Goal: Obtain resource: Download file/media

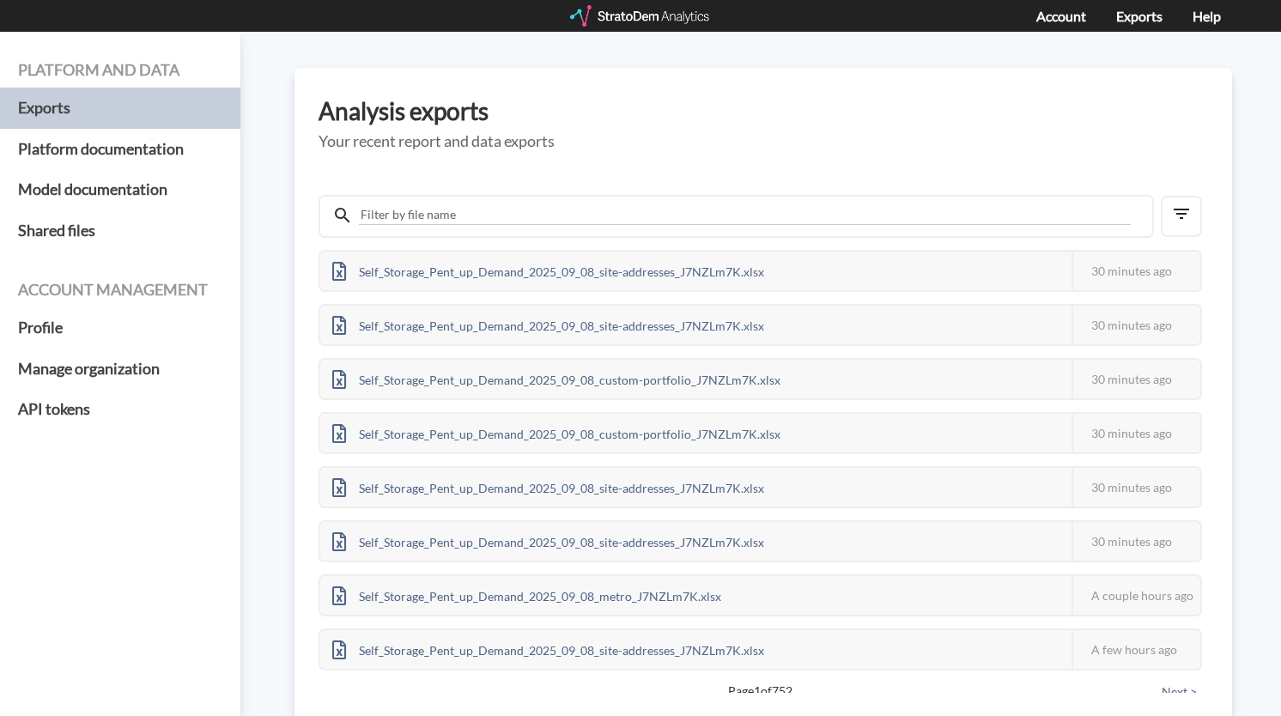
click at [613, 18] on div at bounding box center [641, 15] width 142 height 21
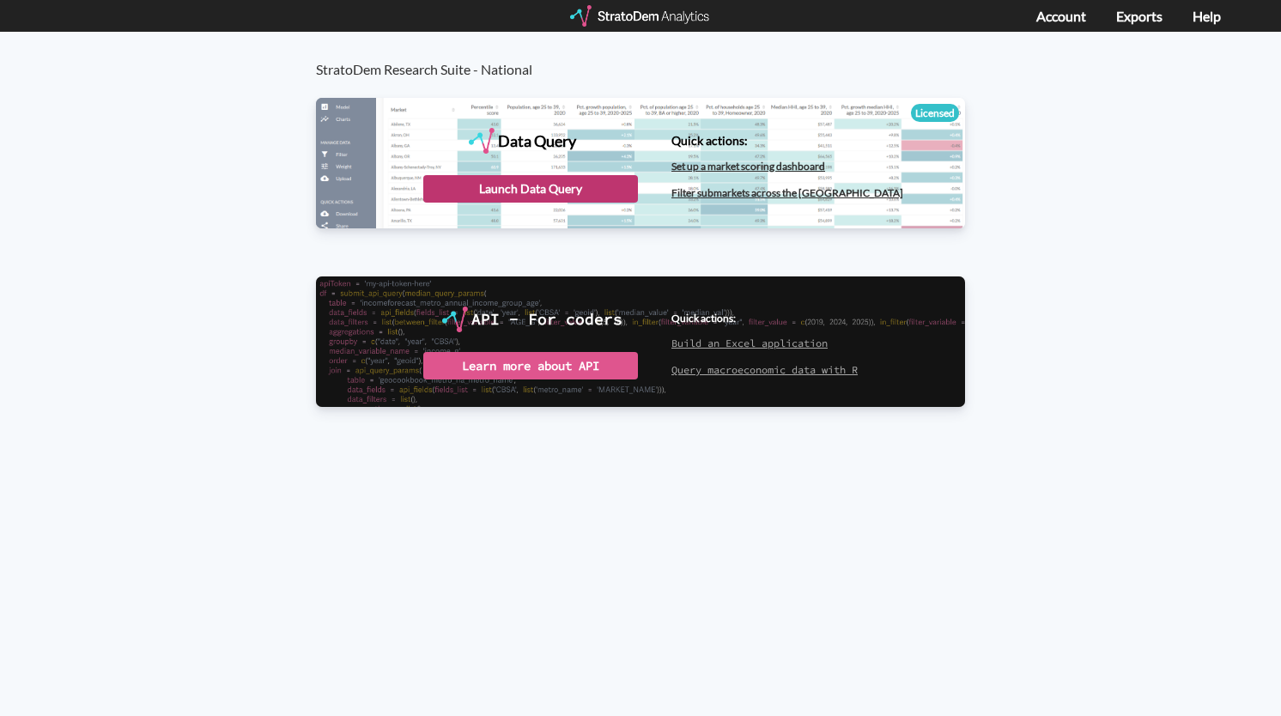
click at [522, 183] on div "Launch Data Query" at bounding box center [530, 188] width 215 height 27
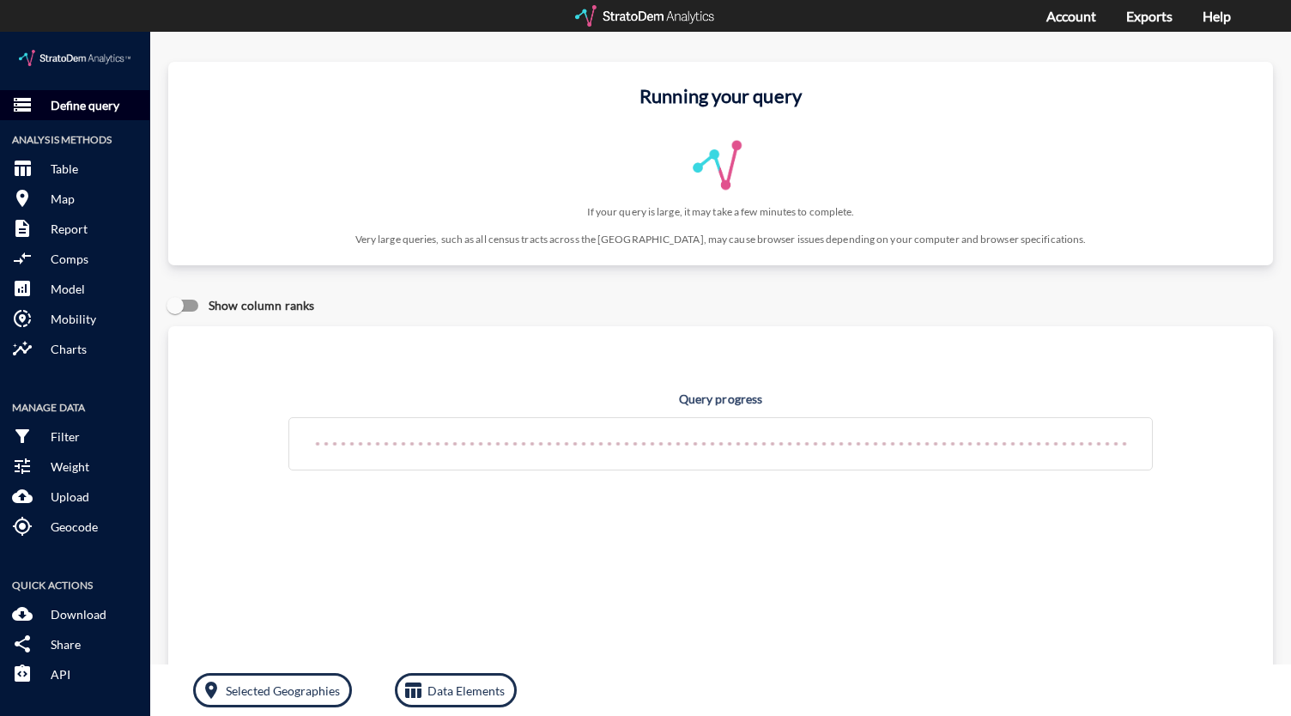
click p "Define query"
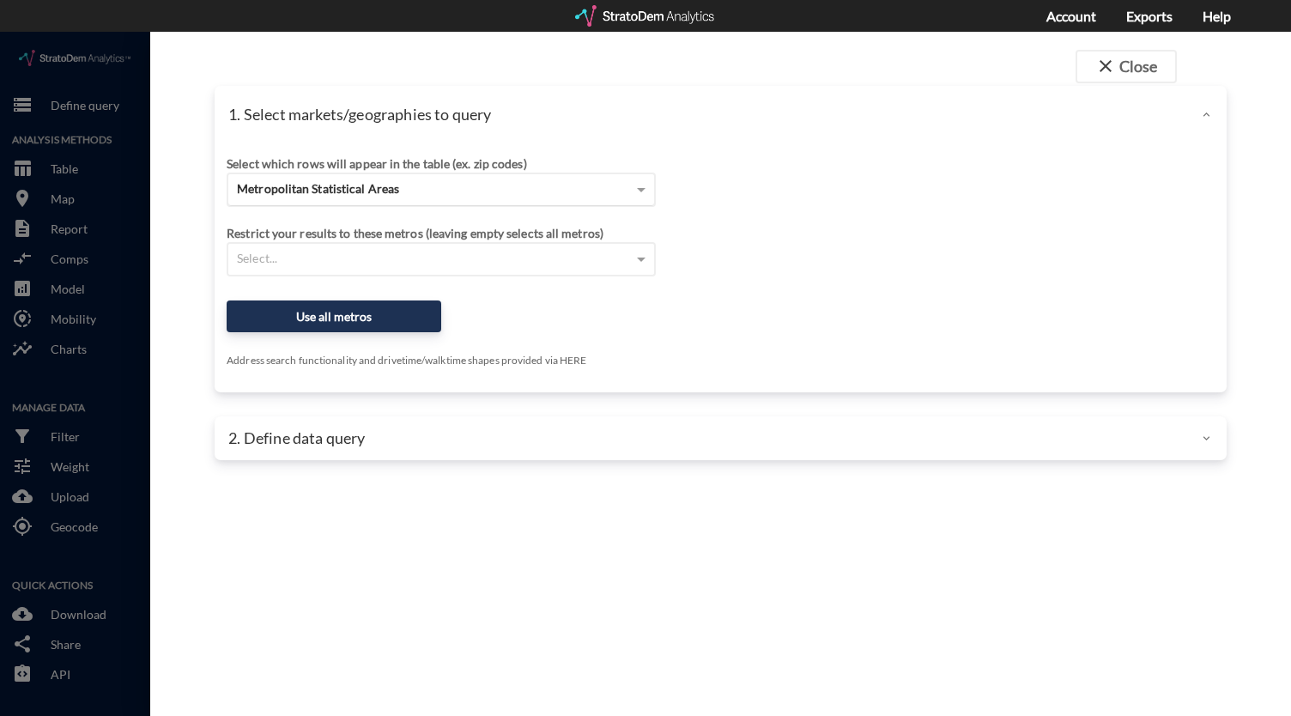
click div "Metropolitan Statistical Areas"
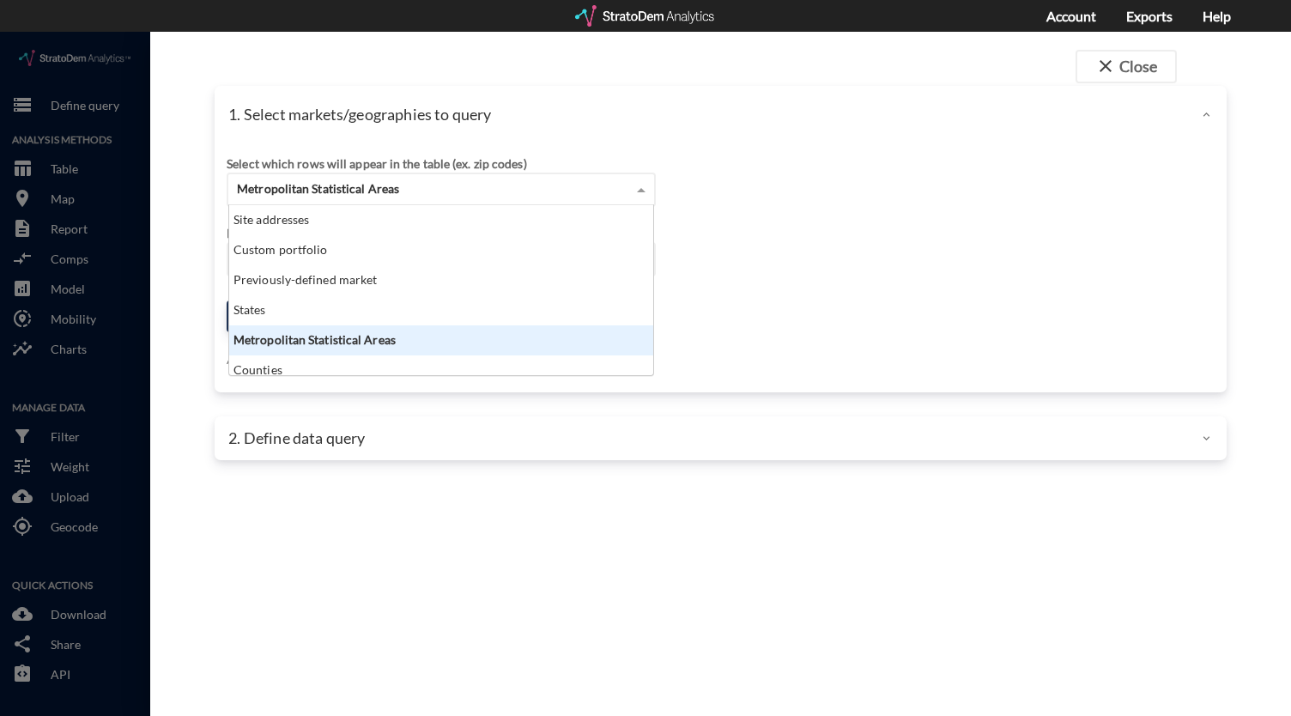
scroll to position [156, 414]
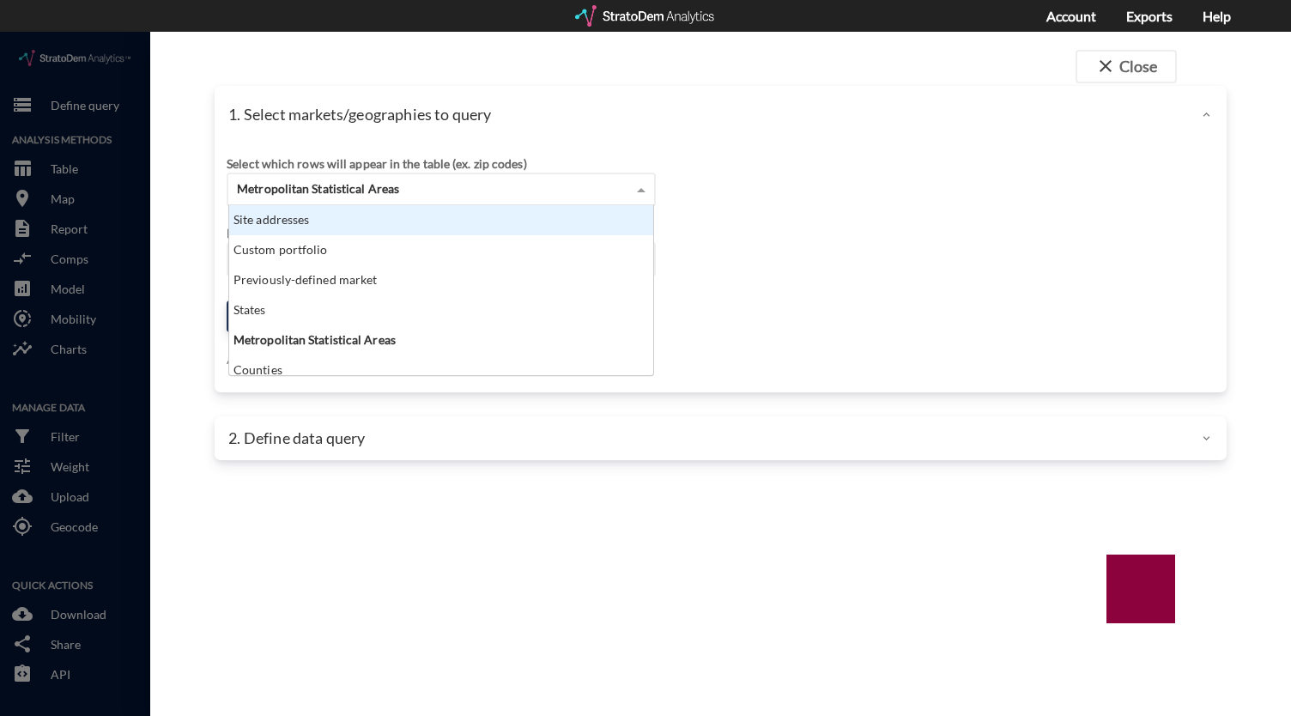
click div "Site addresses"
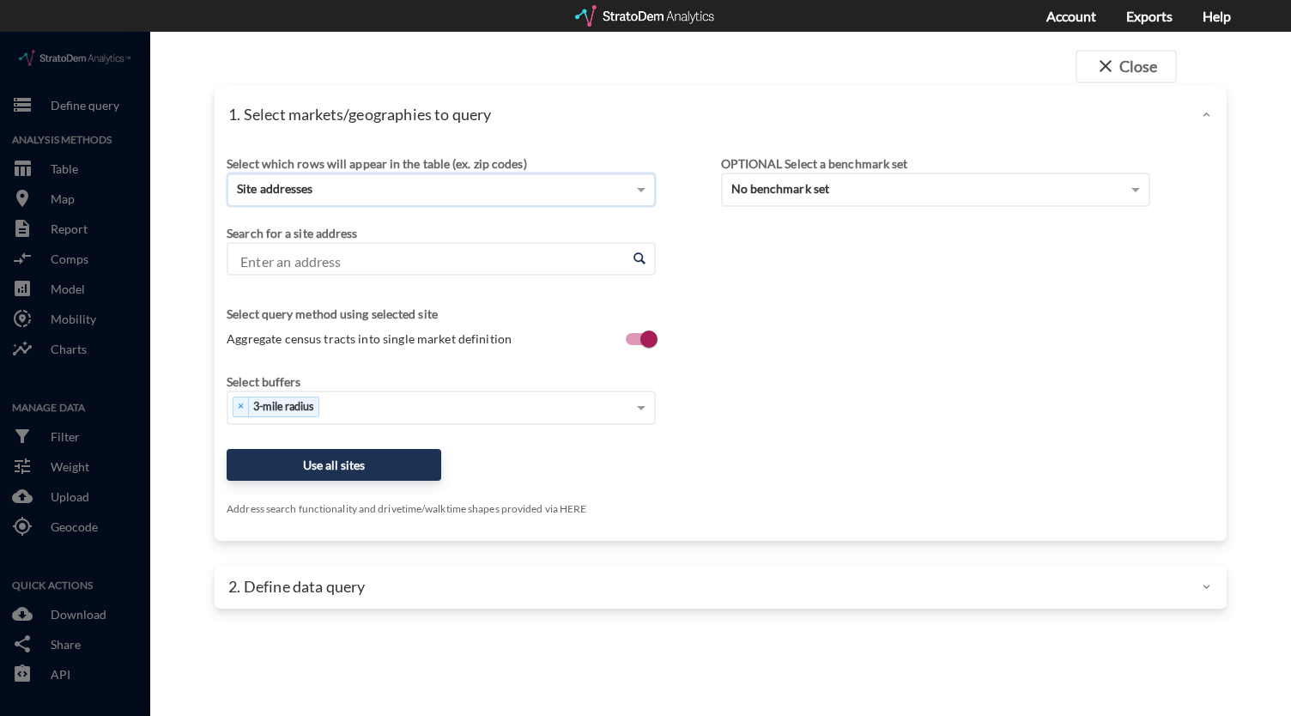
click input "Enter an address"
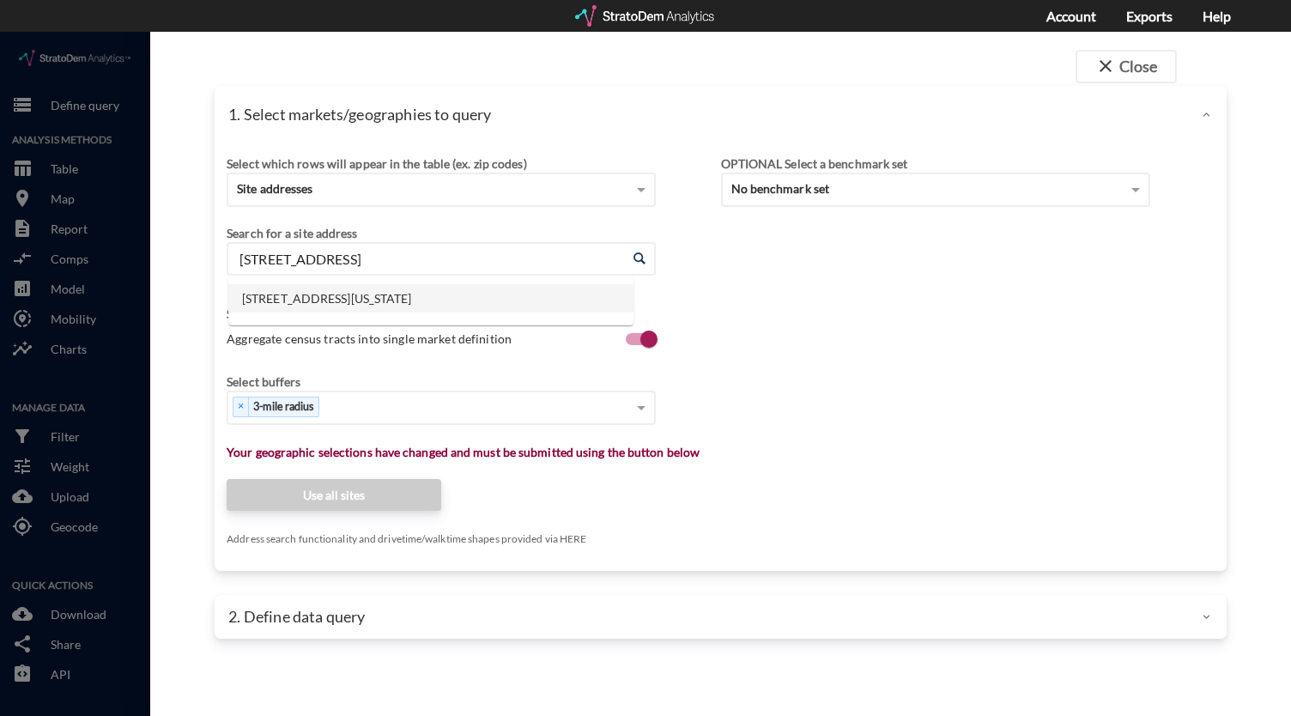
click li "120 Commerce Way, Woburn, Massachusetts"
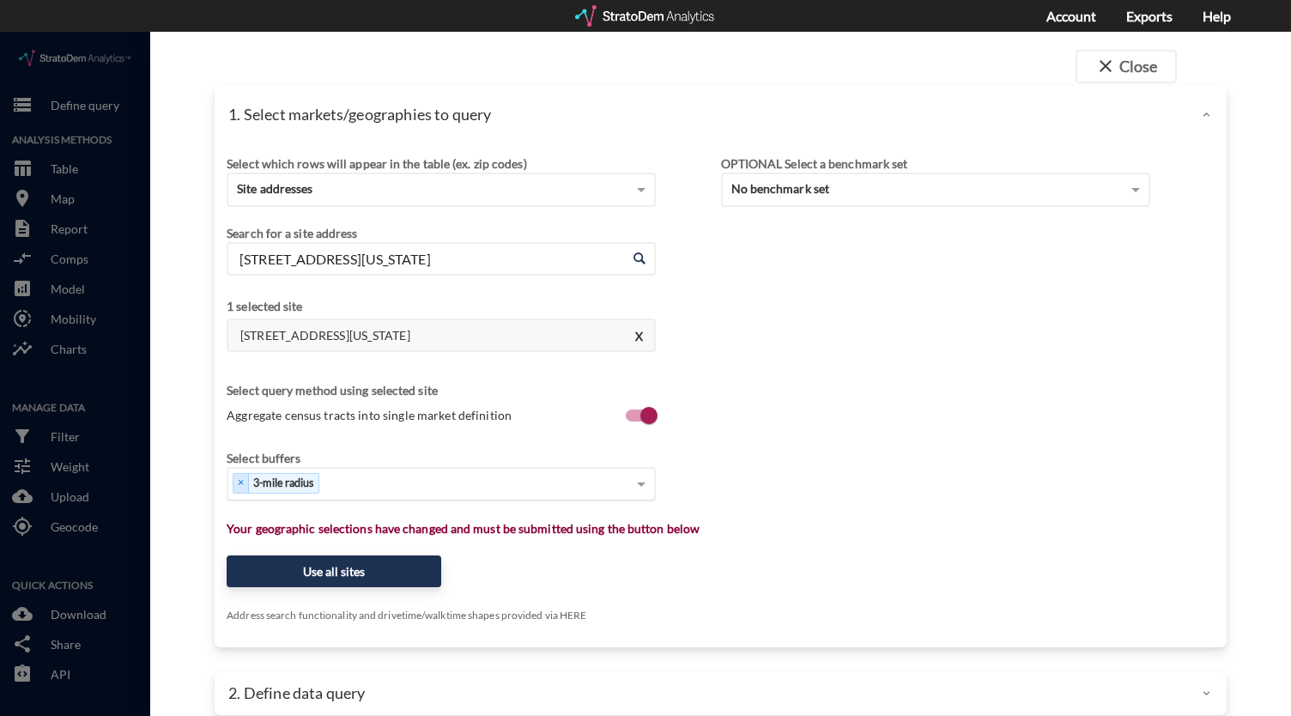
type input "120 Commerce Way, Woburn, Massachusetts"
click span
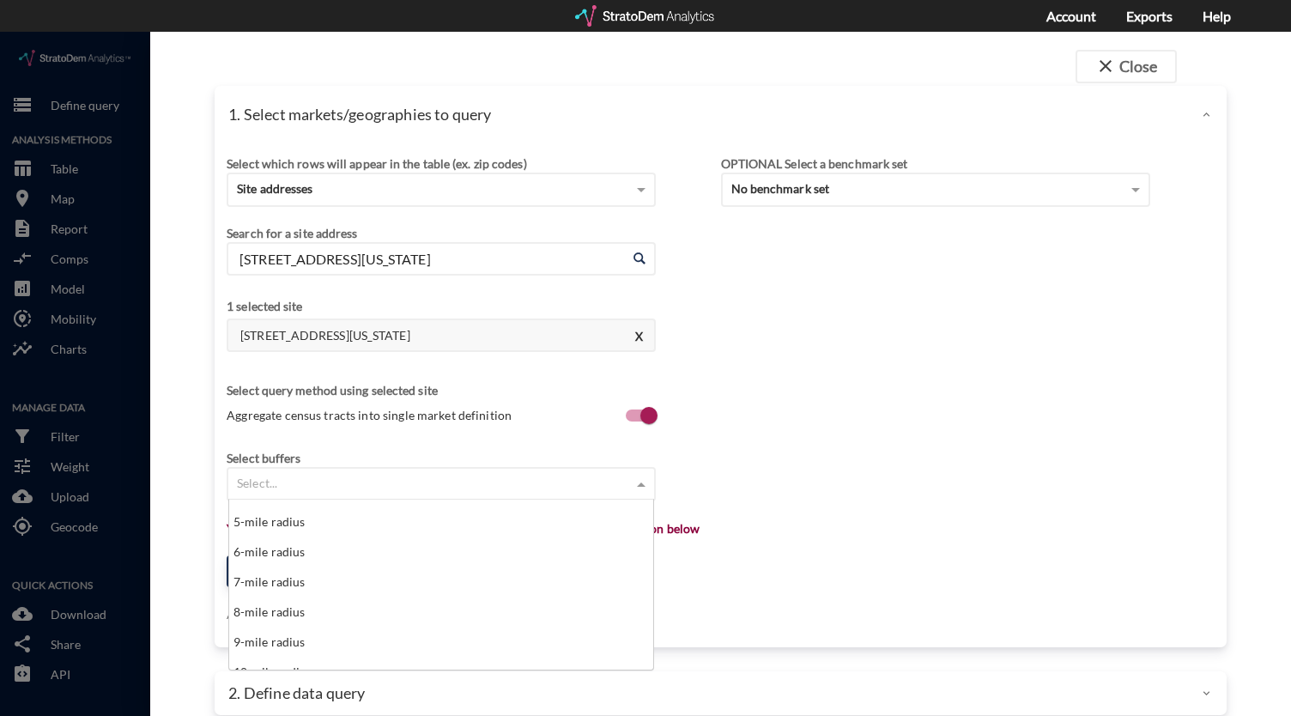
scroll to position [172, 0]
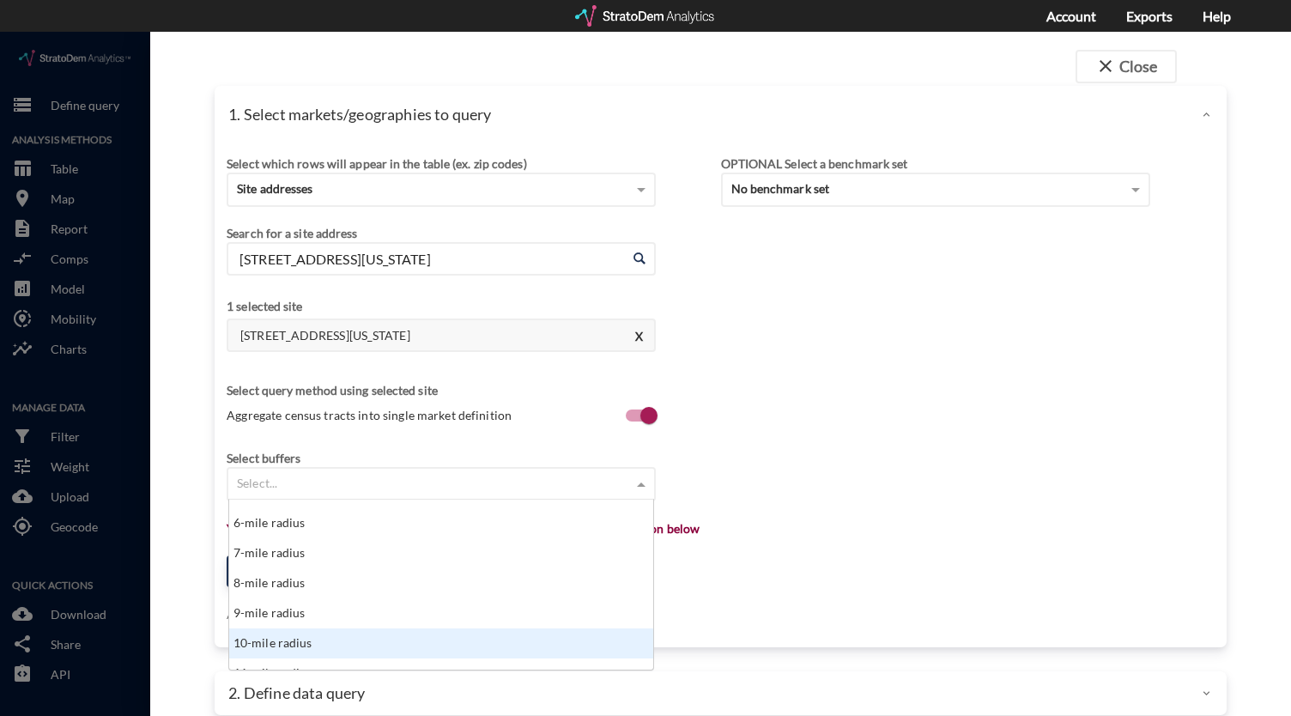
click div "10-mile radius"
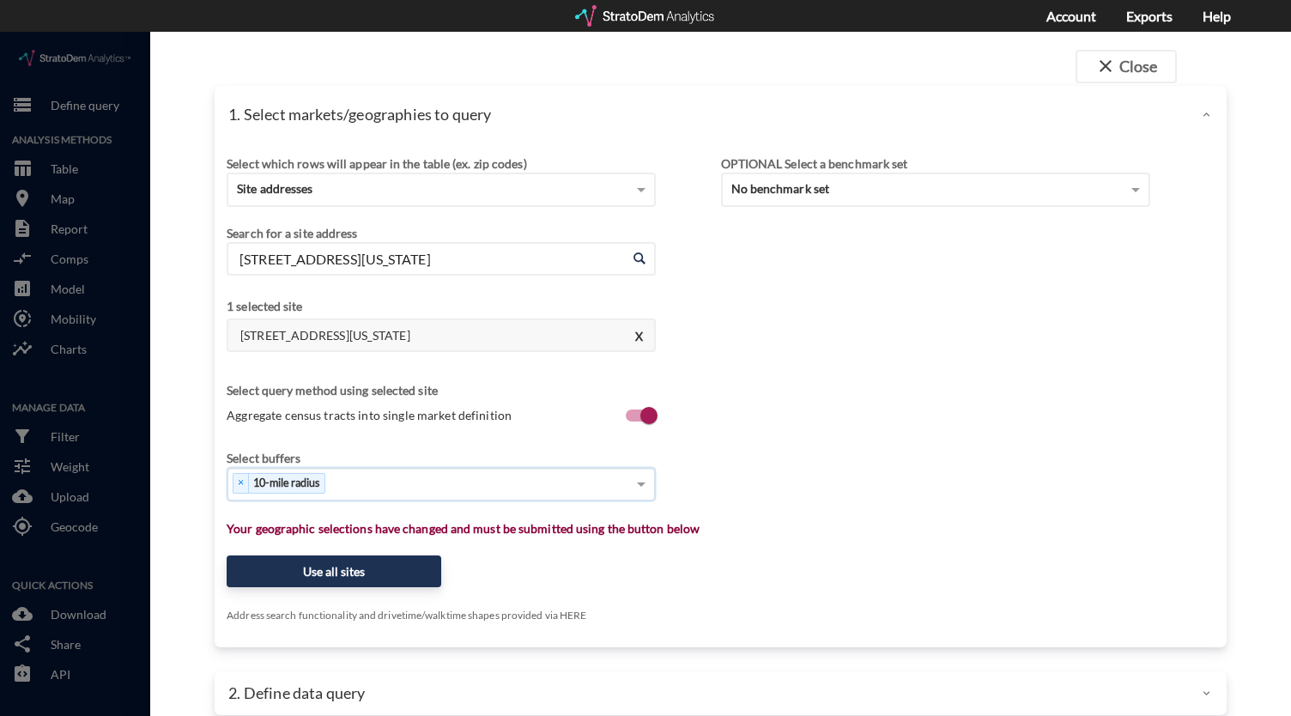
click div "× 10-mile radius"
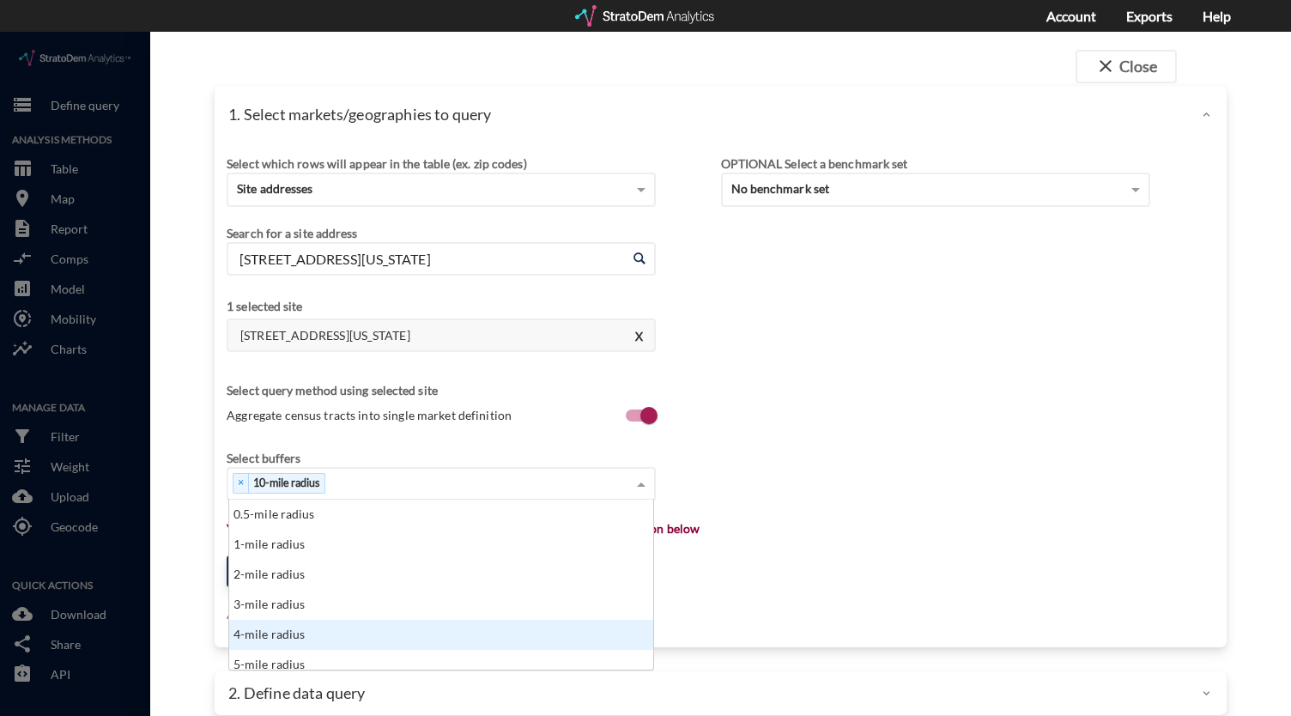
scroll to position [9, 0]
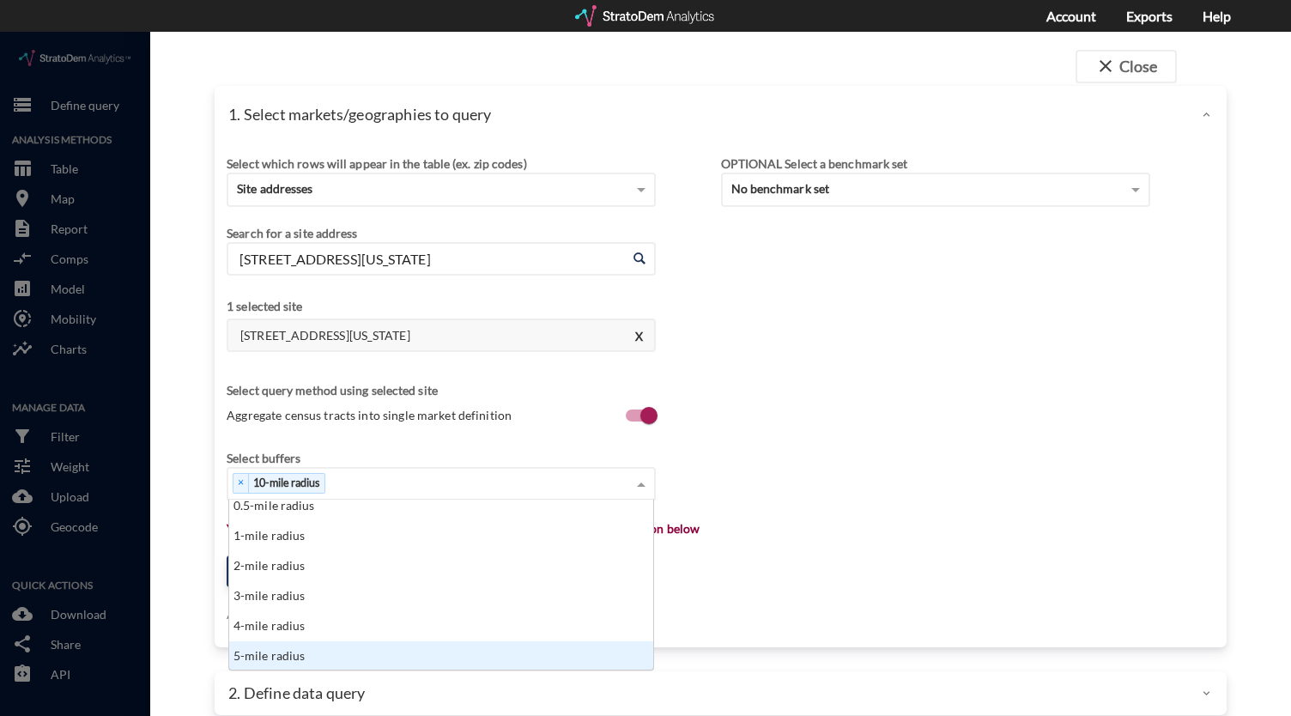
click div "5-mile radius"
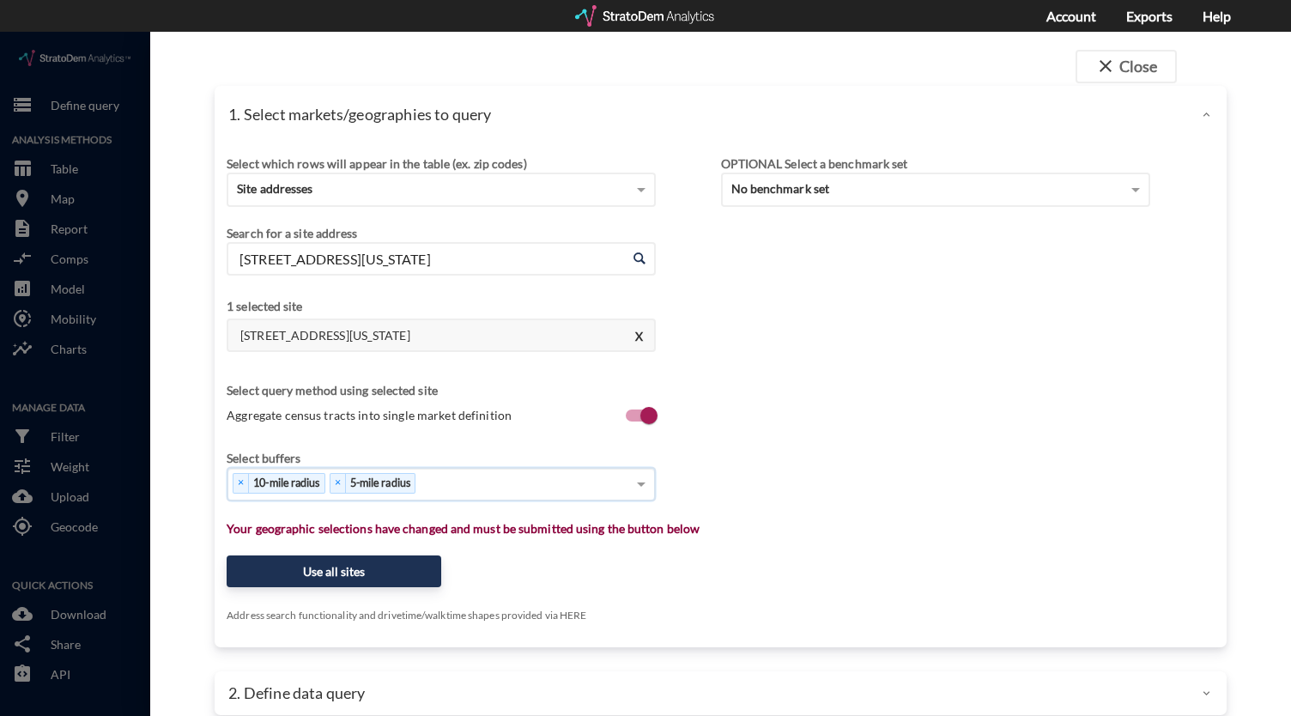
click div "× 10-mile radius × 5-mile radius"
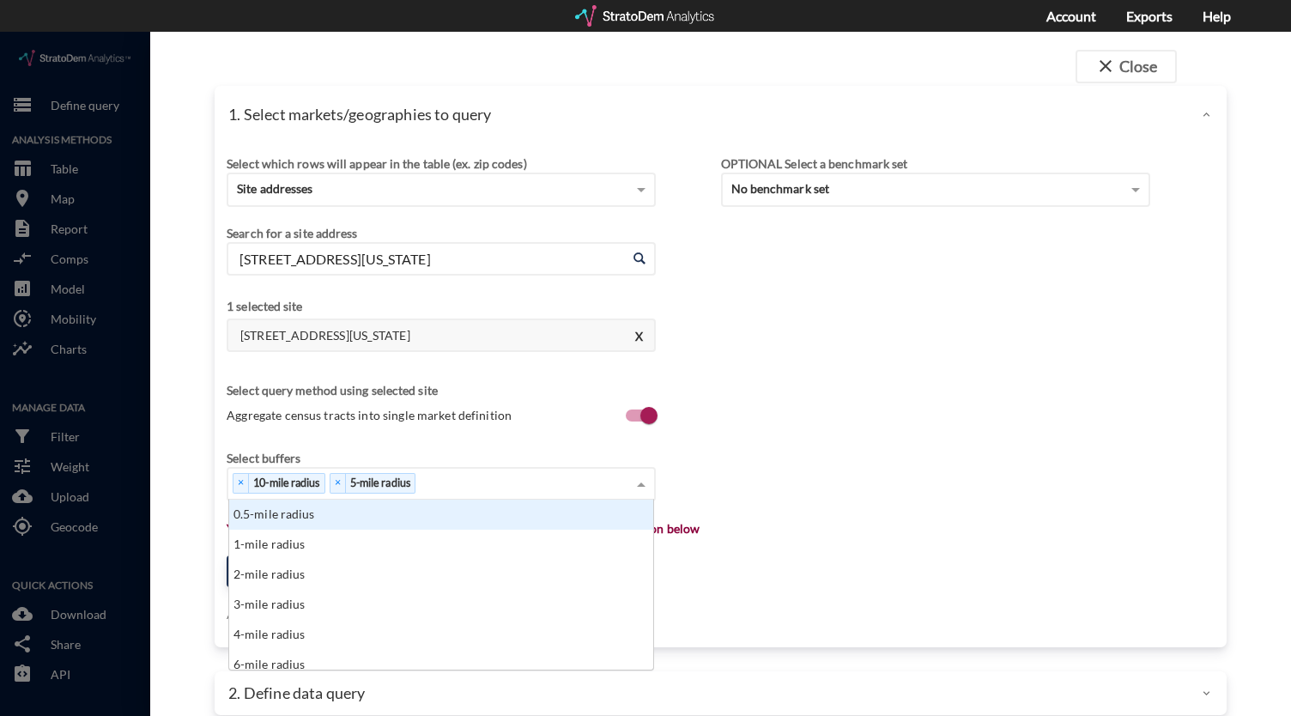
scroll to position [156, 414]
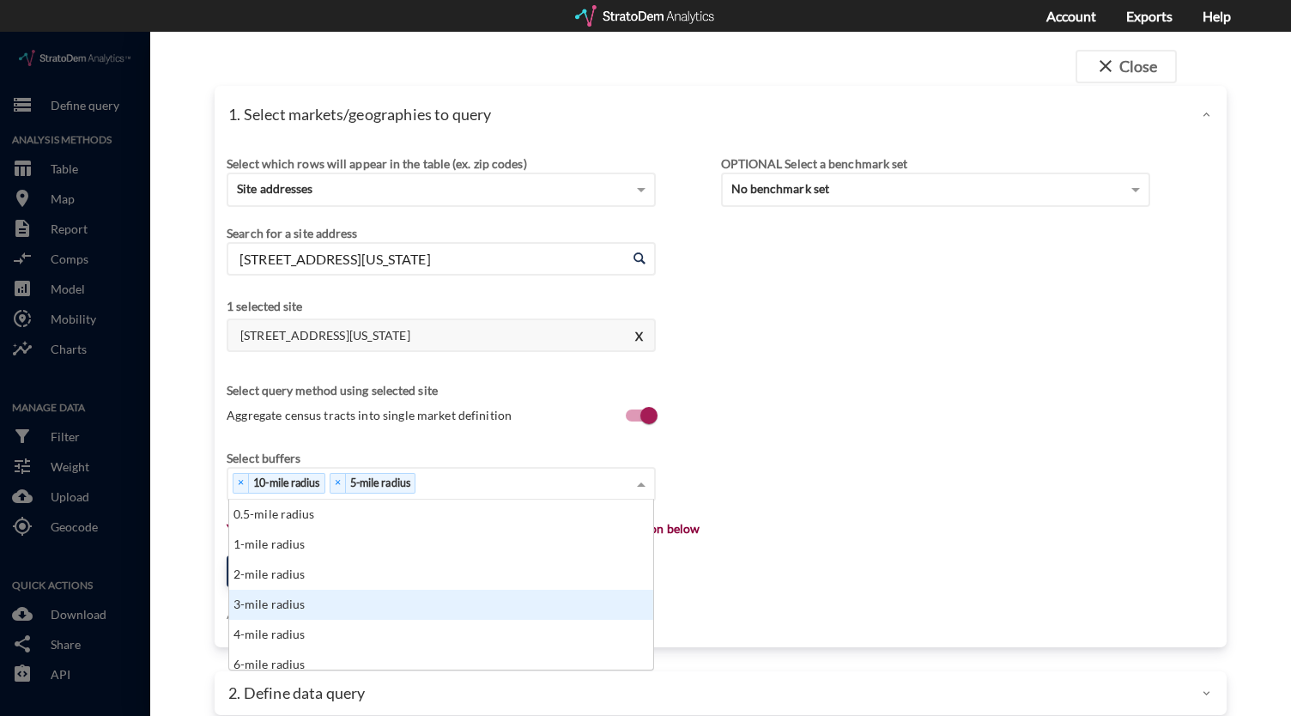
click div "3-mile radius"
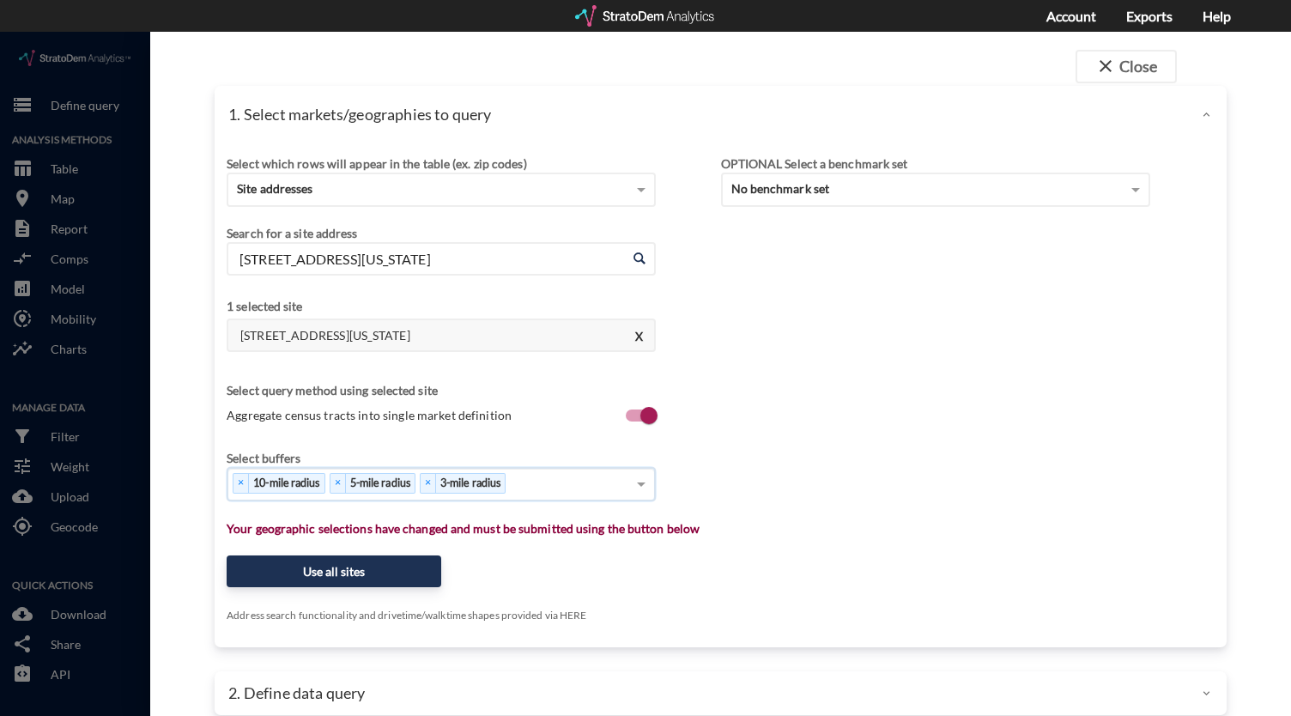
click div "× 10-mile radius × 5-mile radius × 3-mile radius"
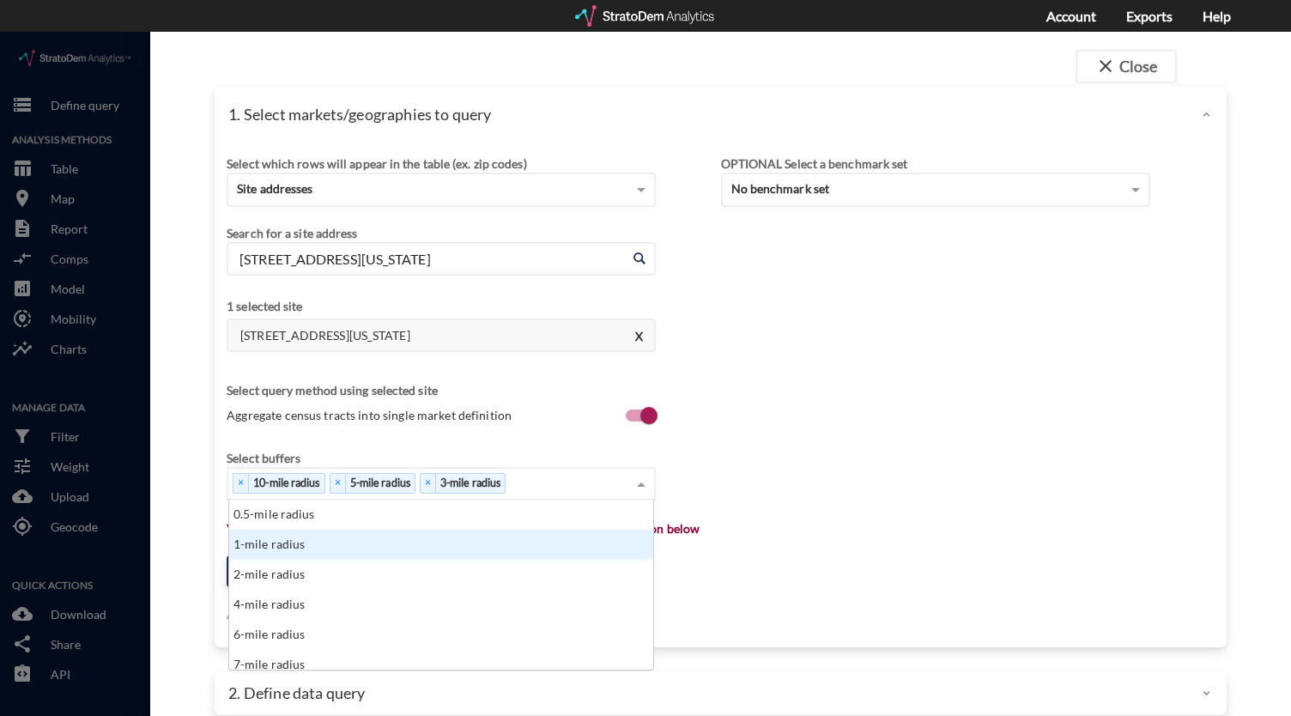
click div "1-mile radius"
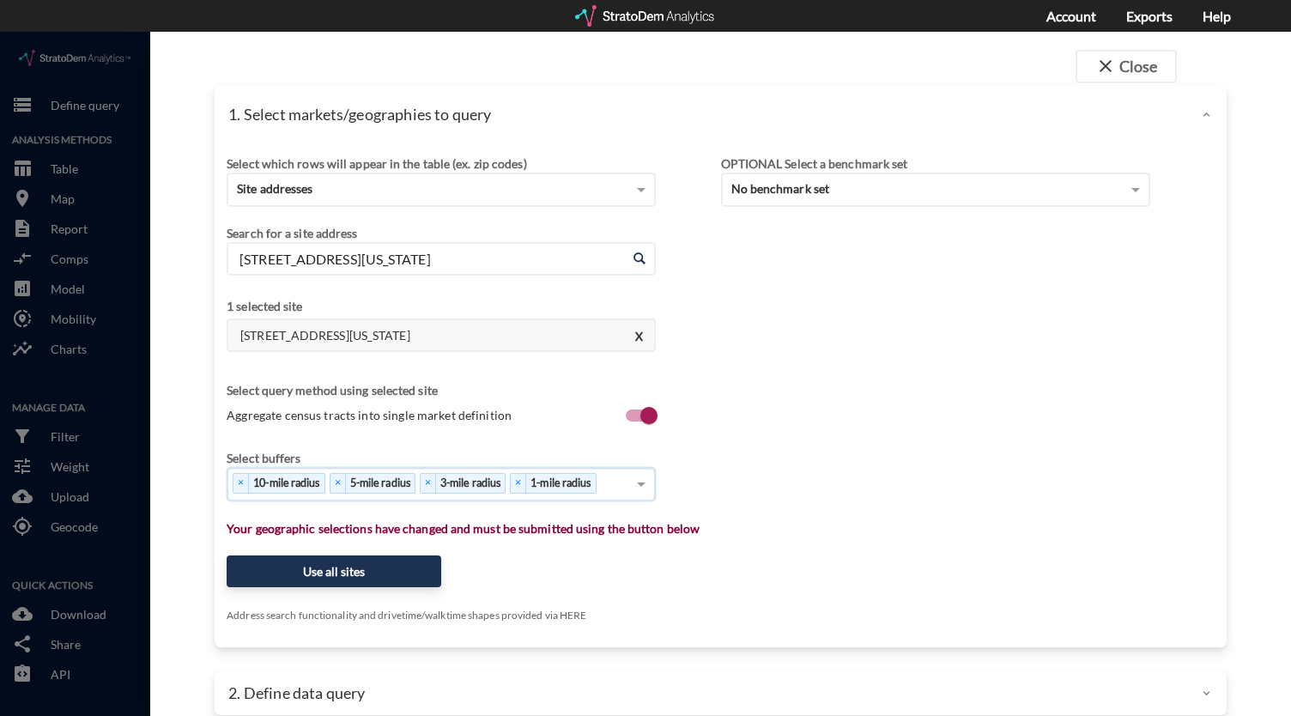
scroll to position [23, 0]
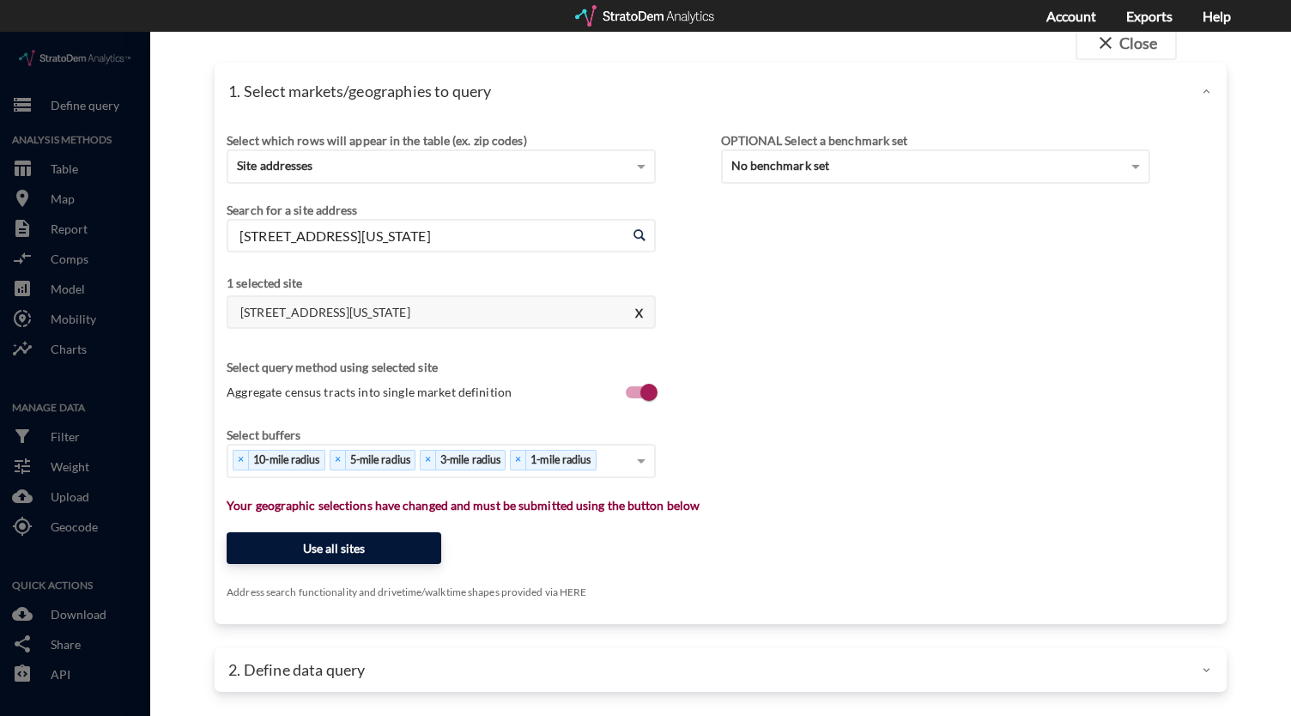
click button "Use all sites"
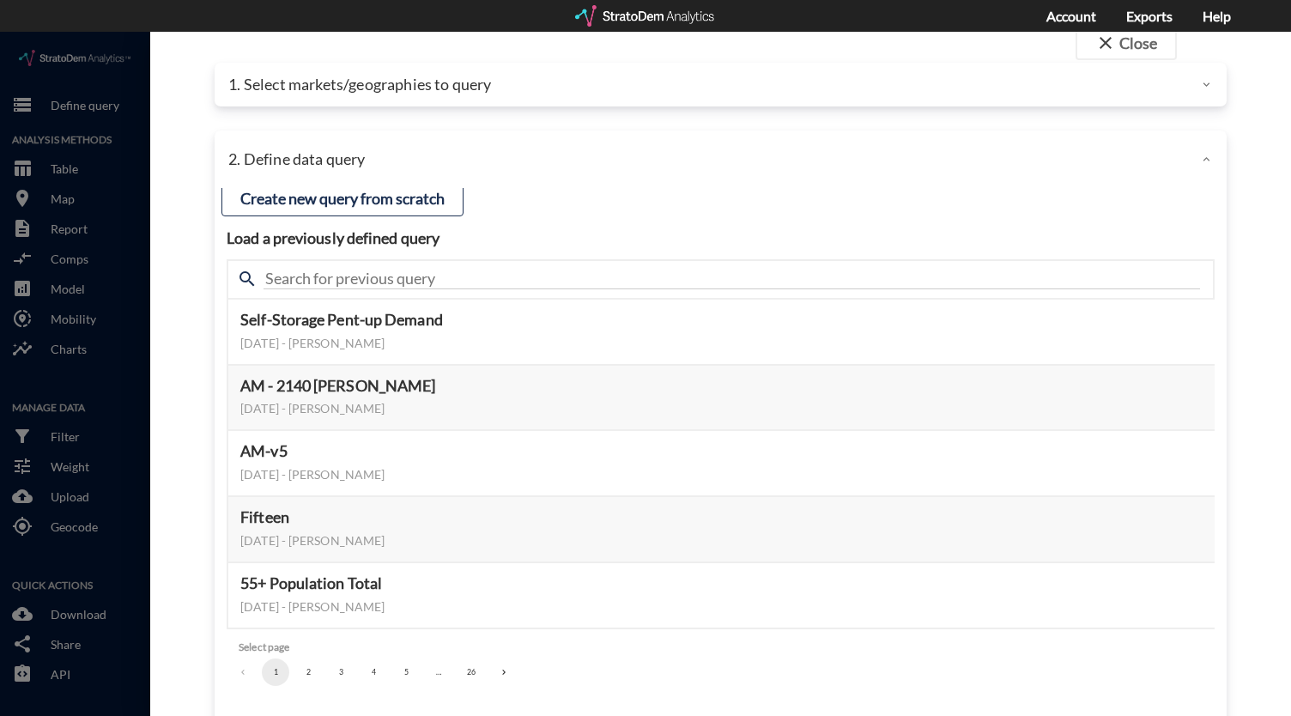
scroll to position [0, 0]
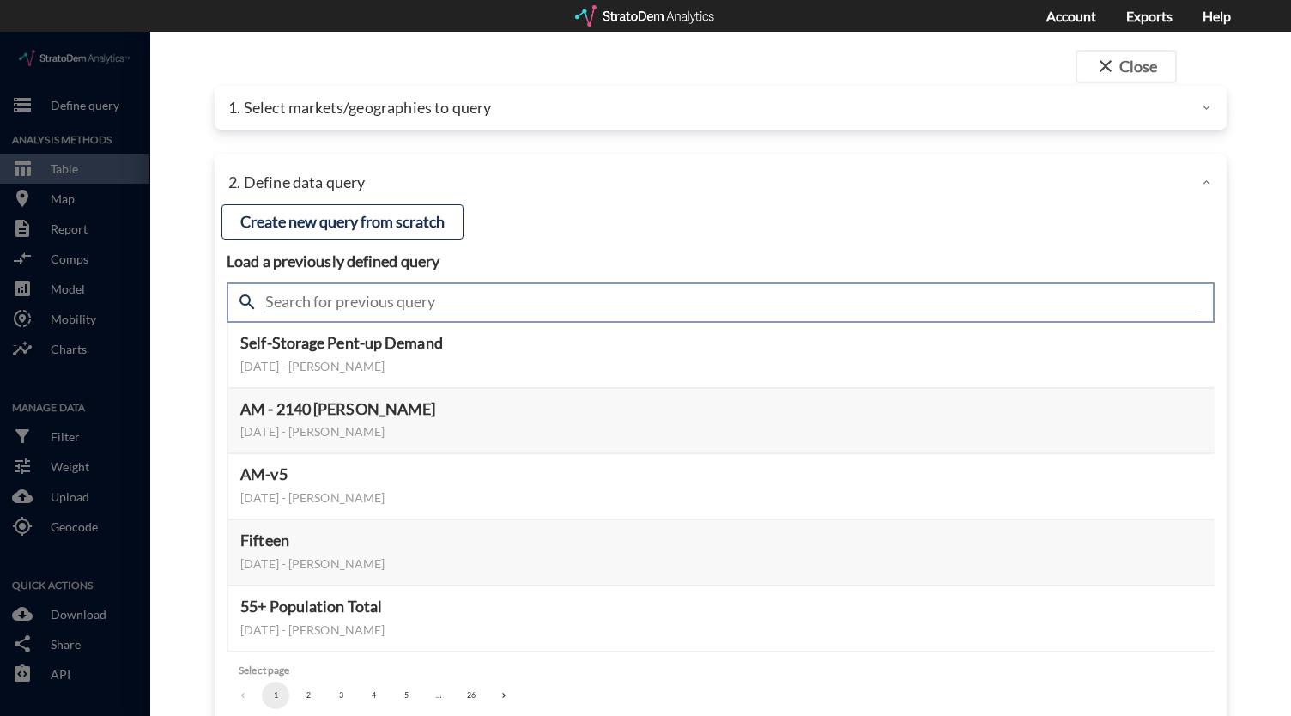
click input "text"
type input "meta"
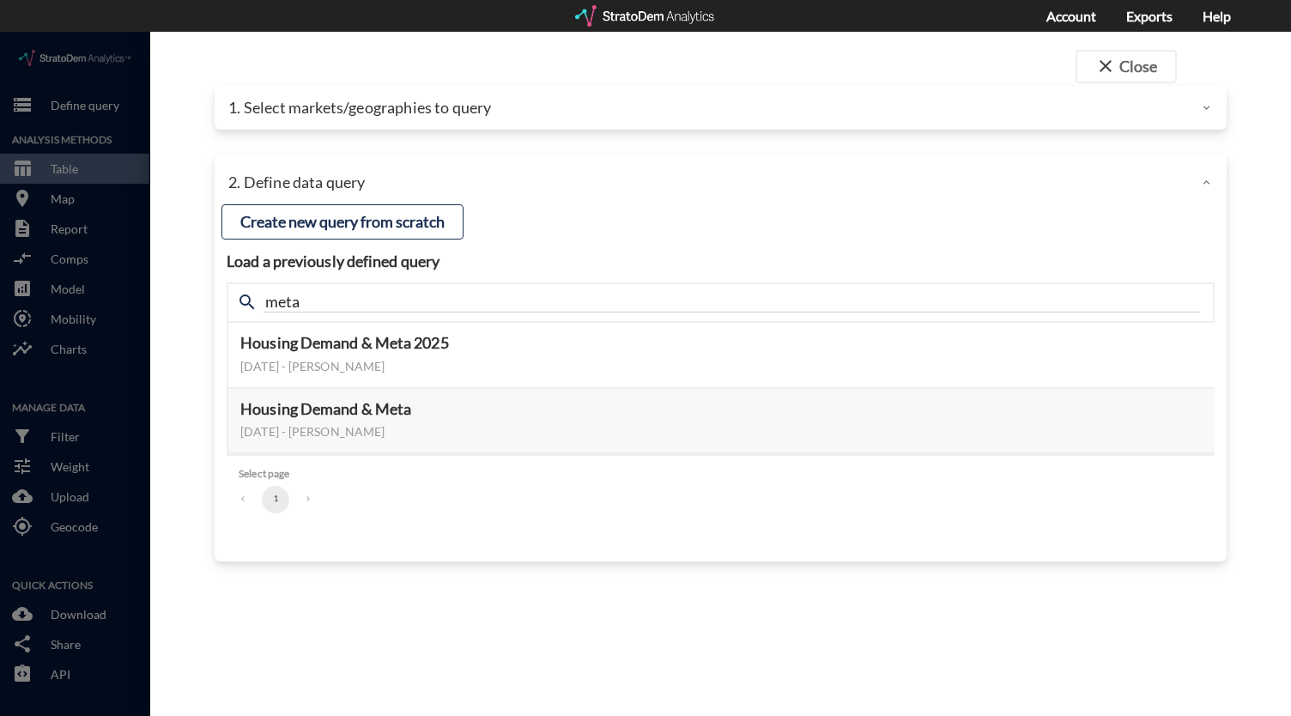
click div "close Close 1. Select markets/geographies to query Select which rows will appea…"
click button "Select this query"
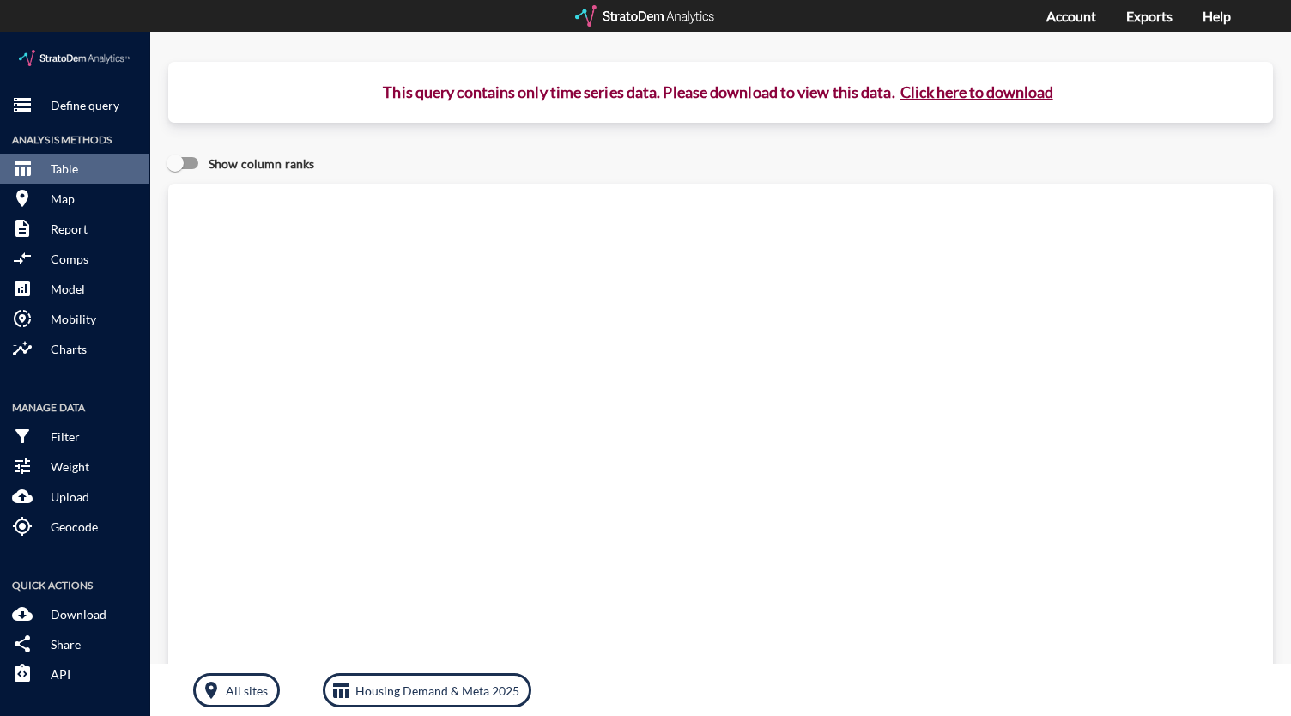
click button "Click here to download"
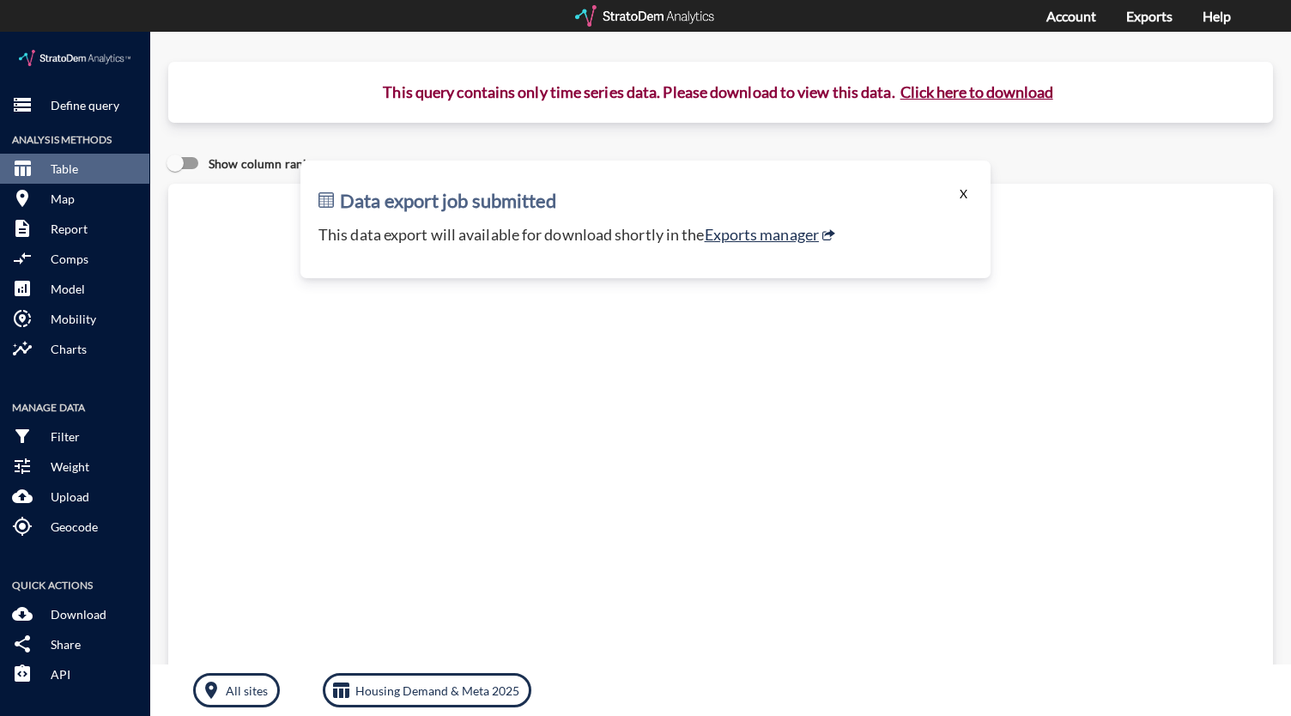
click button "X"
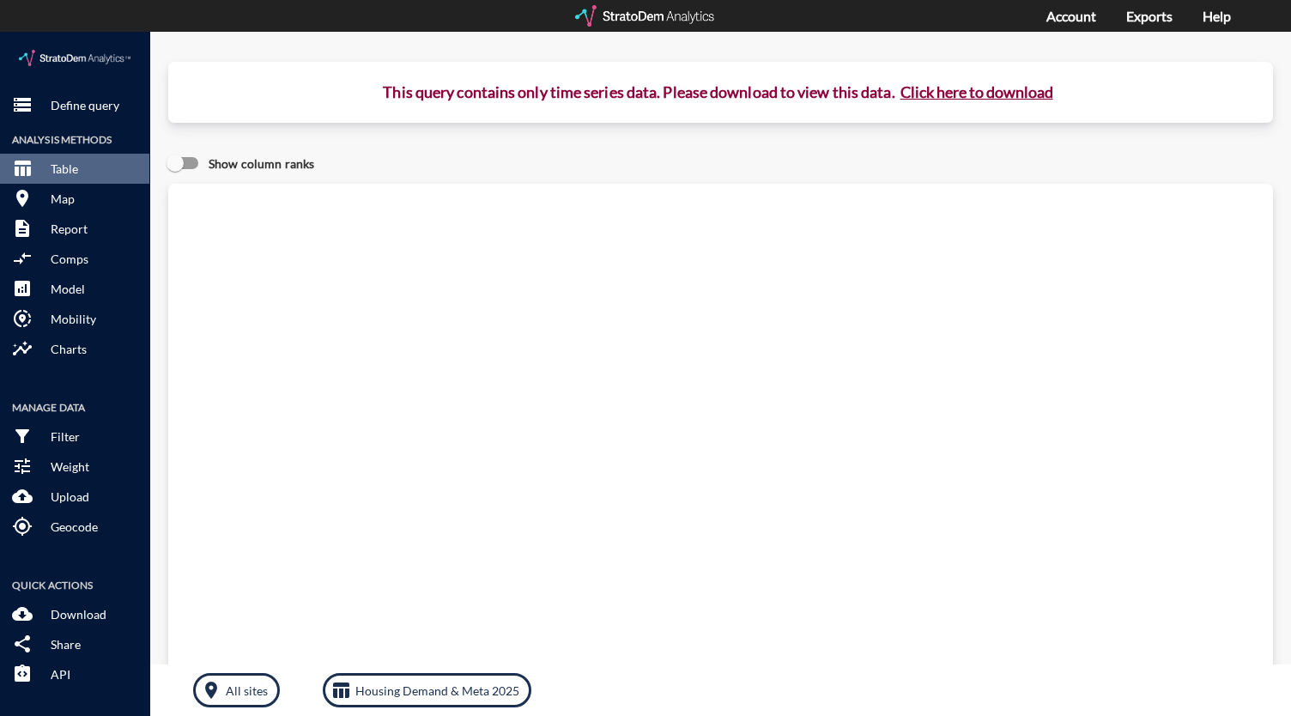
click button "Click here to download"
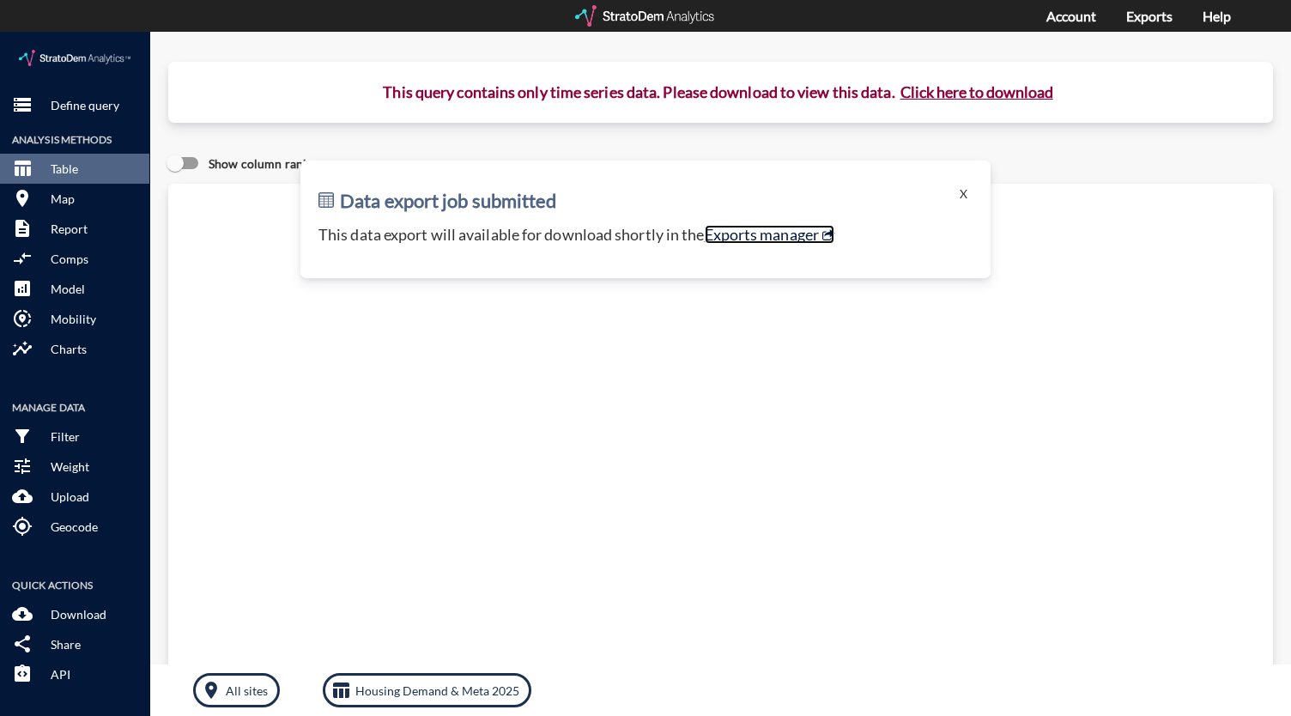
click link "Exports manager"
click p "Define query"
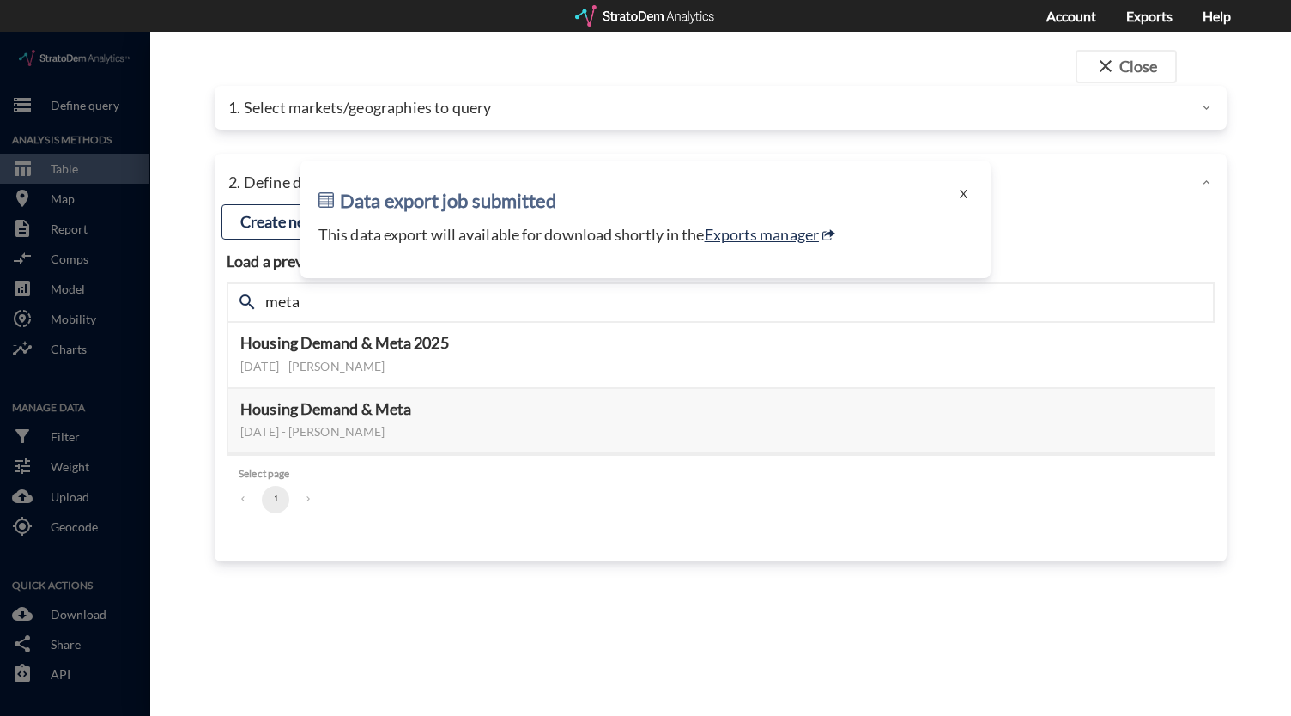
click p "1. Select markets/geographies to query"
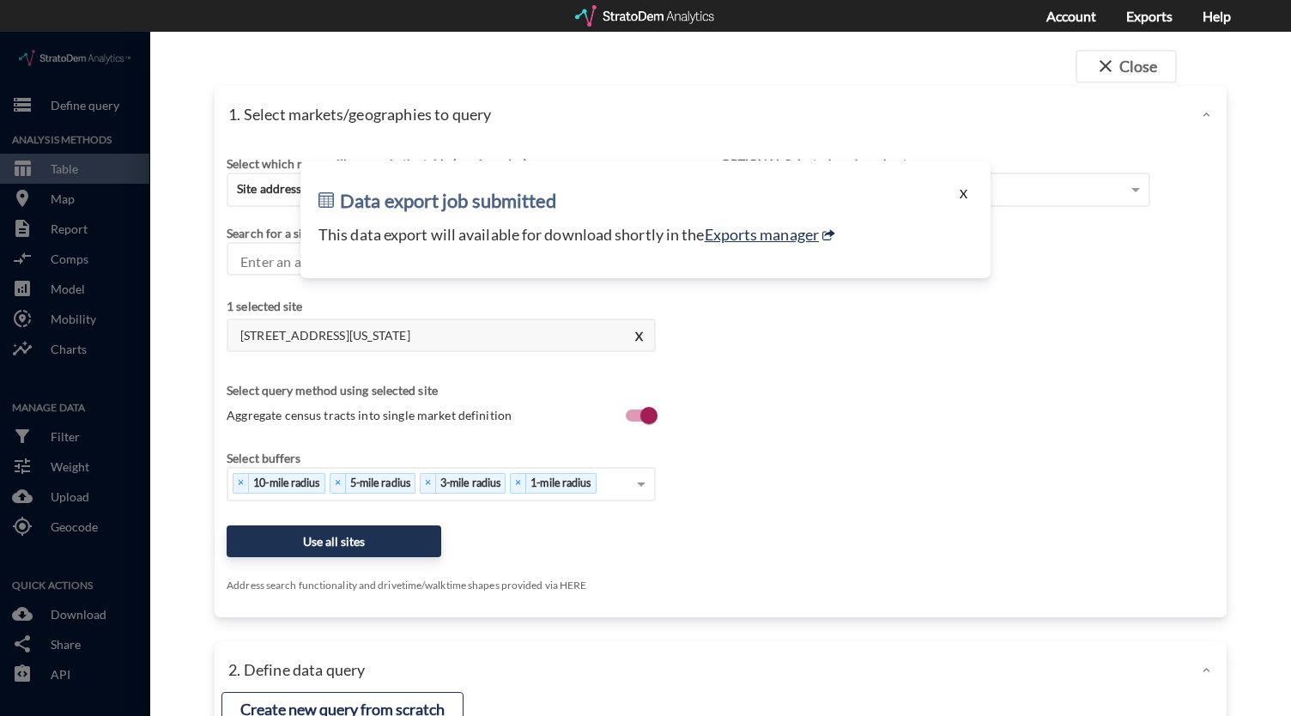
click button "X"
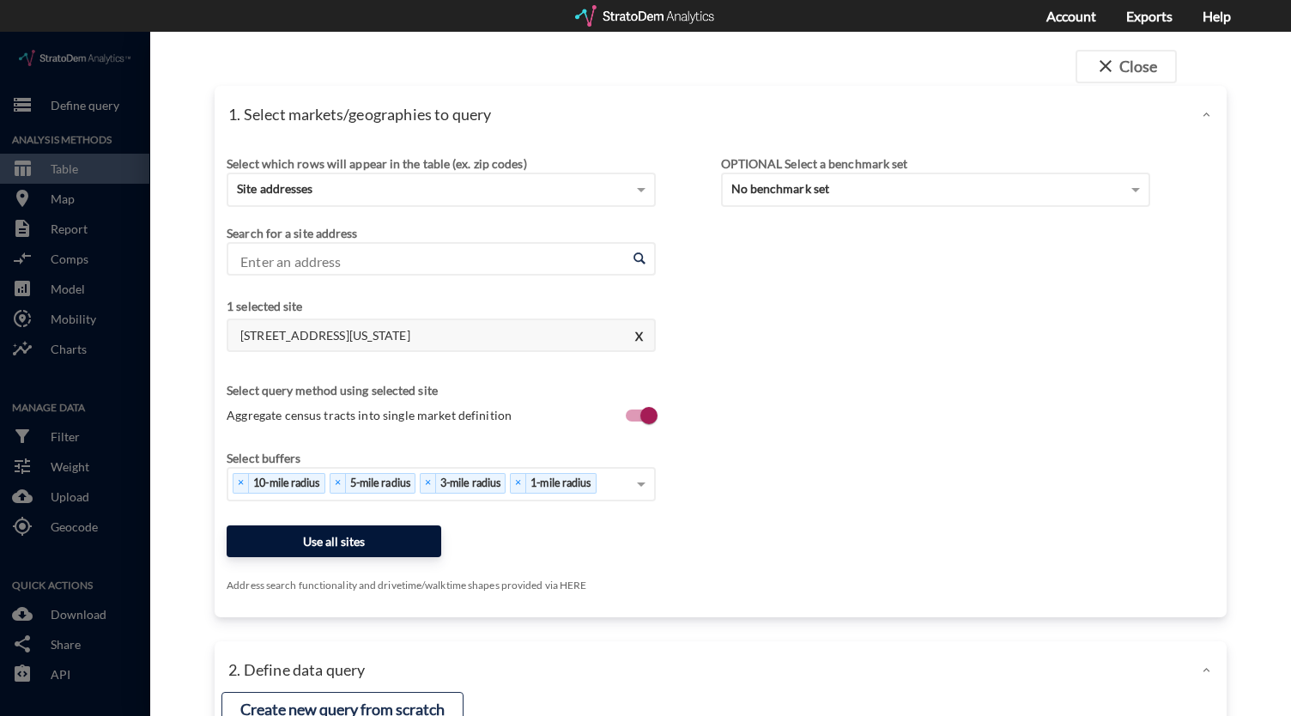
click button "Use all sites"
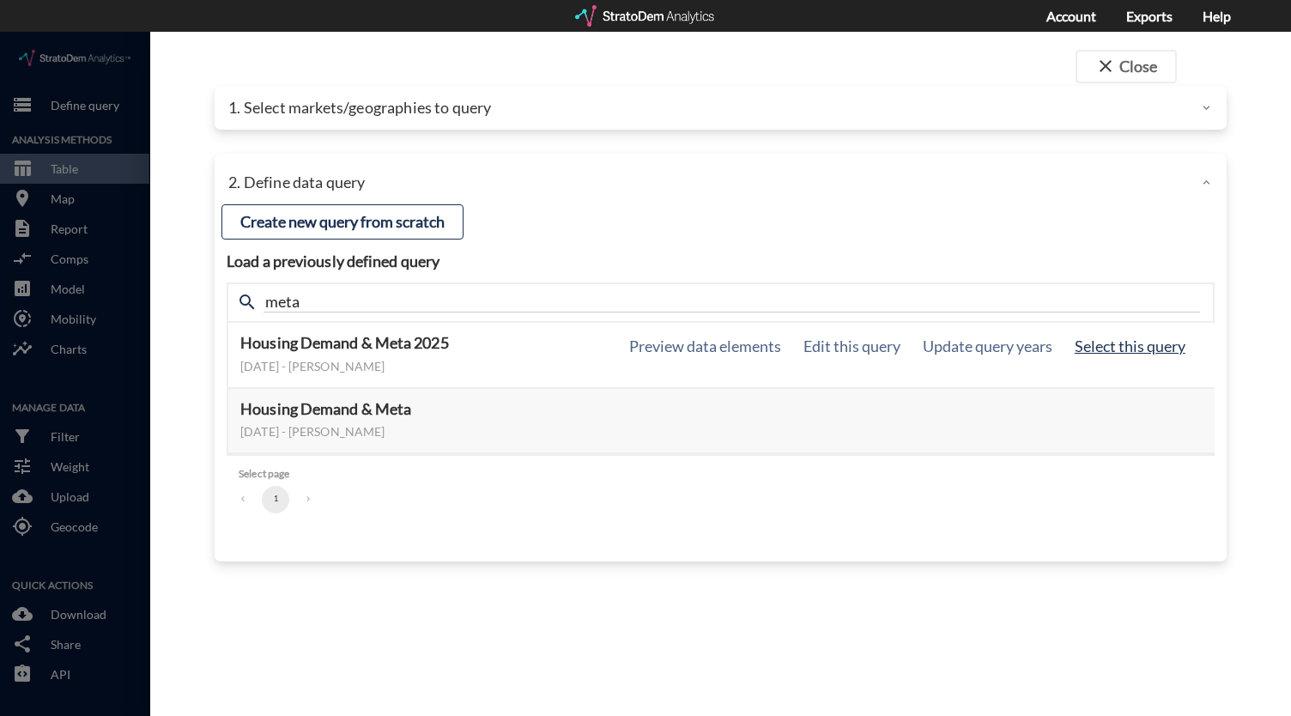
click button "Select this query"
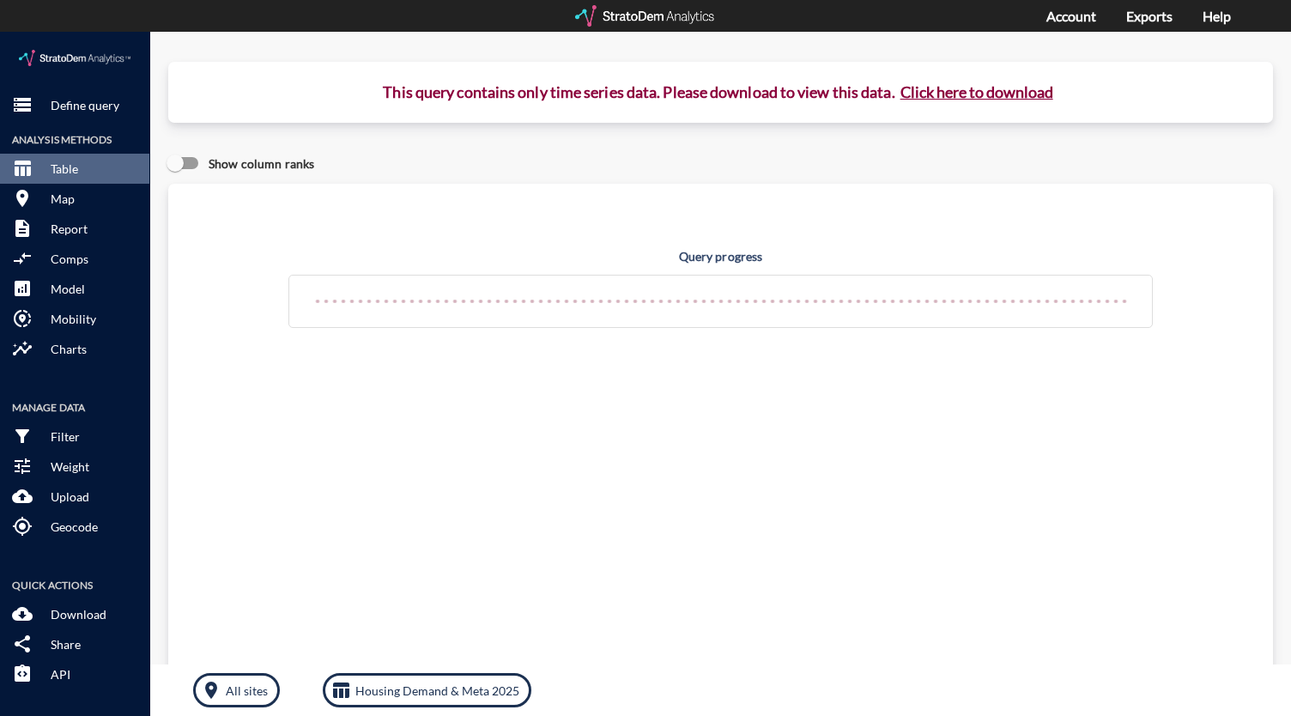
click button "Click here to download"
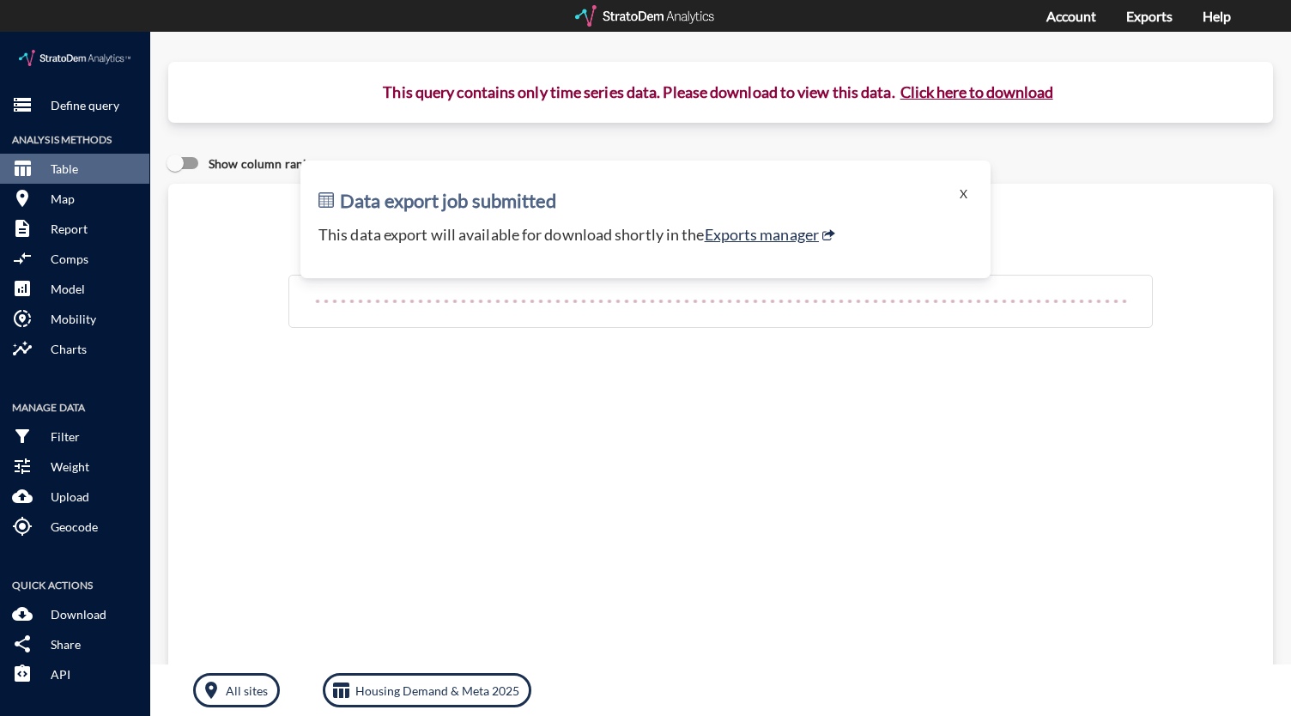
click button "Click here to download"
click link "Exports manager"
click p "Define query"
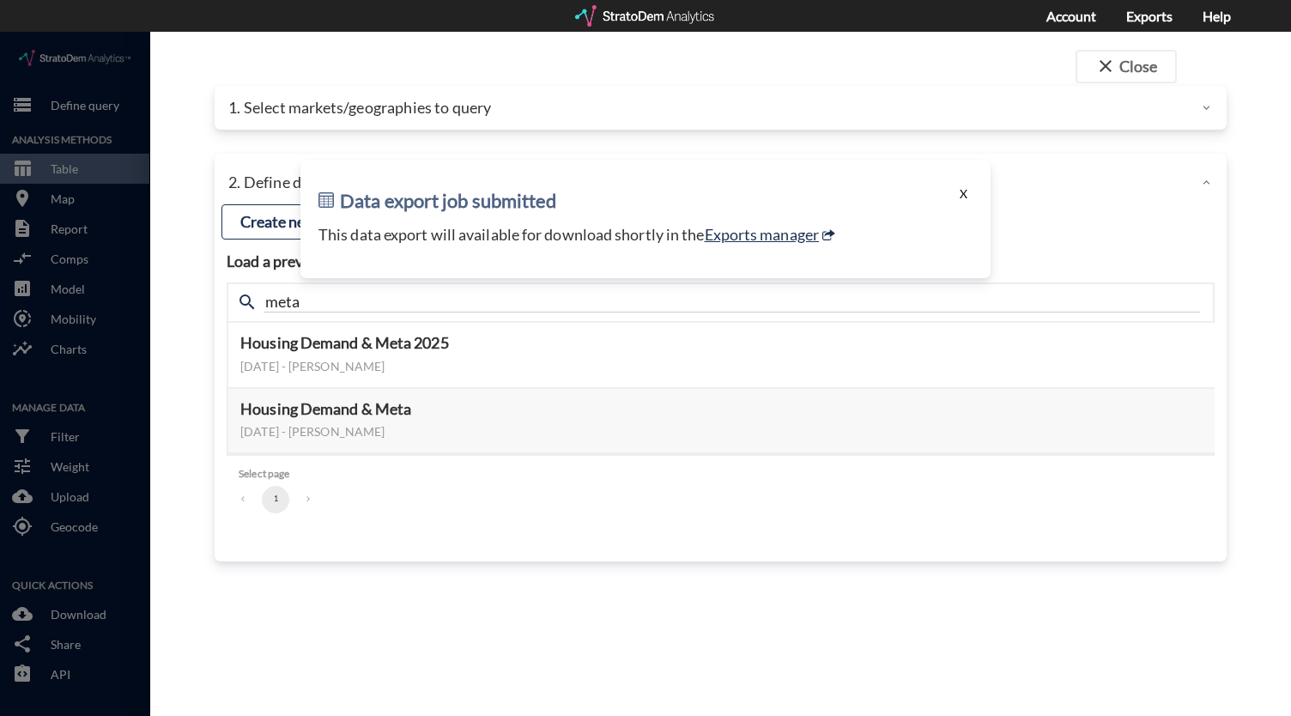
click button "X"
click p "1. Select markets/geographies to query"
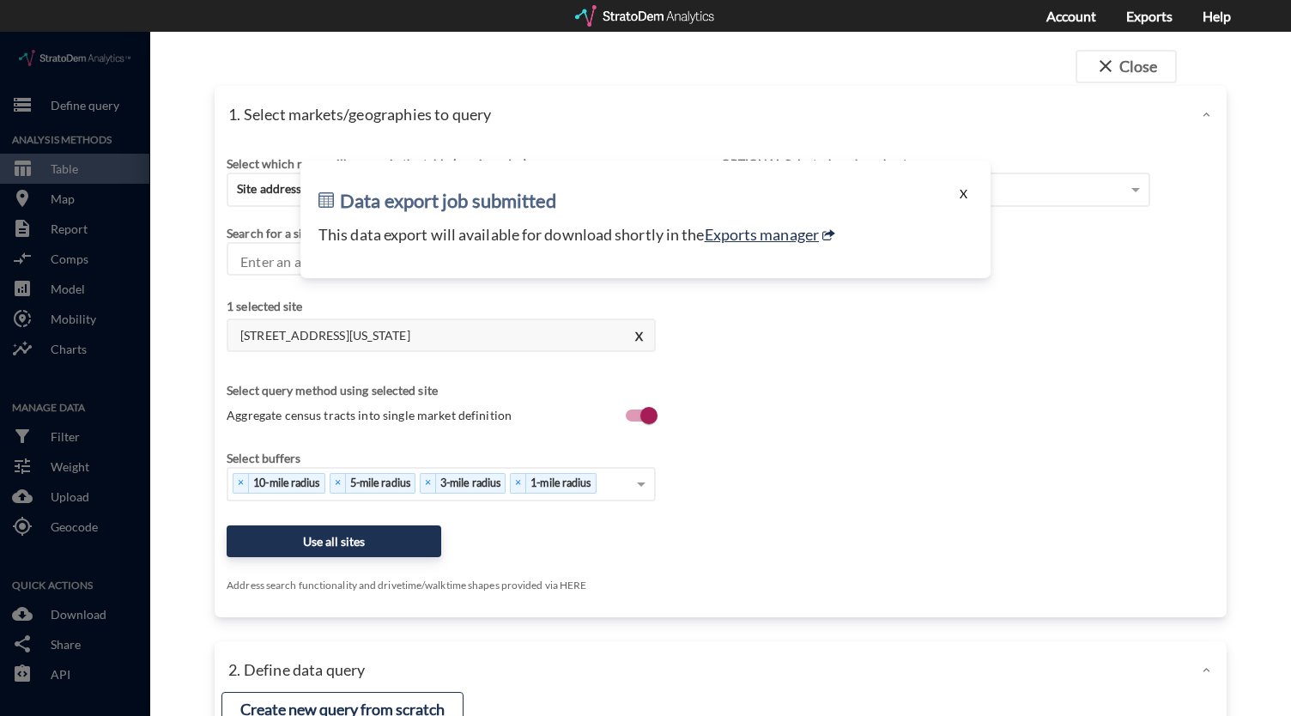
click button "X"
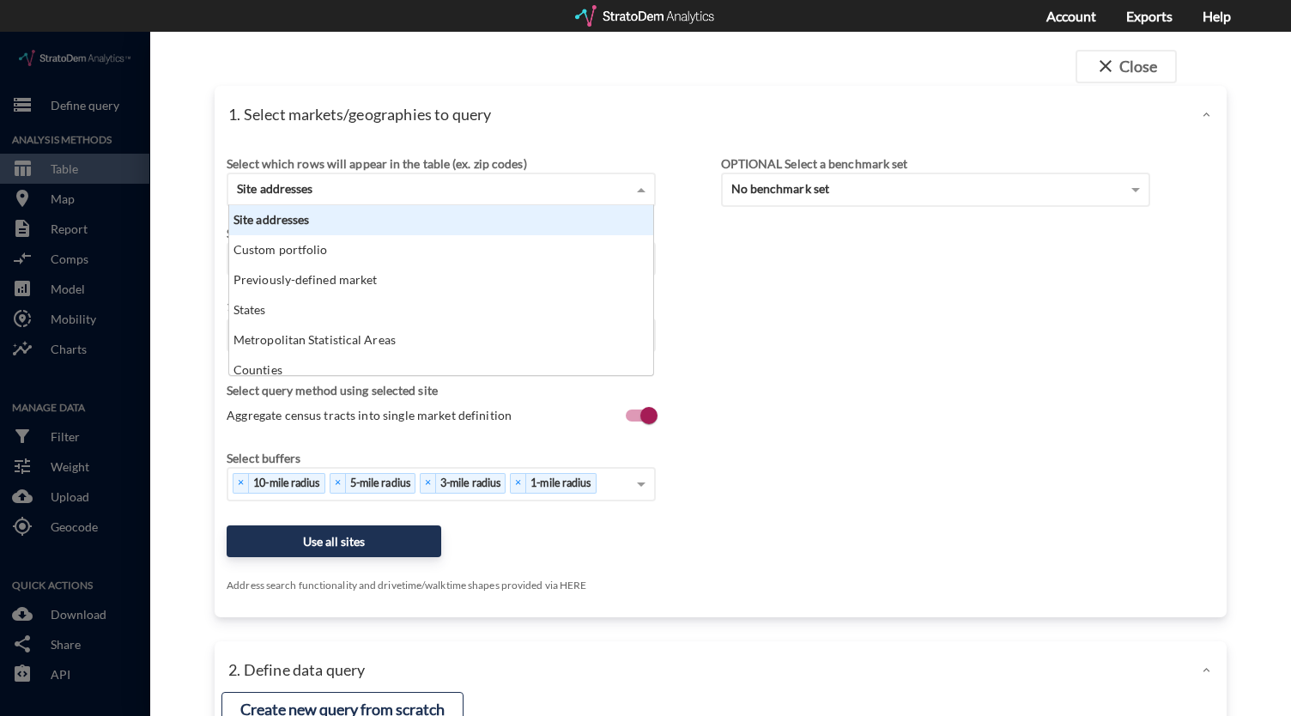
click div "Site addresses"
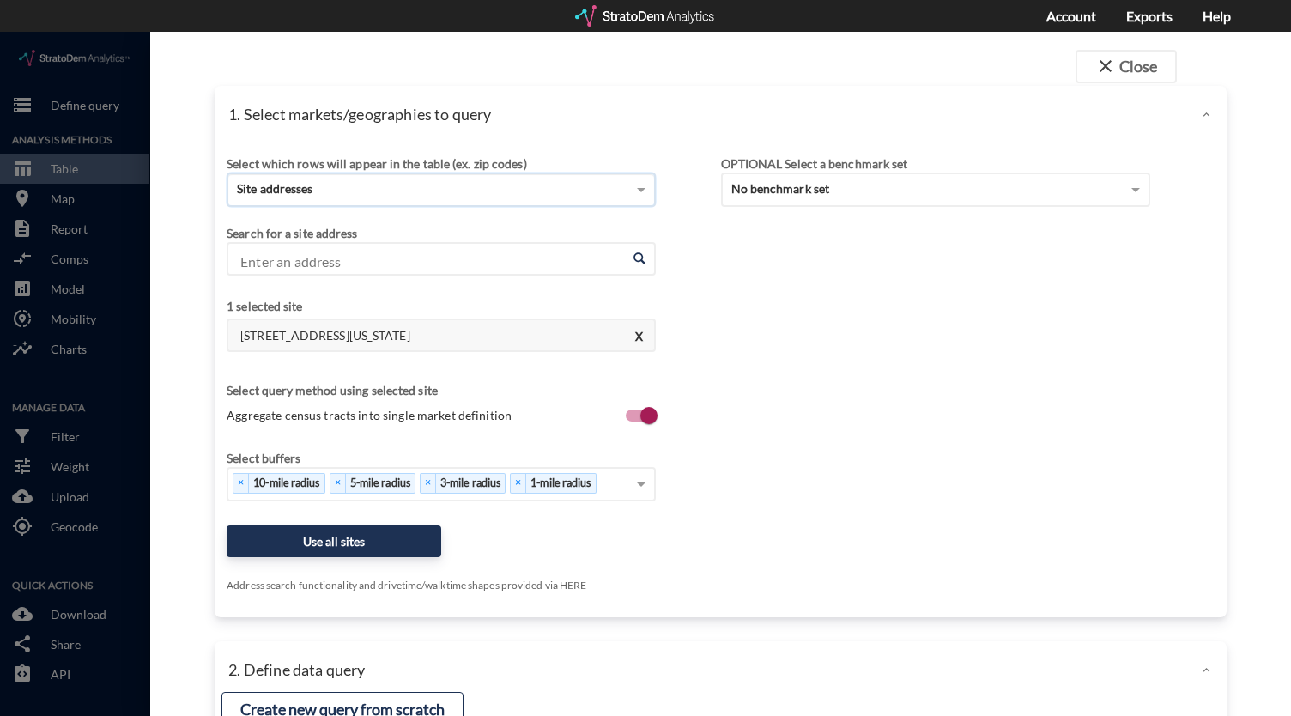
click input "Enter an address"
click li "120 Commerce Way, Woburn, Massachusetts"
type input "120 Commerce Way, Woburn, Massachusetts"
click button "Use all sites"
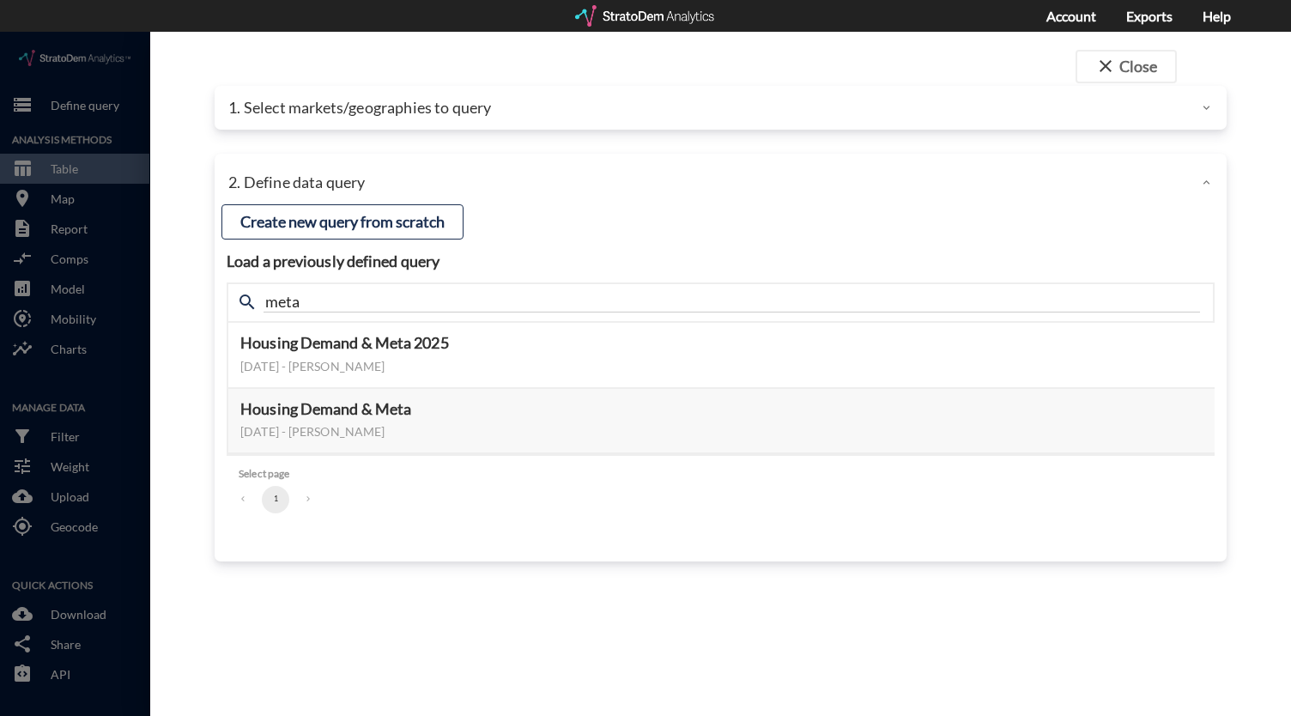
click p "1. Select markets/geographies to query"
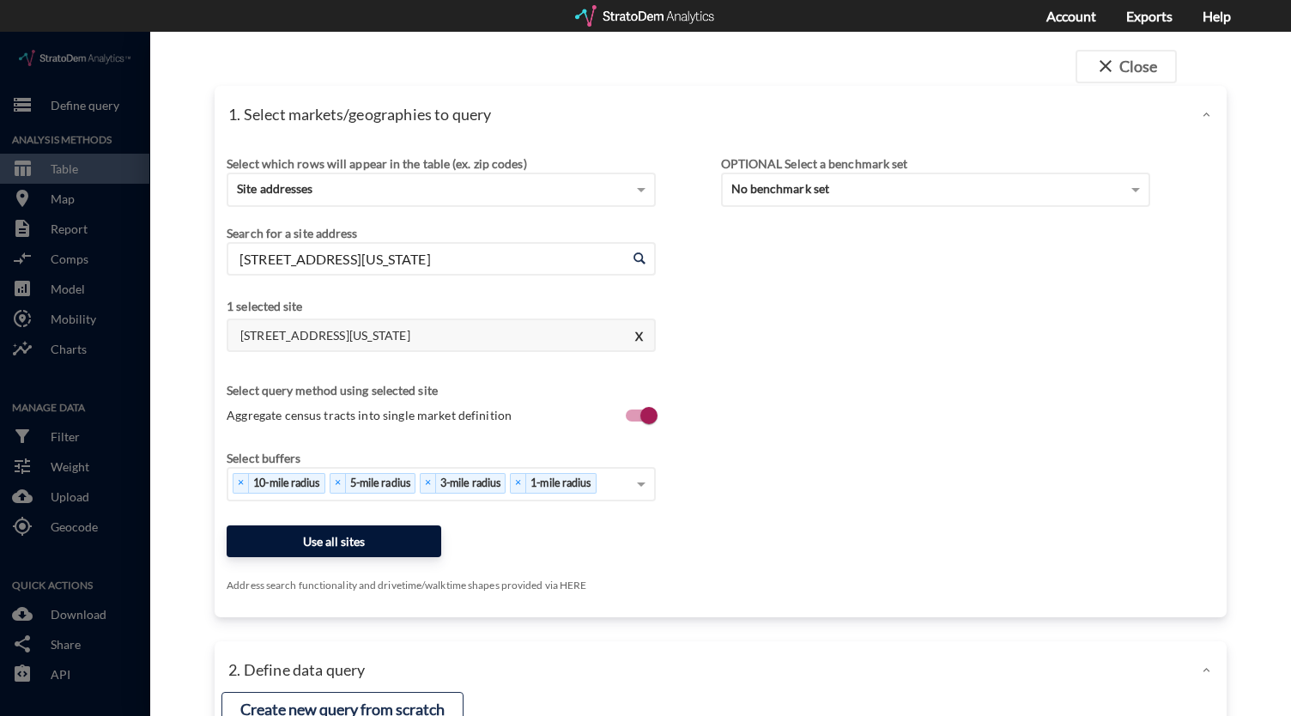
click button "Use all sites"
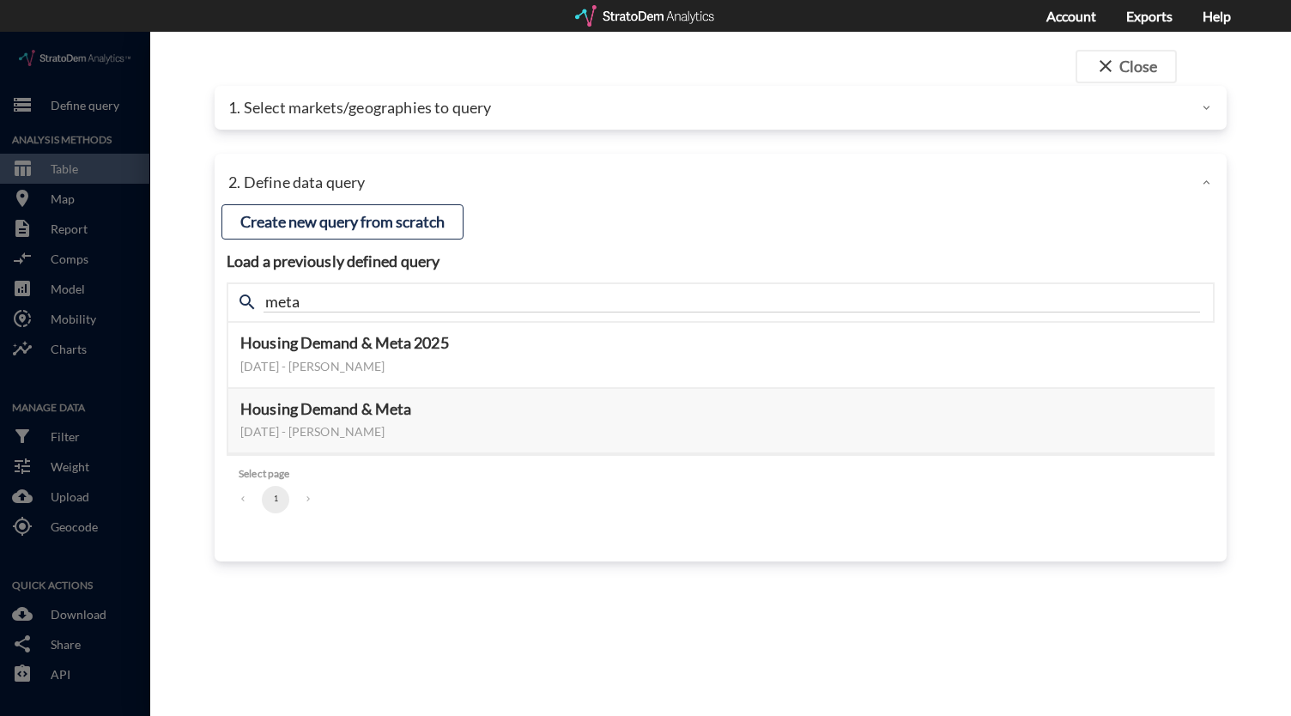
click div "close Close 1. Select markets/geographies to query Select which rows will appea…"
click button "Select this query"
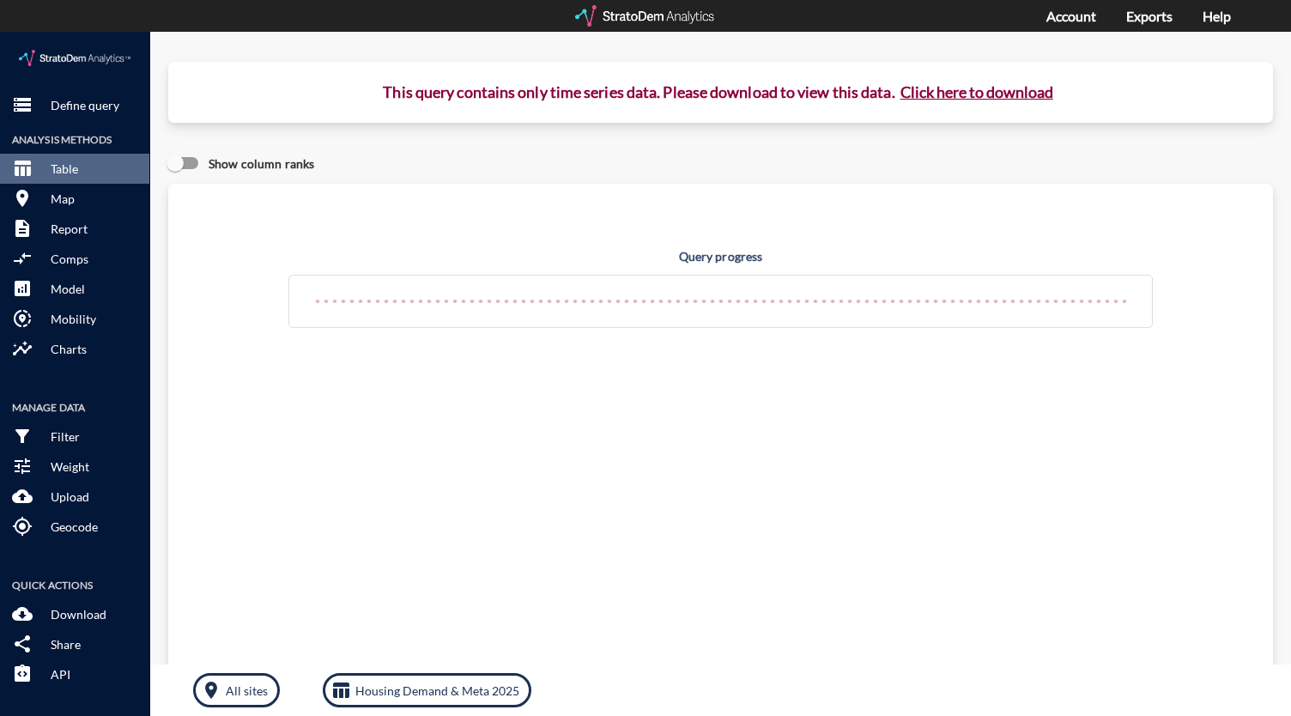
click button "Click here to download"
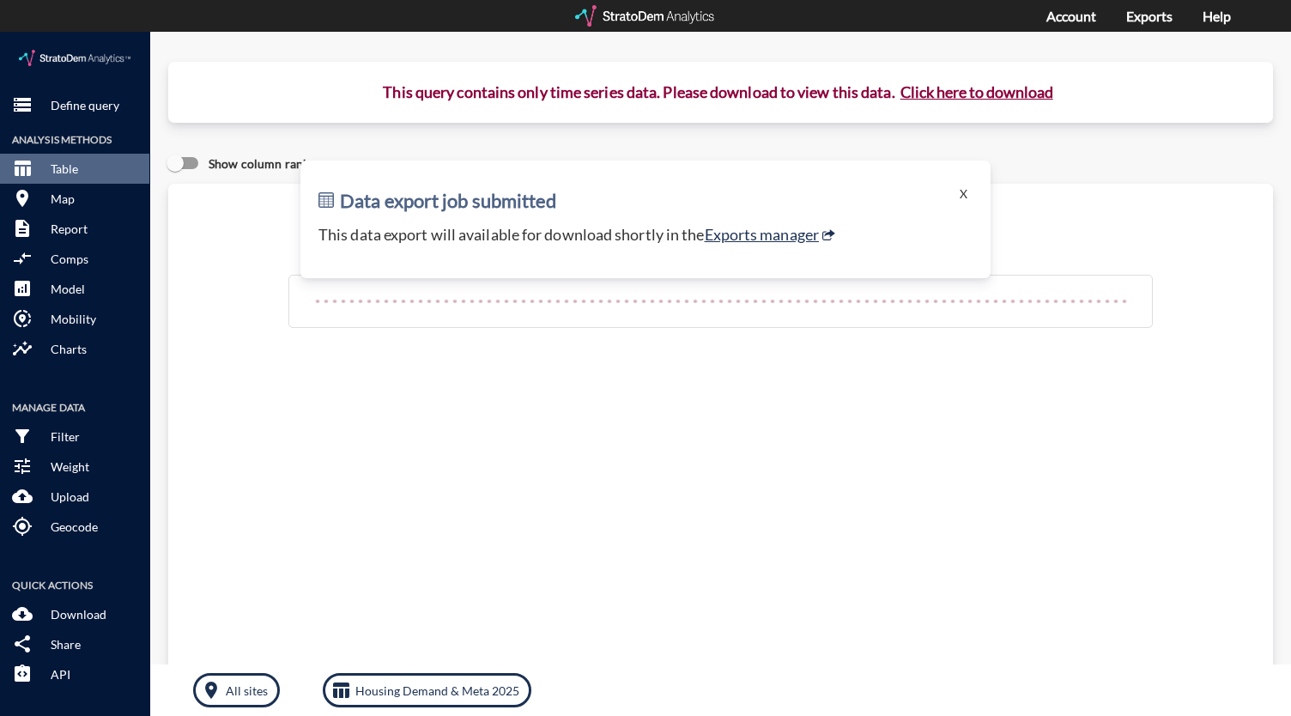
click p "This data export will available for download shortly in the Exports manager"
click link "Exports manager"
click button "X"
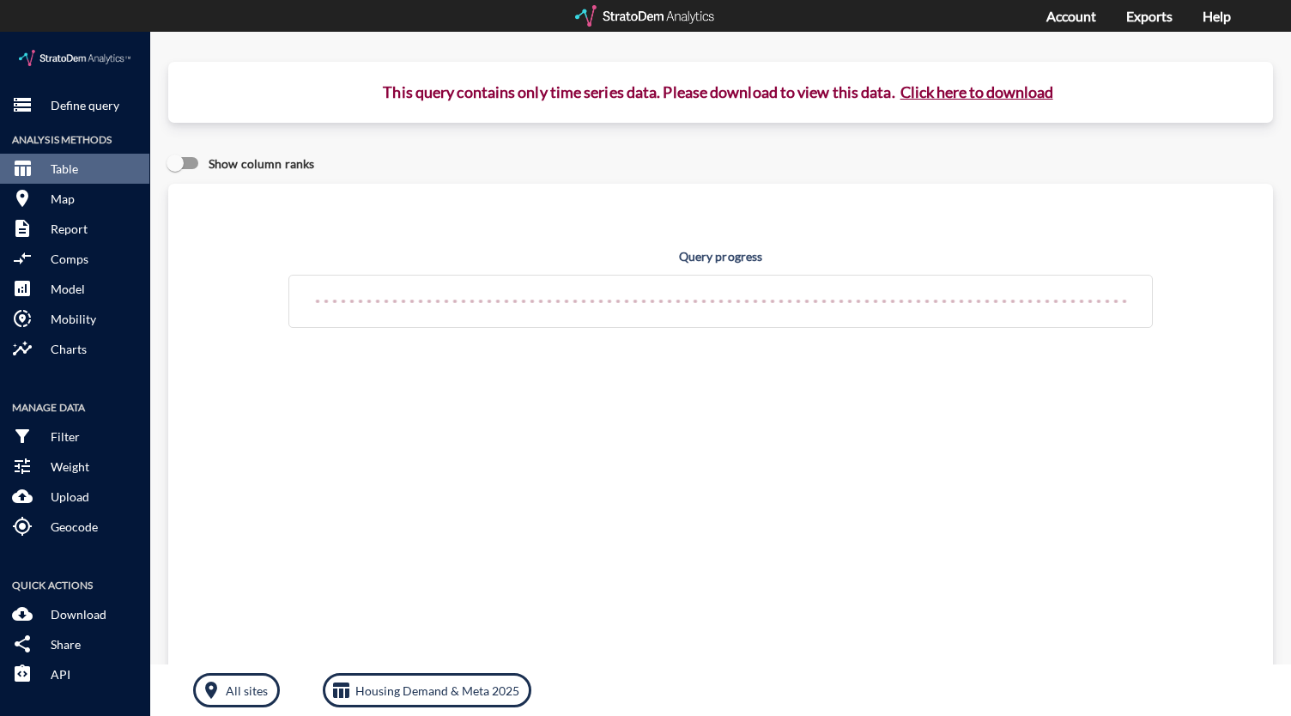
click button "Click here to download"
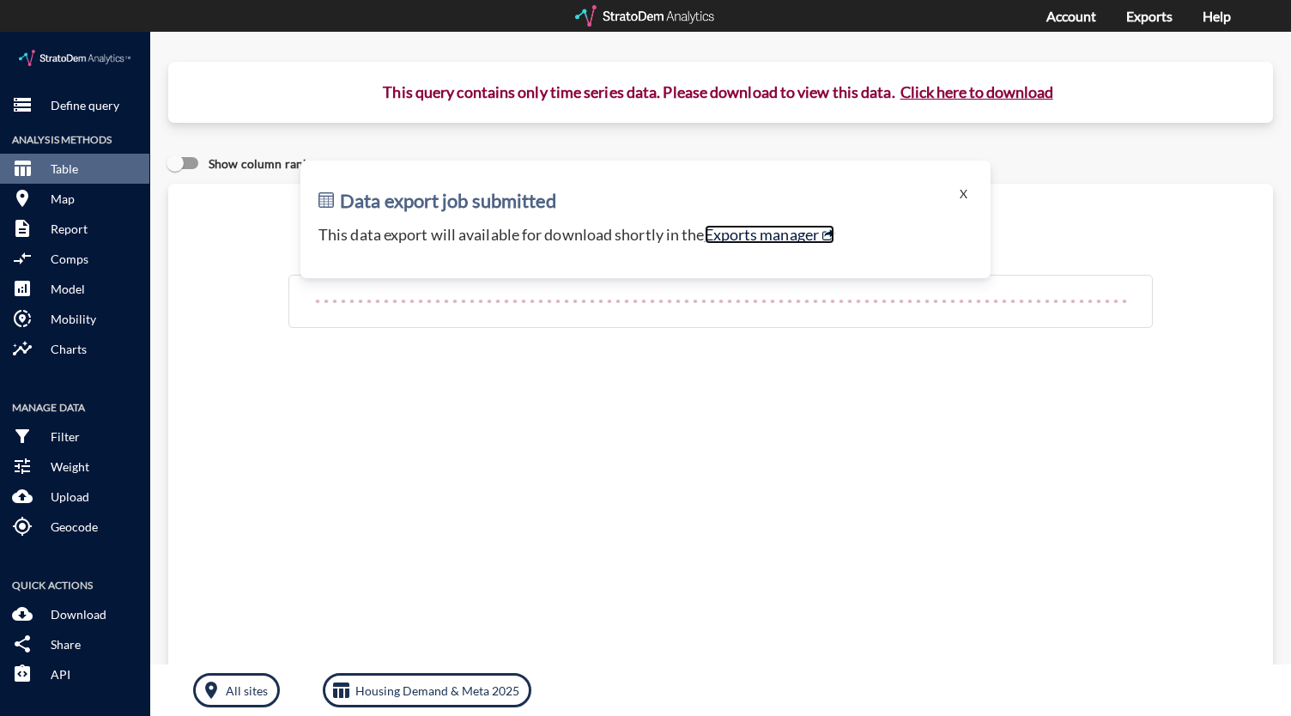
click link "Exports manager"
click p "Define query"
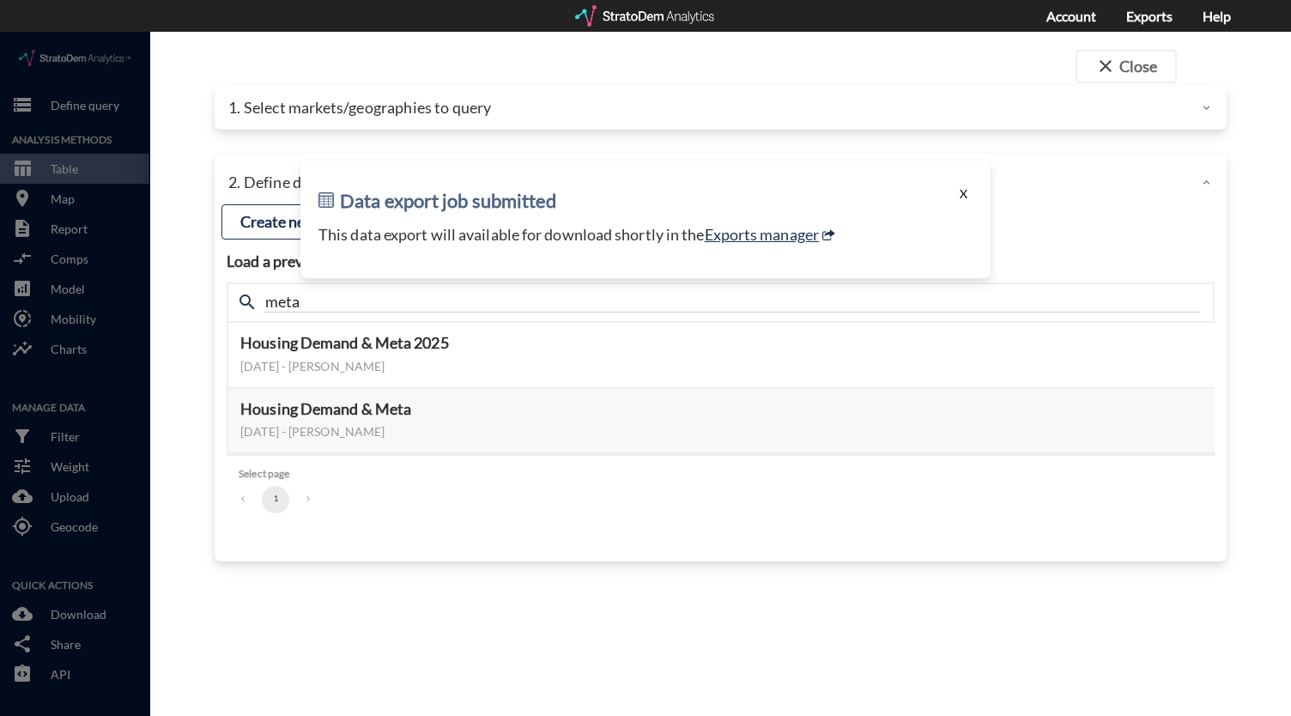
click button "X"
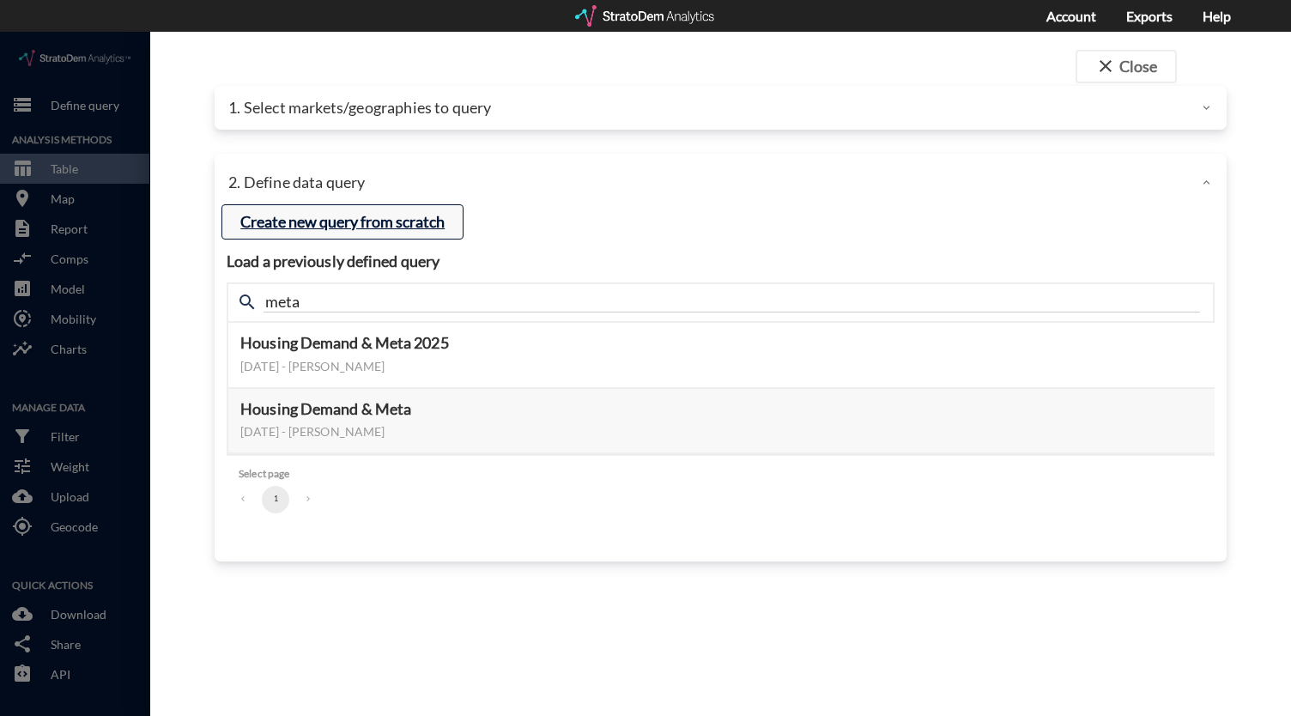
click button "Create new query from scratch"
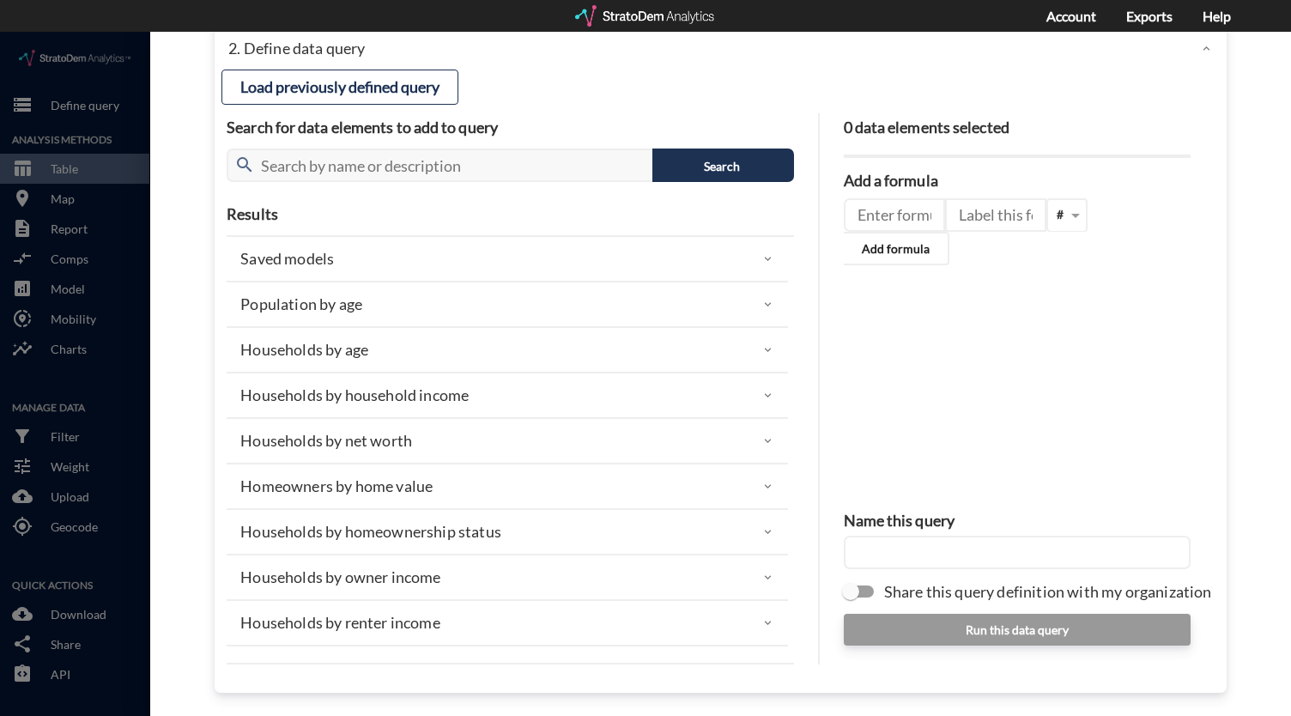
click p "Saved models"
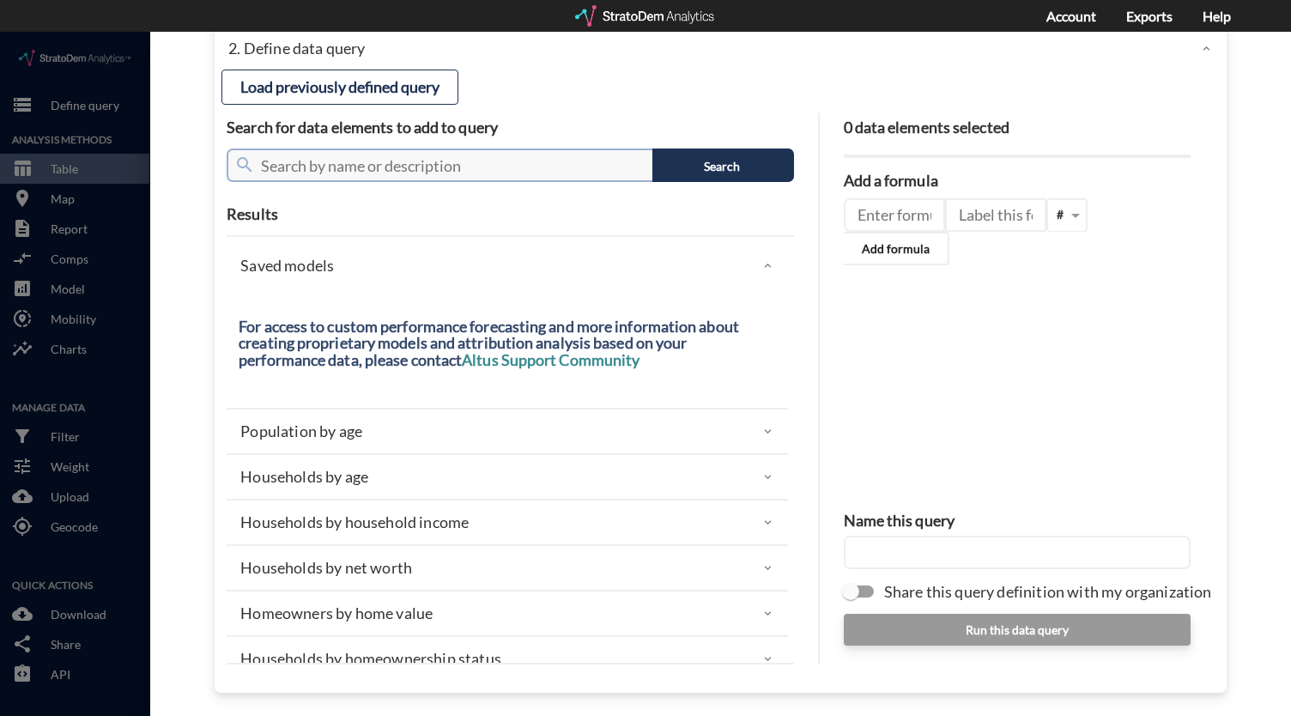
click input "text"
type input "emblem"
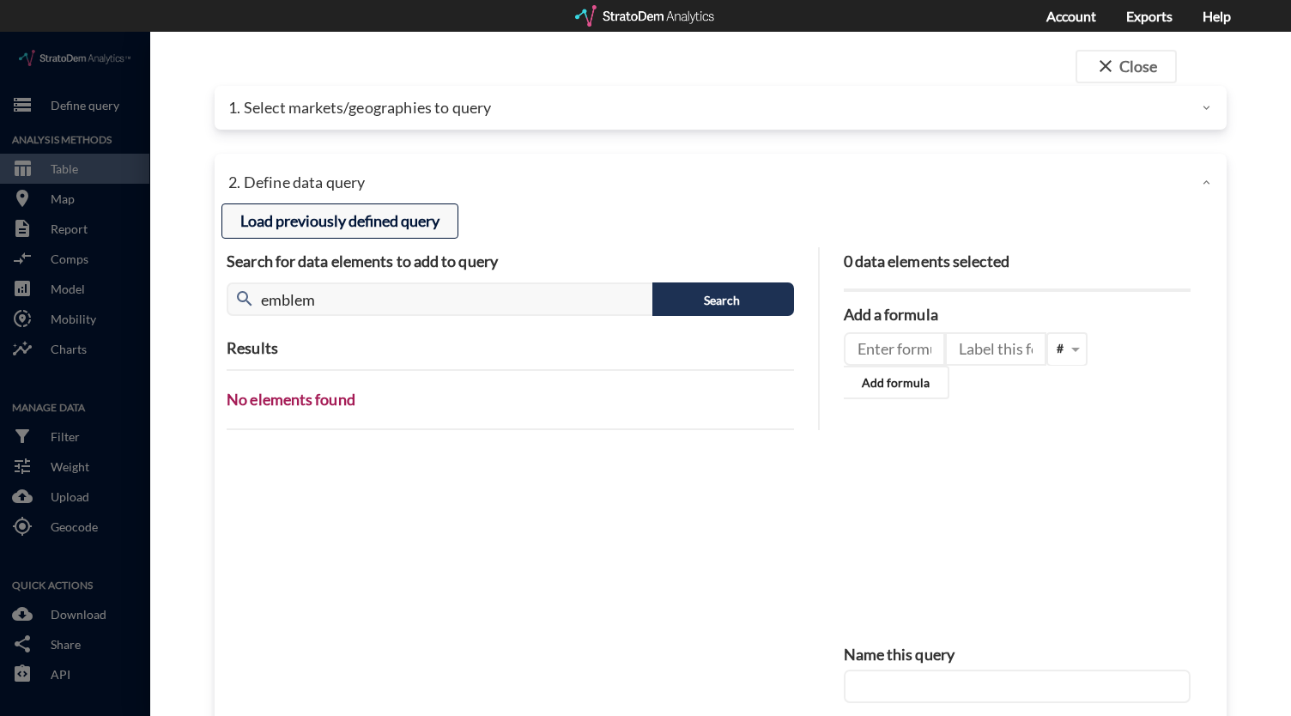
click button "Load previously defined query"
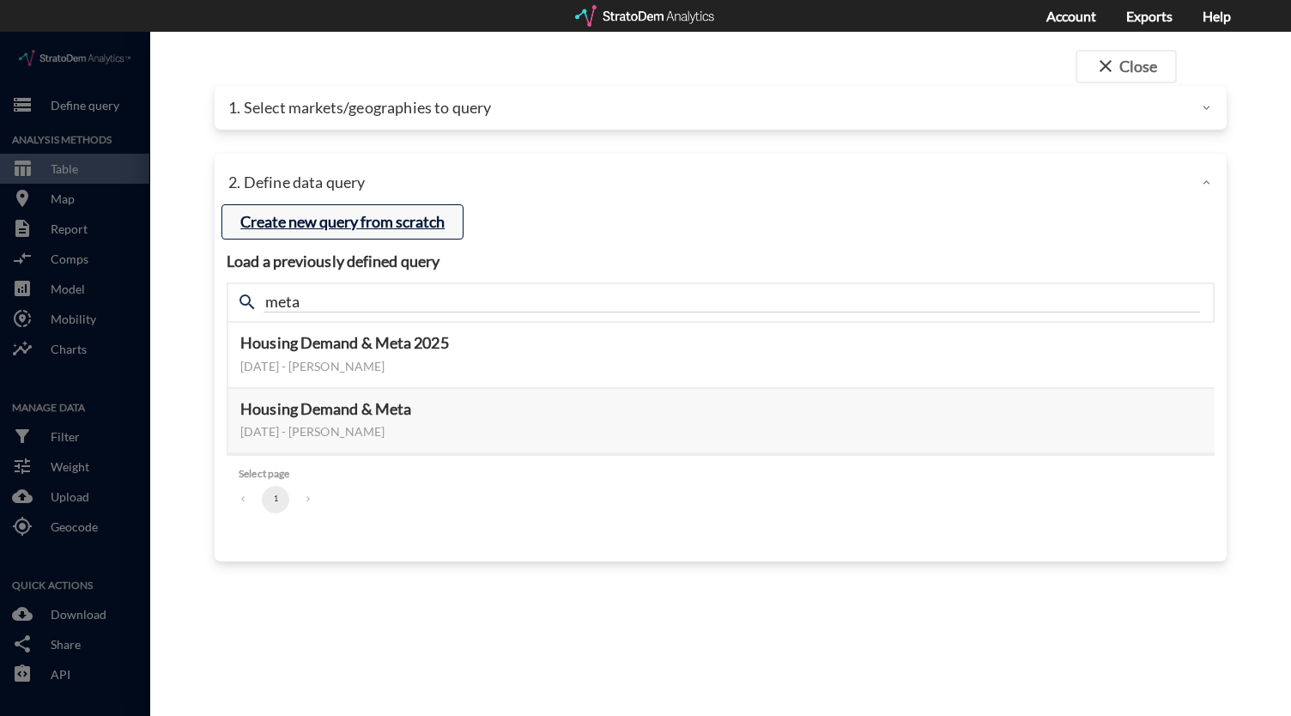
click button "Create new query from scratch"
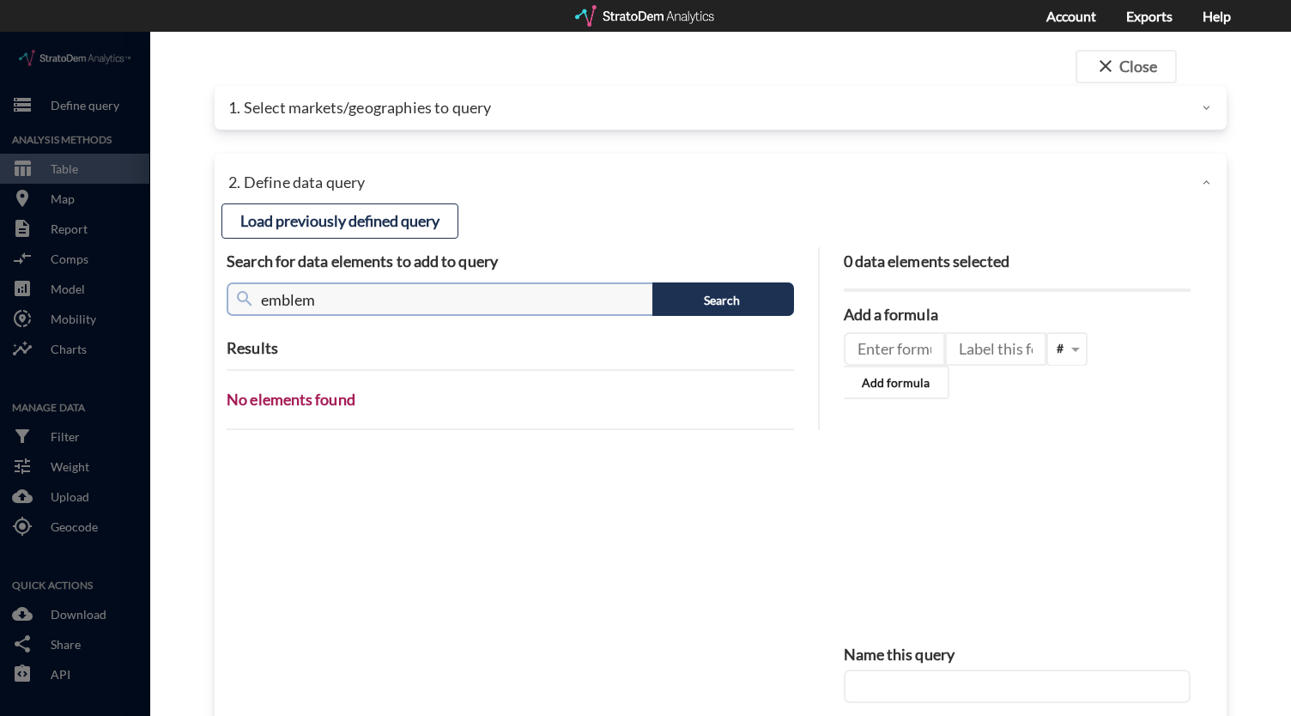
click input "emblem"
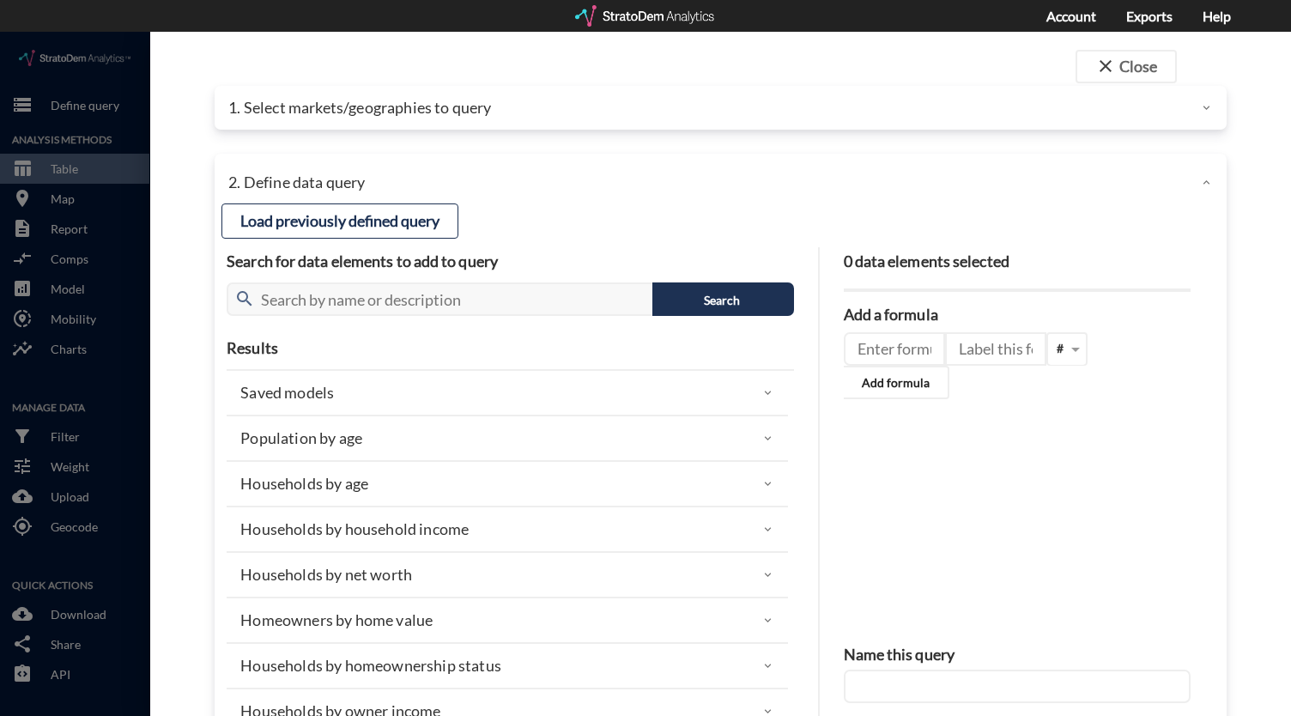
click p "1. Select markets/geographies to query"
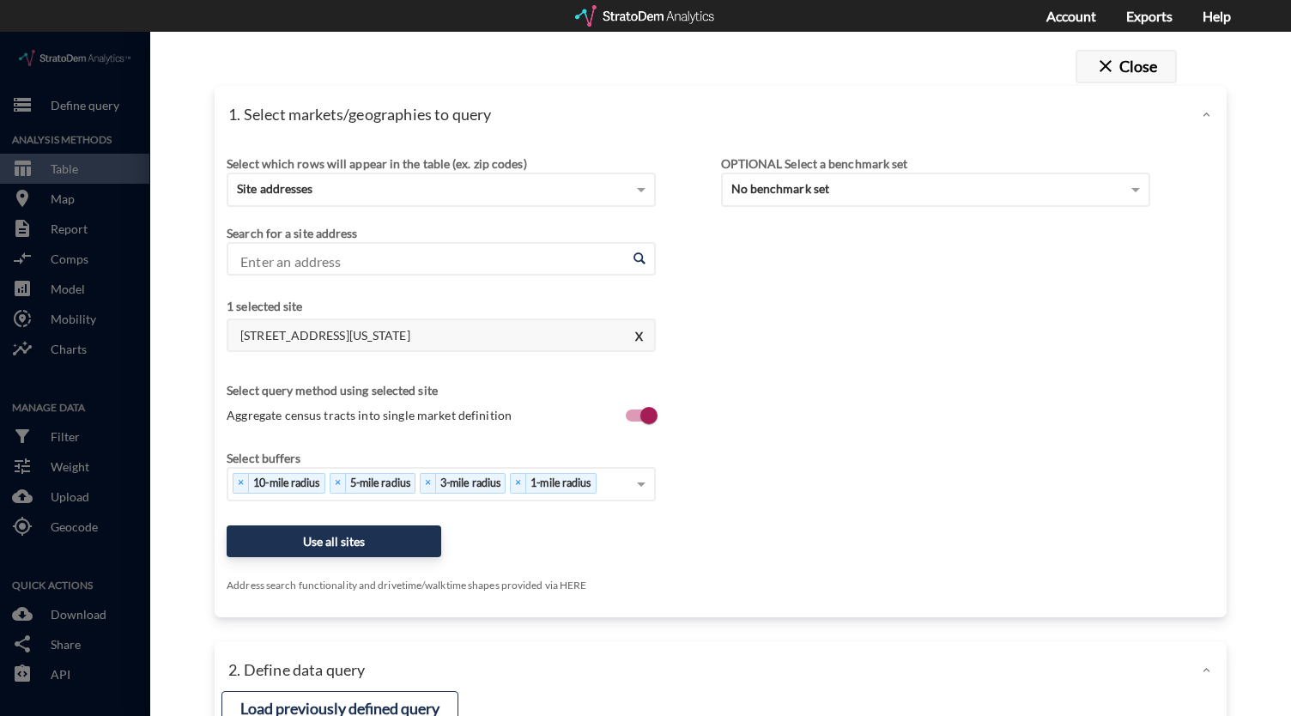
click button "close Close"
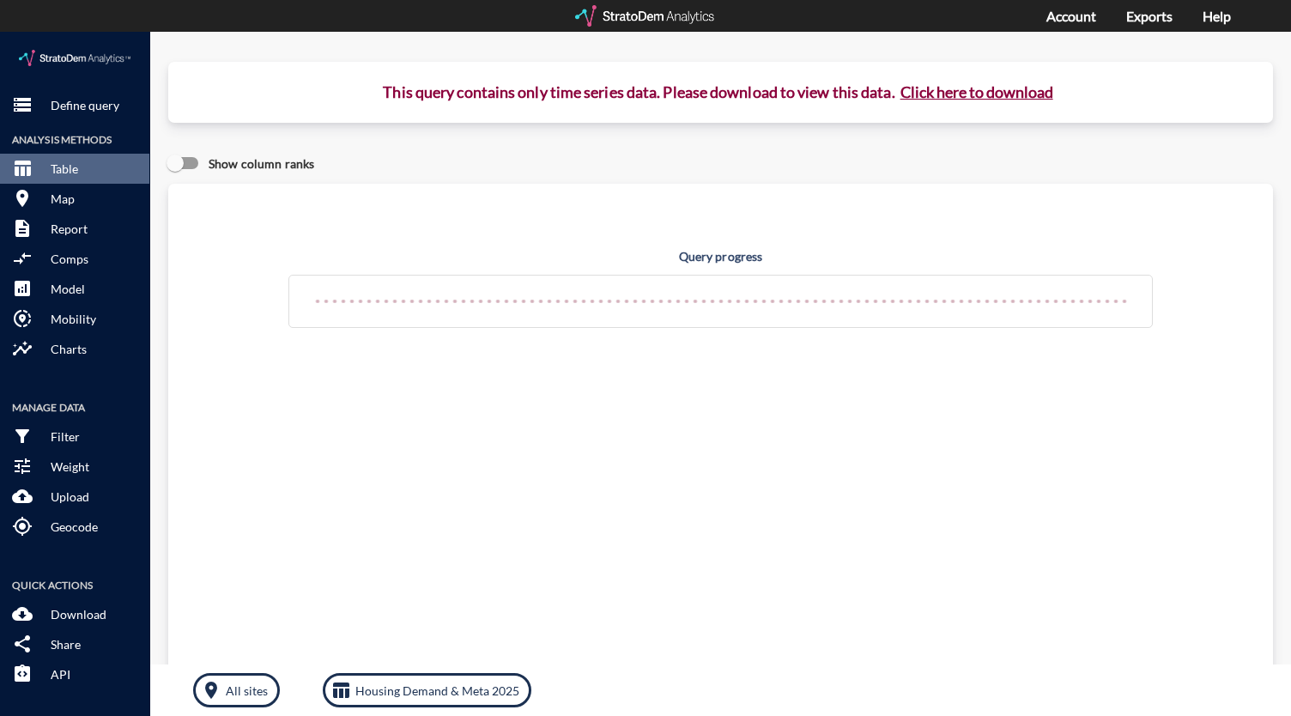
click at [619, 15] on div at bounding box center [646, 15] width 142 height 21
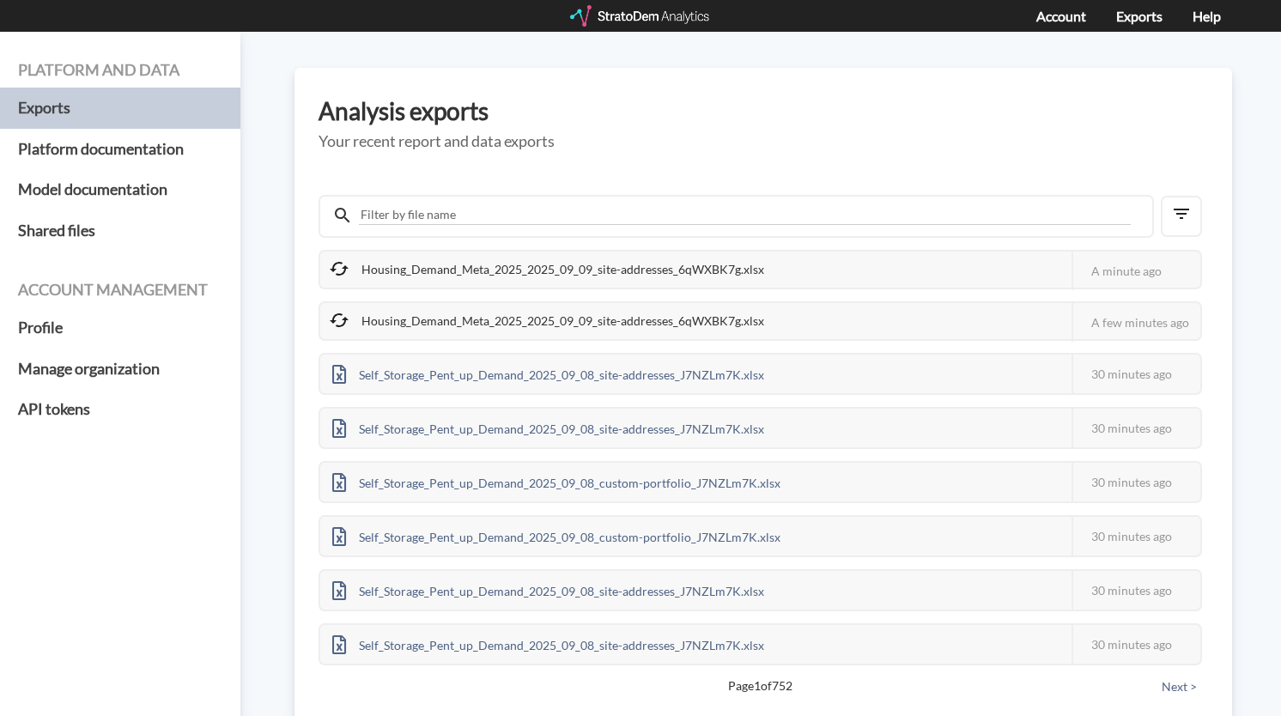
click at [697, 325] on div "Housing_Demand_Meta_2025_2025_09_09_site-addresses_6qWXBK7g.xlsx" at bounding box center [548, 321] width 456 height 36
click at [82, 114] on h5 "Exports" at bounding box center [120, 108] width 240 height 41
click at [635, 276] on div "Housing_Demand_Meta_2025_2025_09_09_site-addresses_6qWXBK7g.xlsx" at bounding box center [548, 270] width 456 height 36
click at [633, 269] on div "Housing_Demand_Meta_2025_2025_09_09_site-addresses_6qWXBK7g.xlsx" at bounding box center [548, 270] width 456 height 36
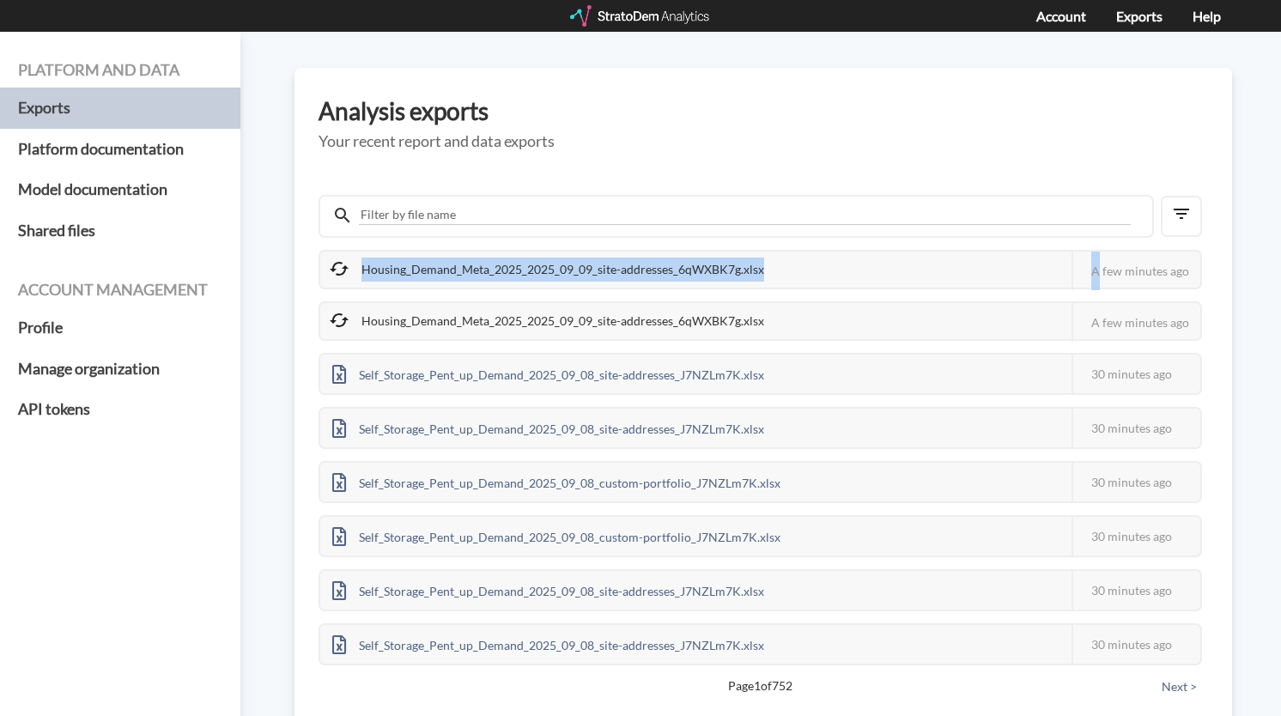
click at [633, 269] on div "Housing_Demand_Meta_2025_2025_09_09_site-addresses_6qWXBK7g.xlsx" at bounding box center [548, 270] width 456 height 36
click at [655, 269] on div "Housing_Demand_Meta_2025_2025_09_09_site-addresses_6qWXBK7g.xlsx" at bounding box center [548, 270] width 456 height 36
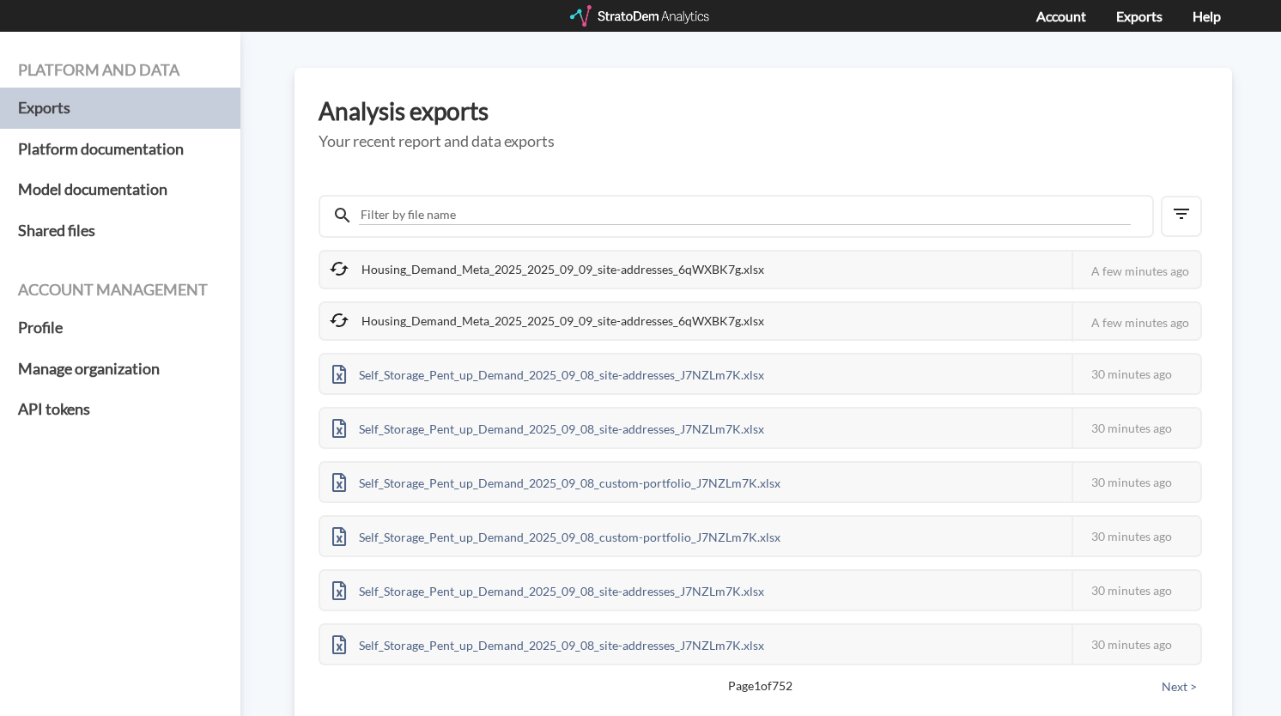
click at [694, 116] on h3 "Analysis exports" at bounding box center [763, 111] width 889 height 27
click at [680, 118] on h3 "Analysis exports" at bounding box center [763, 111] width 889 height 27
drag, startPoint x: 644, startPoint y: 313, endPoint x: 811, endPoint y: 313, distance: 167.4
click at [811, 313] on div "Housing_Demand_Meta_2025_2025_09_09_site-addresses_6qWXBK7g.xlsx This job faile…" at bounding box center [760, 320] width 883 height 39
click at [824, 313] on div "Housing_Demand_Meta_2025_2025_09_09_site-addresses_6qWXBK7g.xlsx This job faile…" at bounding box center [760, 320] width 883 height 39
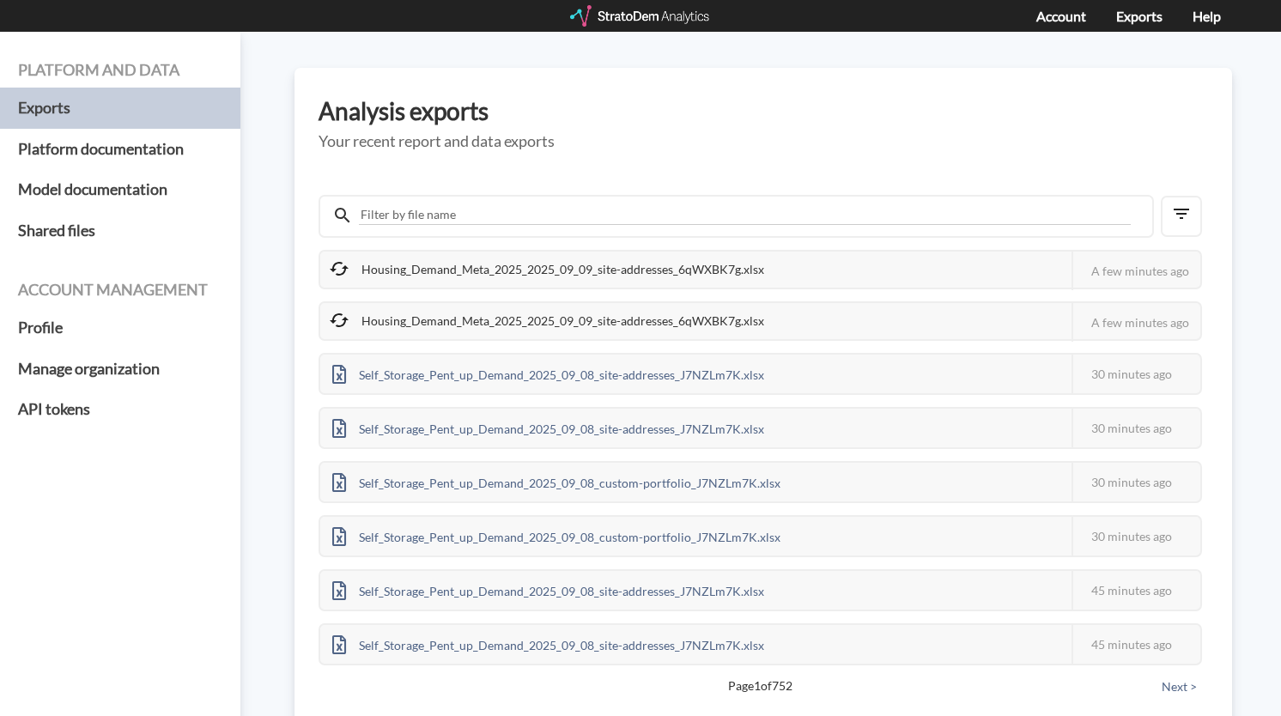
click at [683, 137] on h5 "Your recent report and data exports" at bounding box center [763, 141] width 889 height 17
click at [708, 310] on div "Housing_Demand_Meta_2025_2025_09_09_site-addresses_6qWXBK7g.xlsx" at bounding box center [548, 321] width 456 height 36
click at [706, 319] on div "Housing_Demand_Meta_2025_2025_09_09_site-addresses_6qWXBK7g.xlsx" at bounding box center [548, 321] width 456 height 36
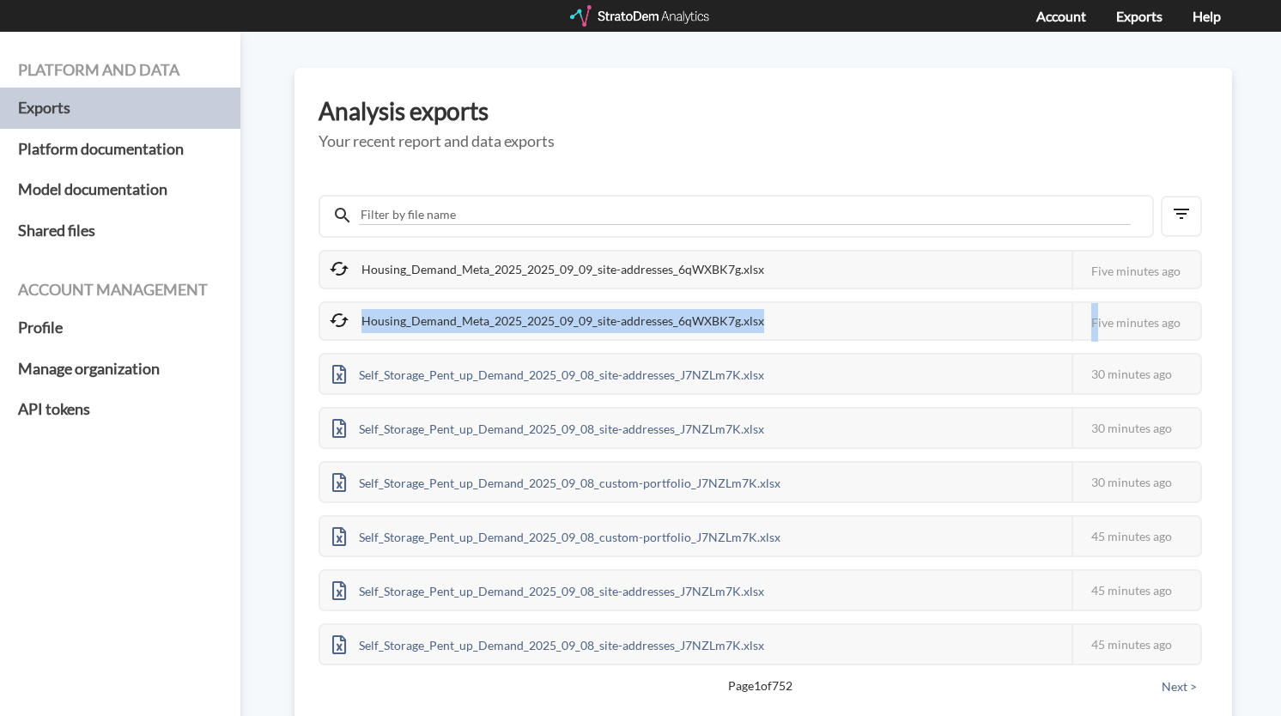
click at [706, 319] on div "Housing_Demand_Meta_2025_2025_09_09_site-addresses_6qWXBK7g.xlsx" at bounding box center [548, 321] width 456 height 36
click at [867, 312] on div "Housing_Demand_Meta_2025_2025_09_09_site-addresses_6qWXBK7g.xlsx This job faile…" at bounding box center [760, 320] width 883 height 39
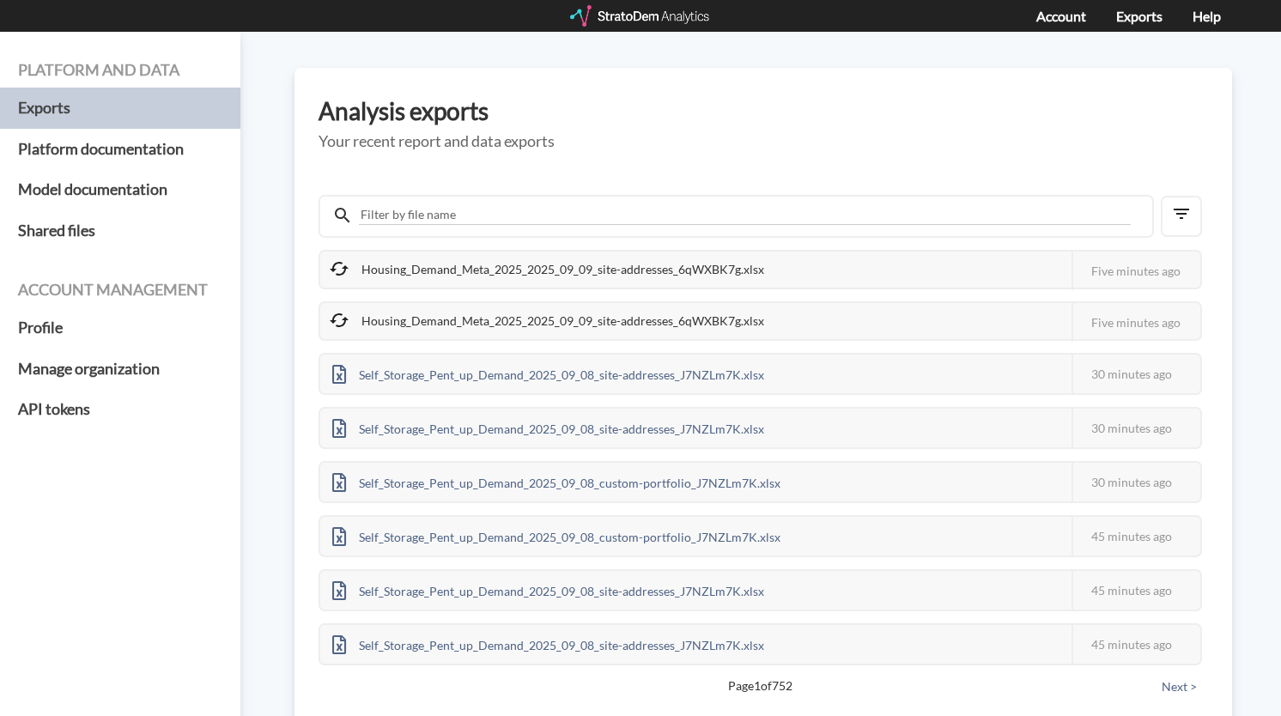
click at [776, 264] on div "Housing_Demand_Meta_2025_2025_09_09_site-addresses_6qWXBK7g.xlsx" at bounding box center [548, 270] width 456 height 36
click at [320, 253] on div "Platform and data Exports Platform documentation Model documentation Shared fil…" at bounding box center [640, 374] width 1281 height 684
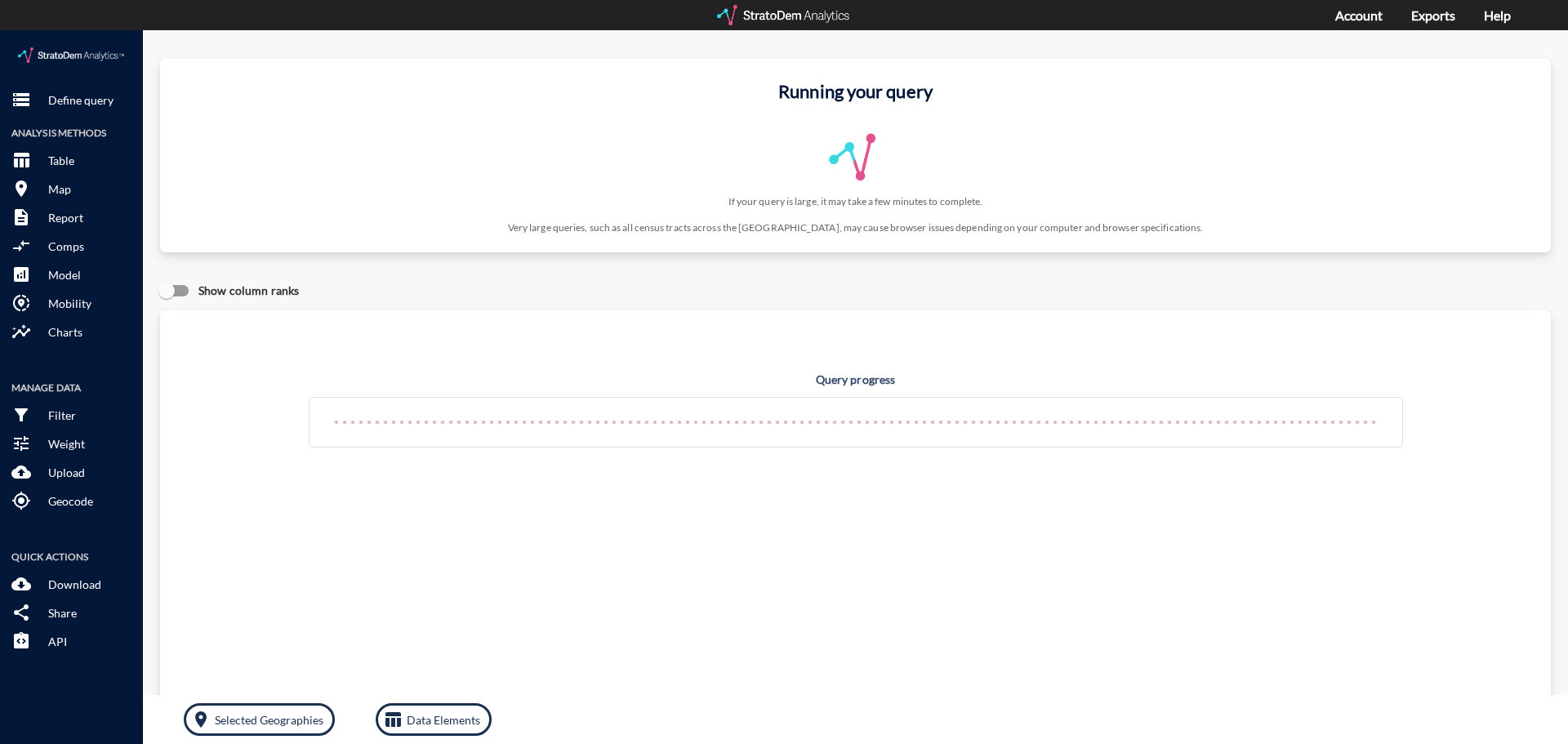
click div "Running your query If your query is large, it may take a few minutes to complet…"
click p "Download"
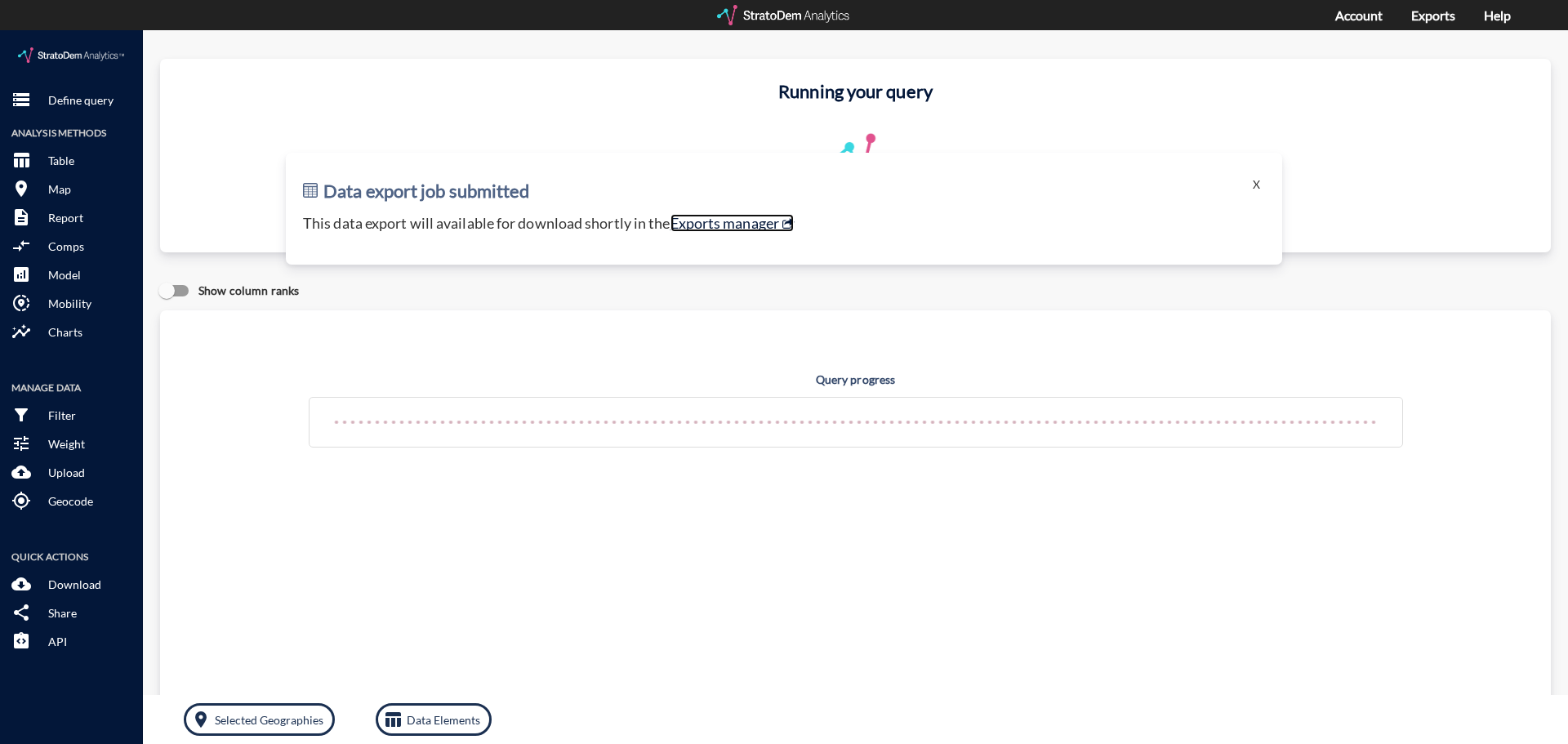
click link "Exports manager"
click p "Define query"
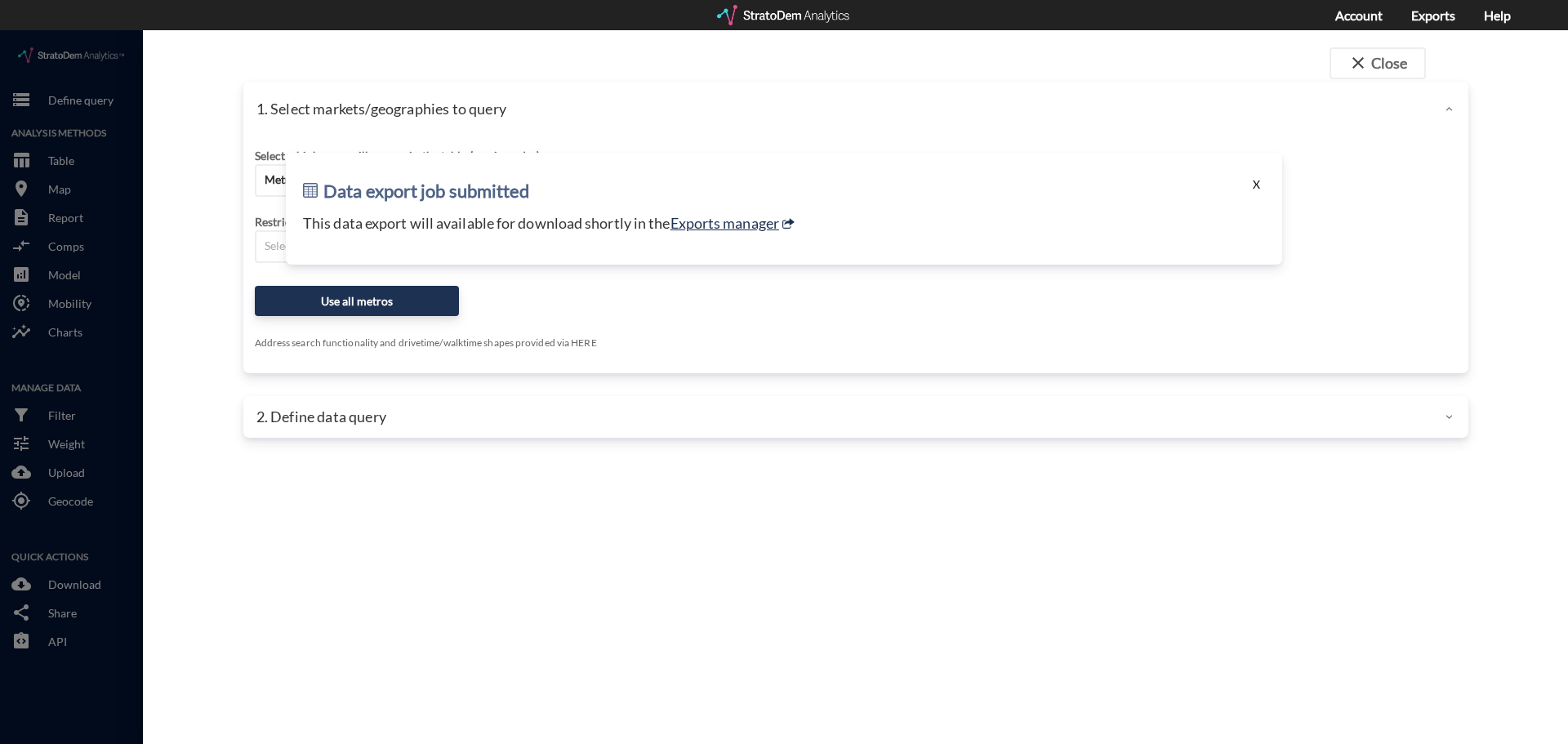
click button "X"
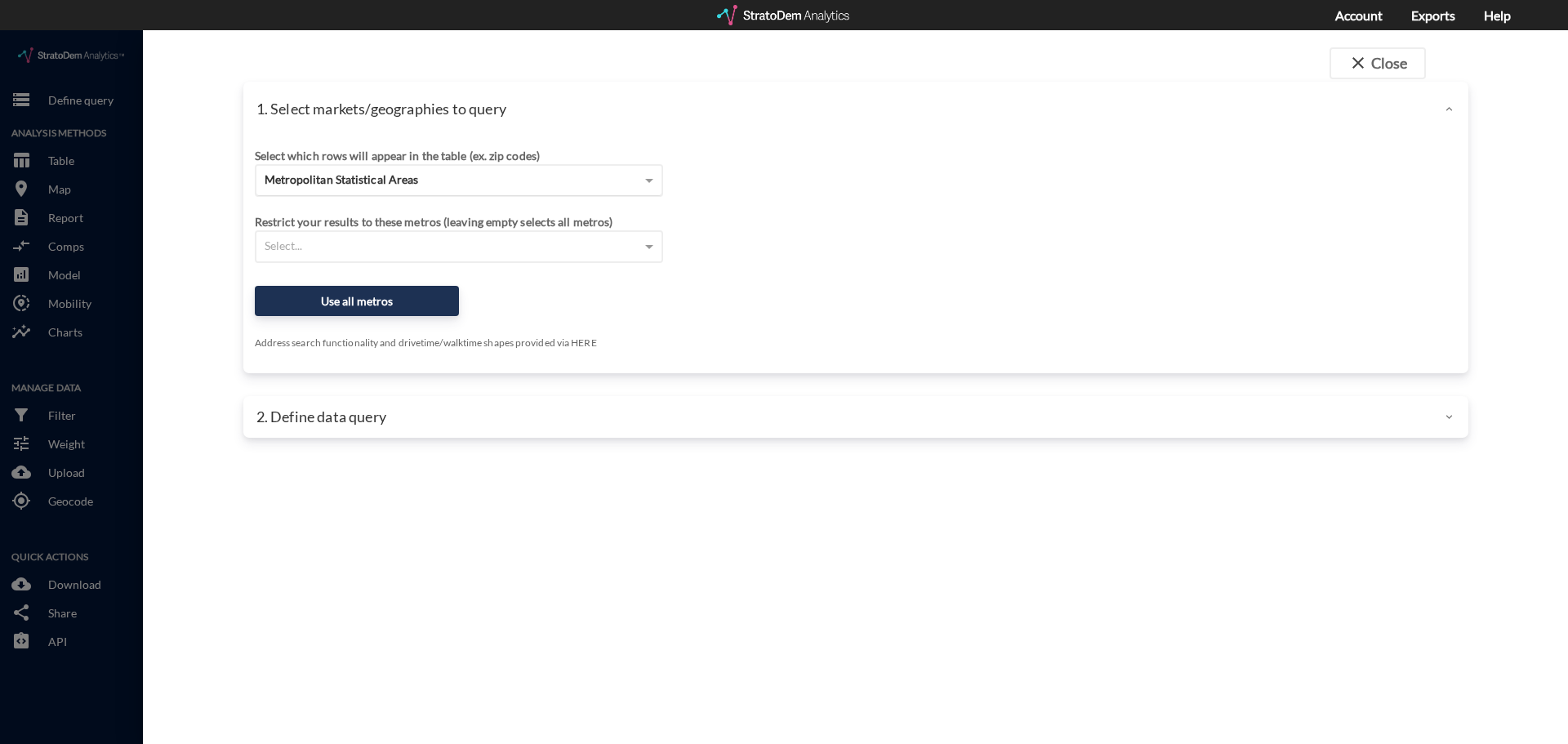
click div "Metropolitan Statistical Areas"
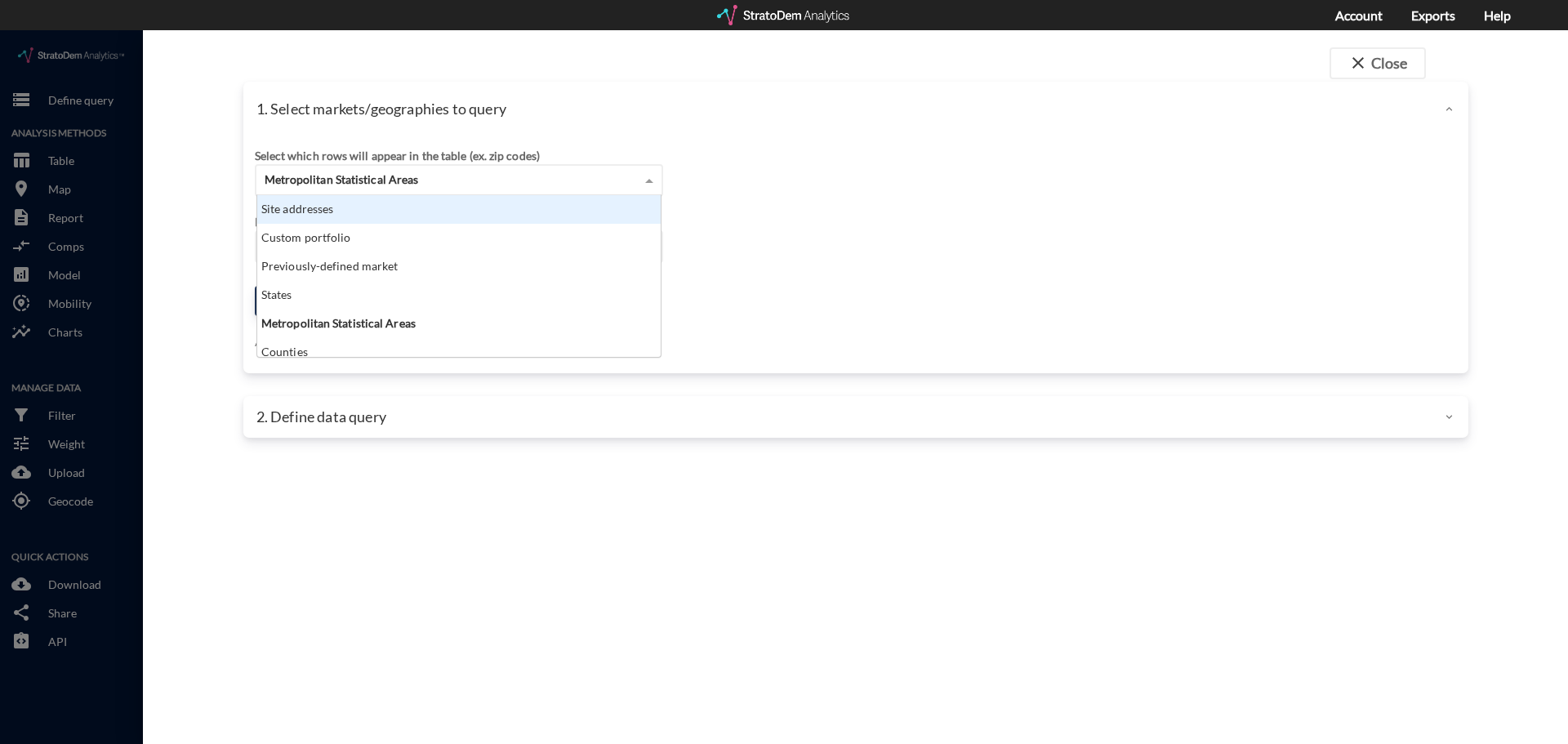
click div "Site addresses"
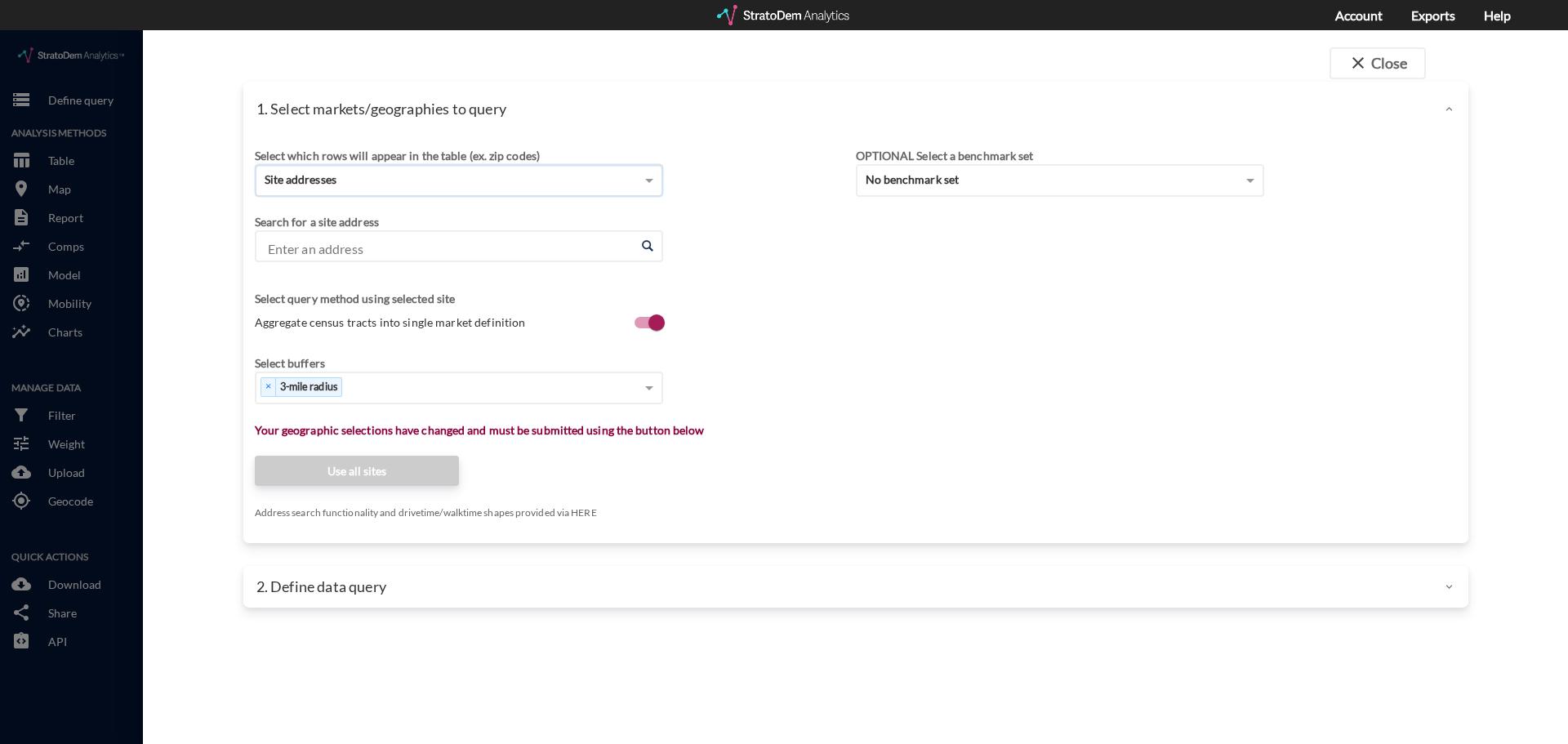
click input "Enter an address"
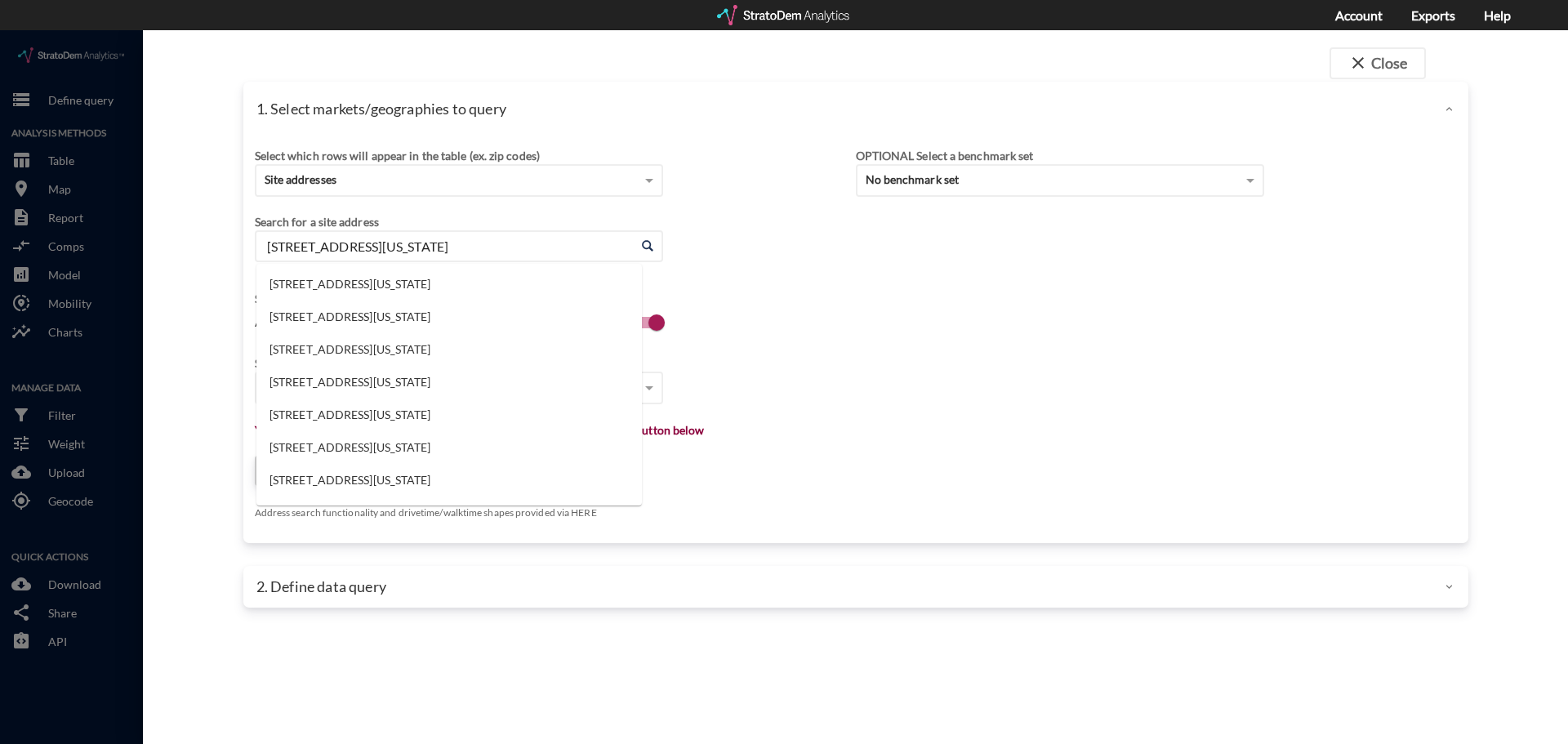
type input "120 Commerce Way, Woburn, Massachusetts"
click div "Search for a site address Enter an address Enter an address Select query method…"
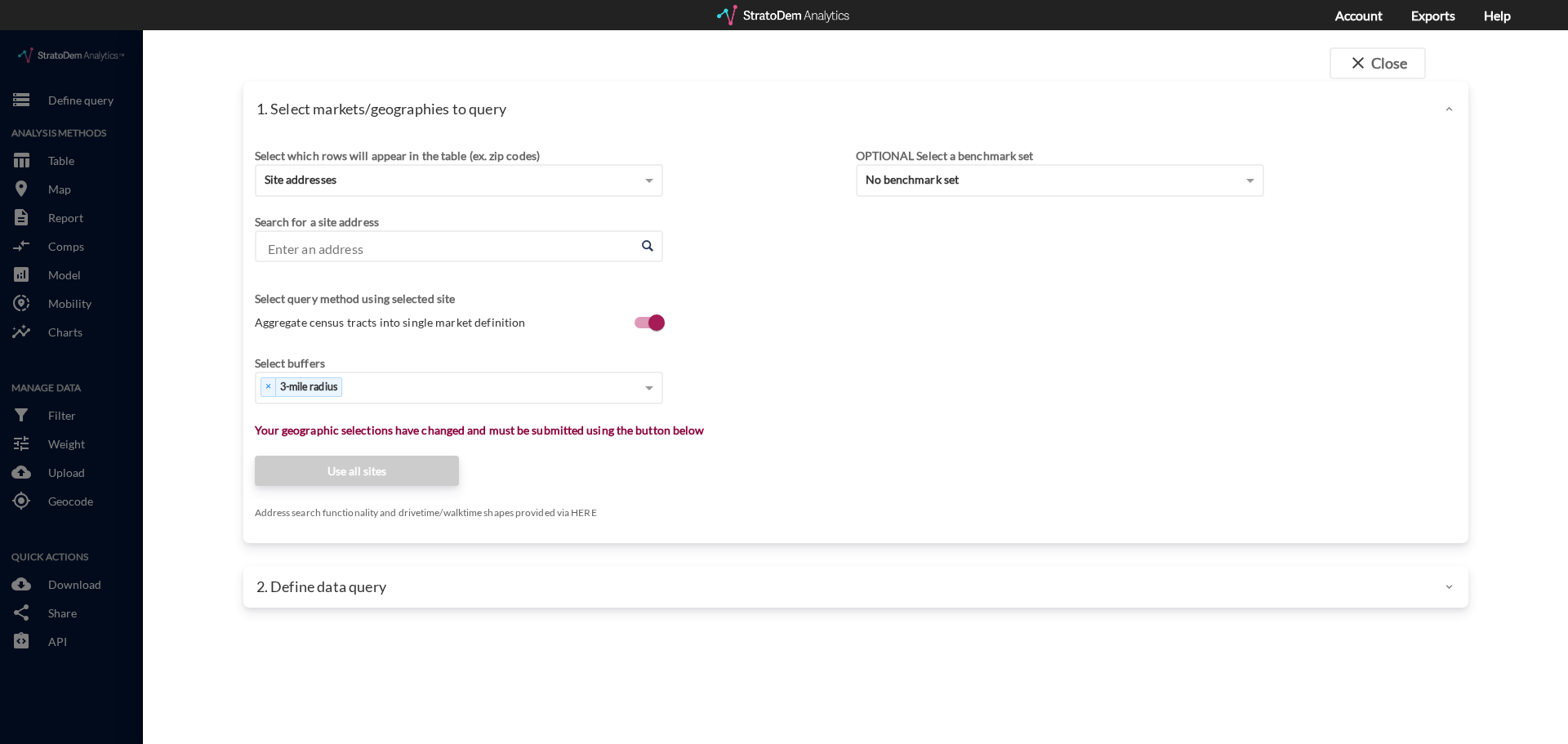
click input "Enter an address"
click li "120 Commerce Way, Woburn, Massachusetts"
type input "120 Commerce Way, Woburn, Massachusetts"
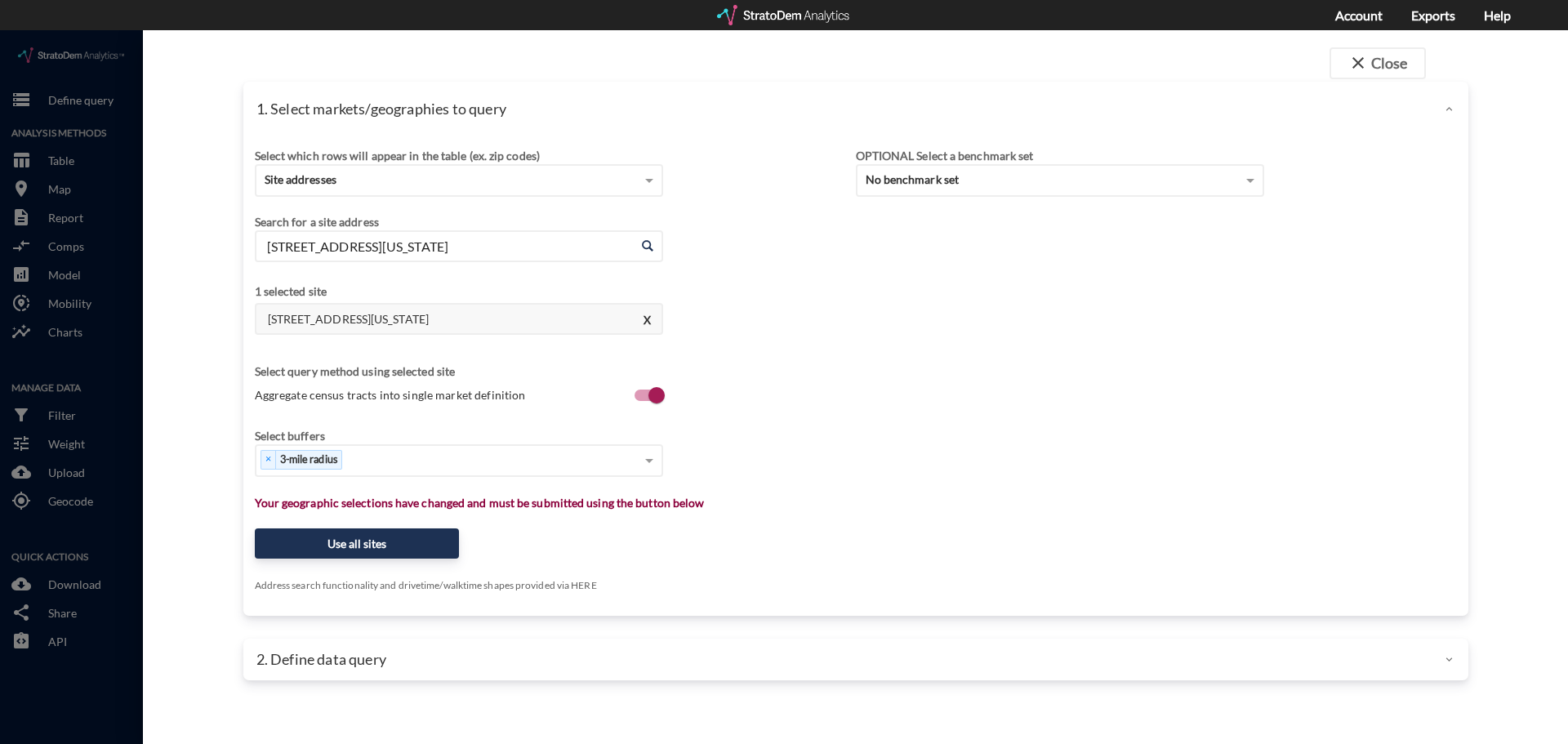
click span
drag, startPoint x: 392, startPoint y: 274, endPoint x: 378, endPoint y: 288, distance: 19.8
click h4 "120 Commerce Way, Woburn, Massachusetts"
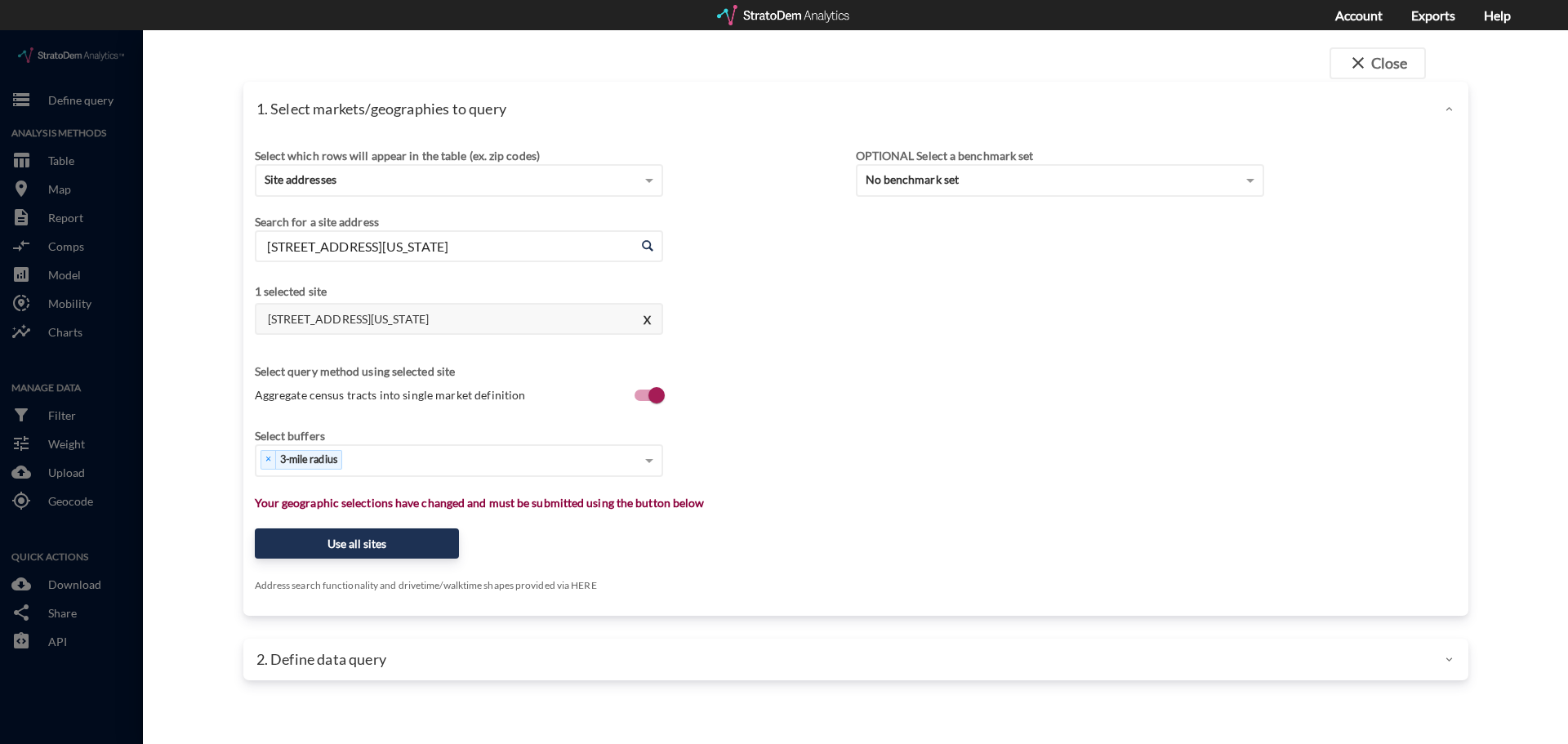
click div "Select buffers"
click div "× 3-mile radius"
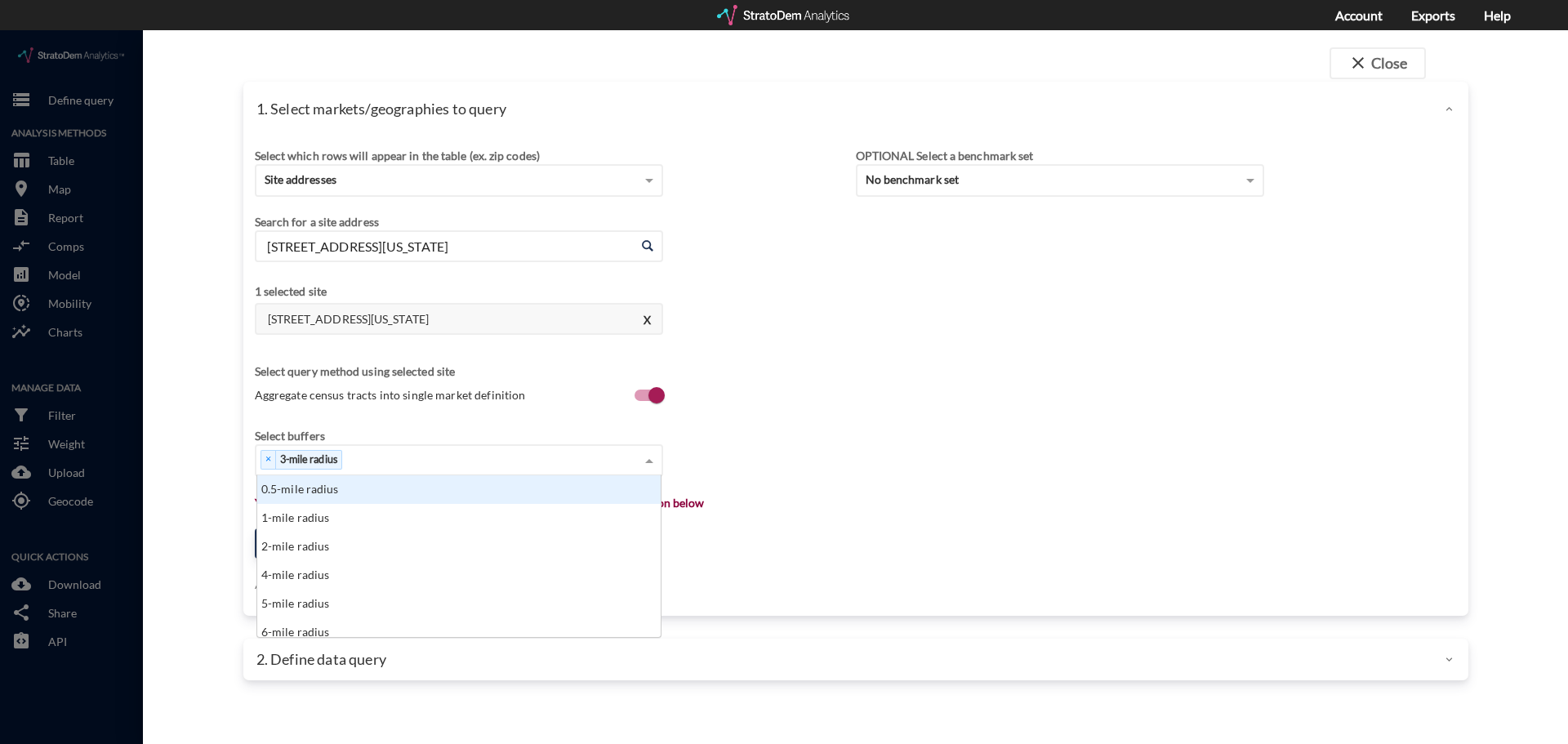
scroll to position [149, 394]
type input "1"
click div "1-mile radius"
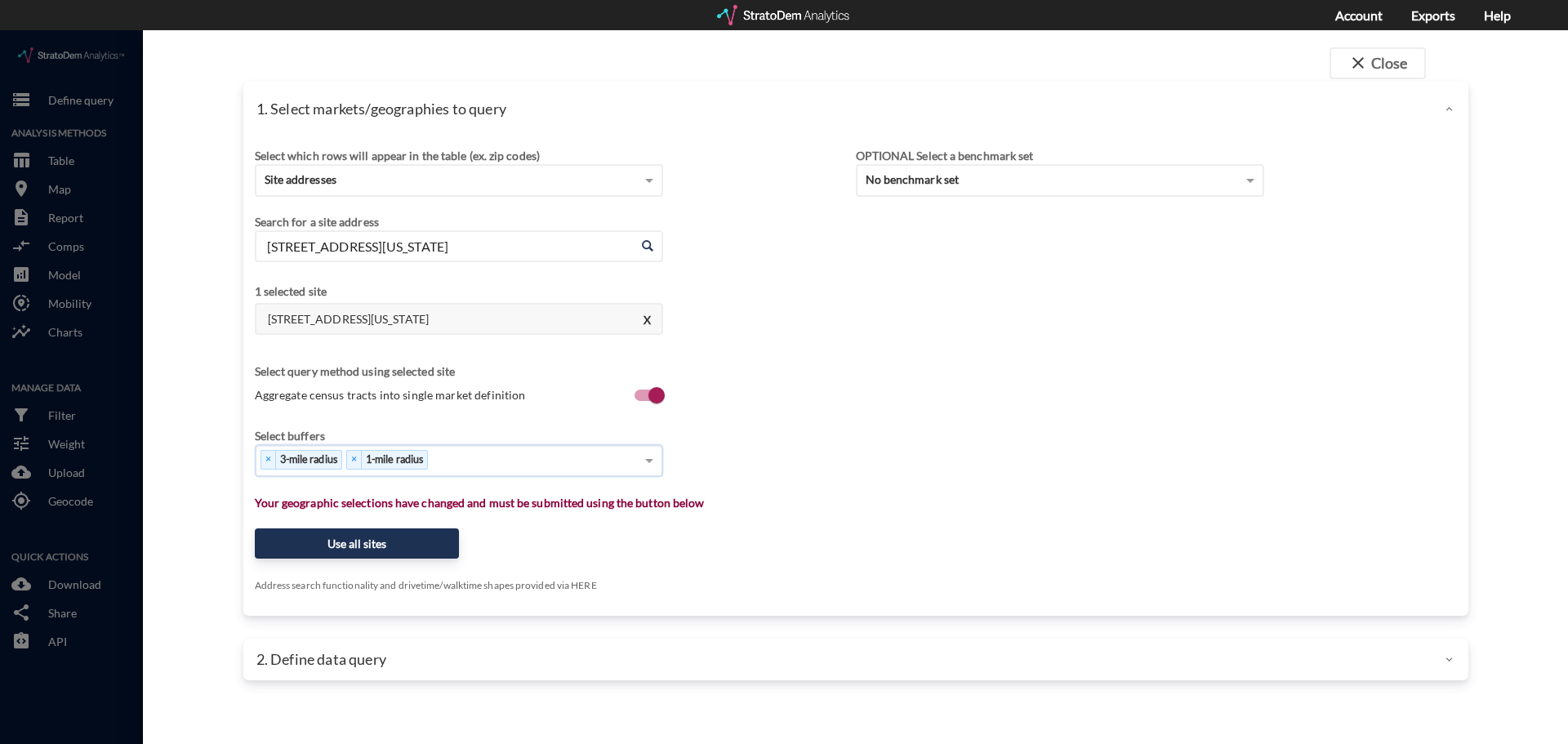
click div "× 3-mile radius × 1-mile radius"
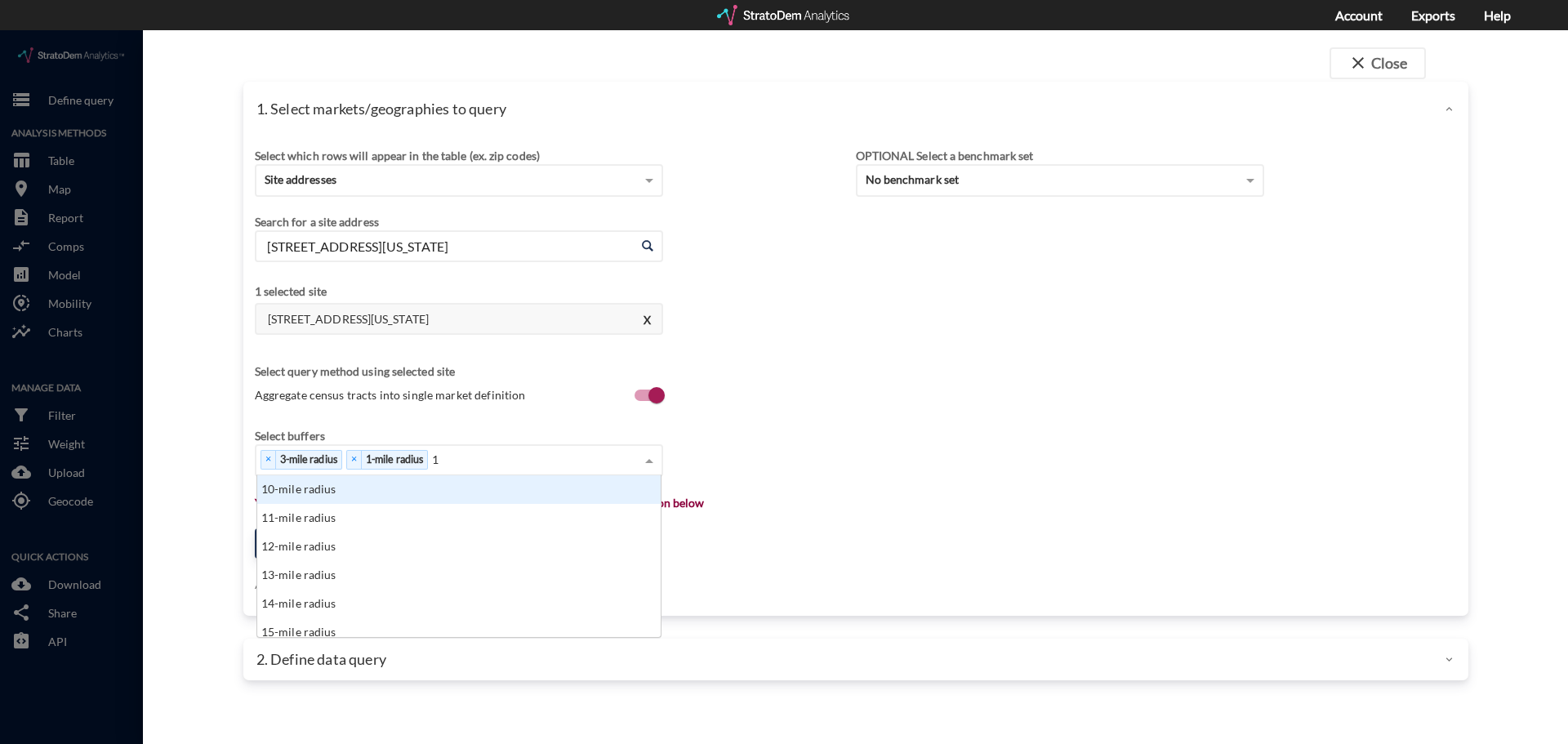
type input "10"
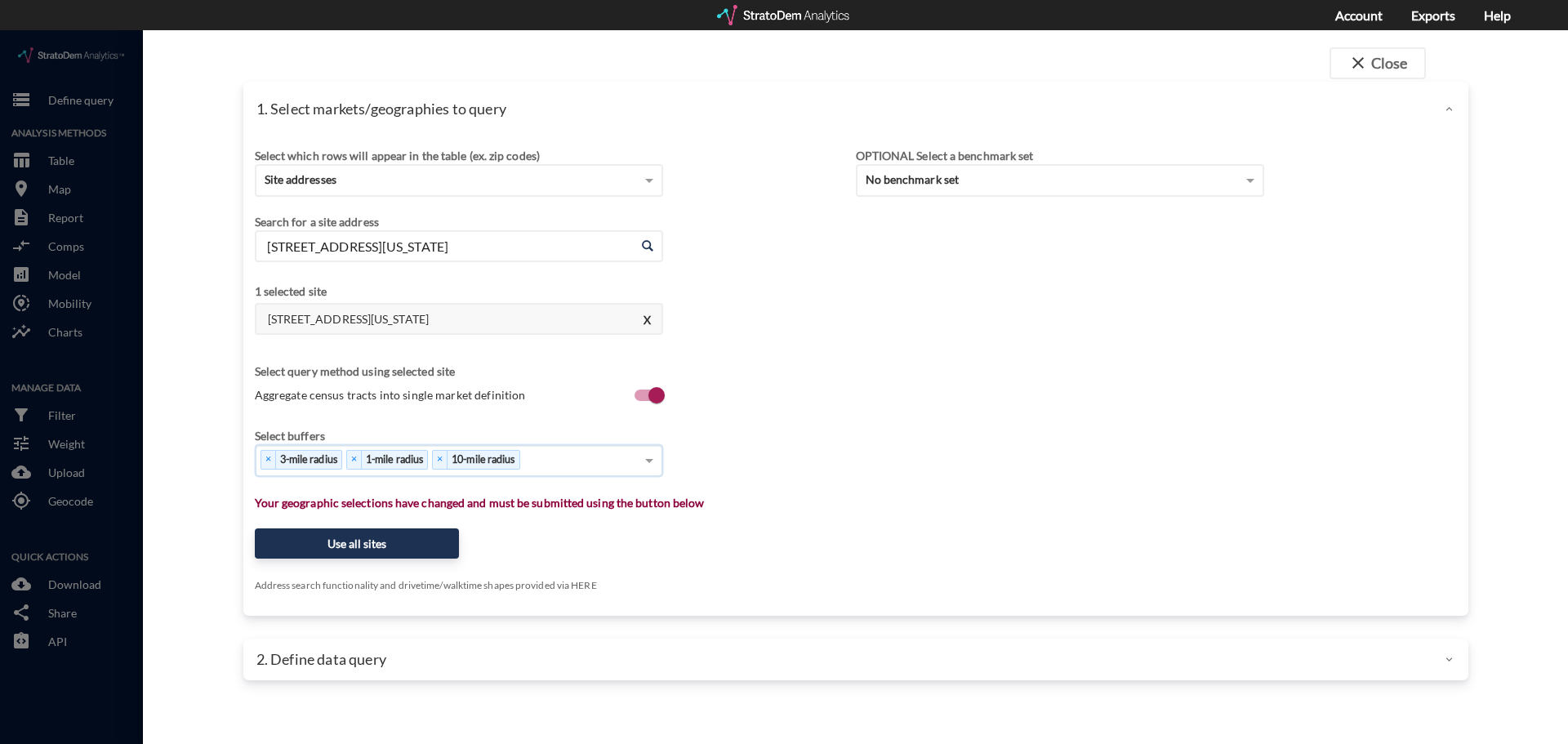
type input "5"
click button "Use all sites"
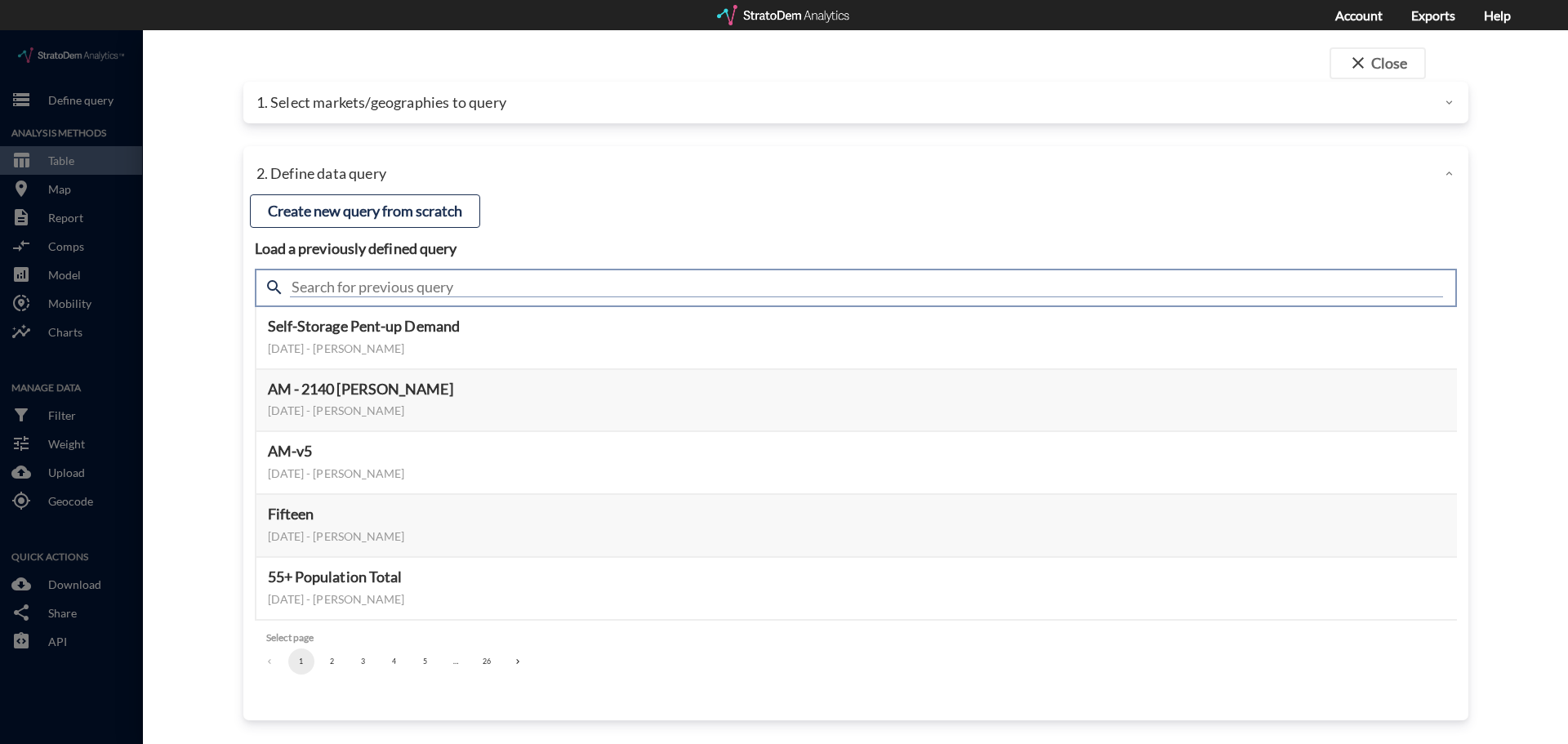
click input "text"
type input "meta"
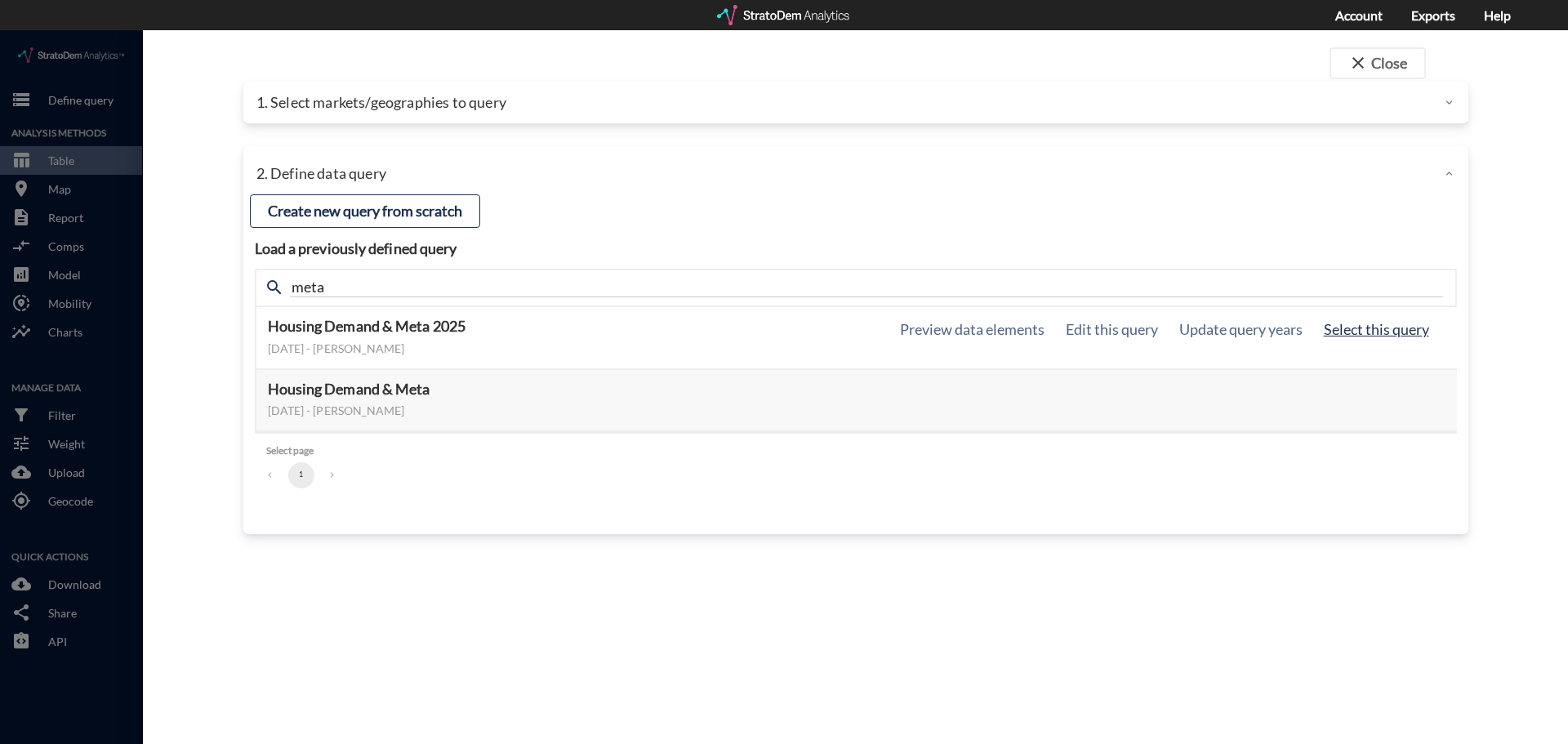
click button "Select this query"
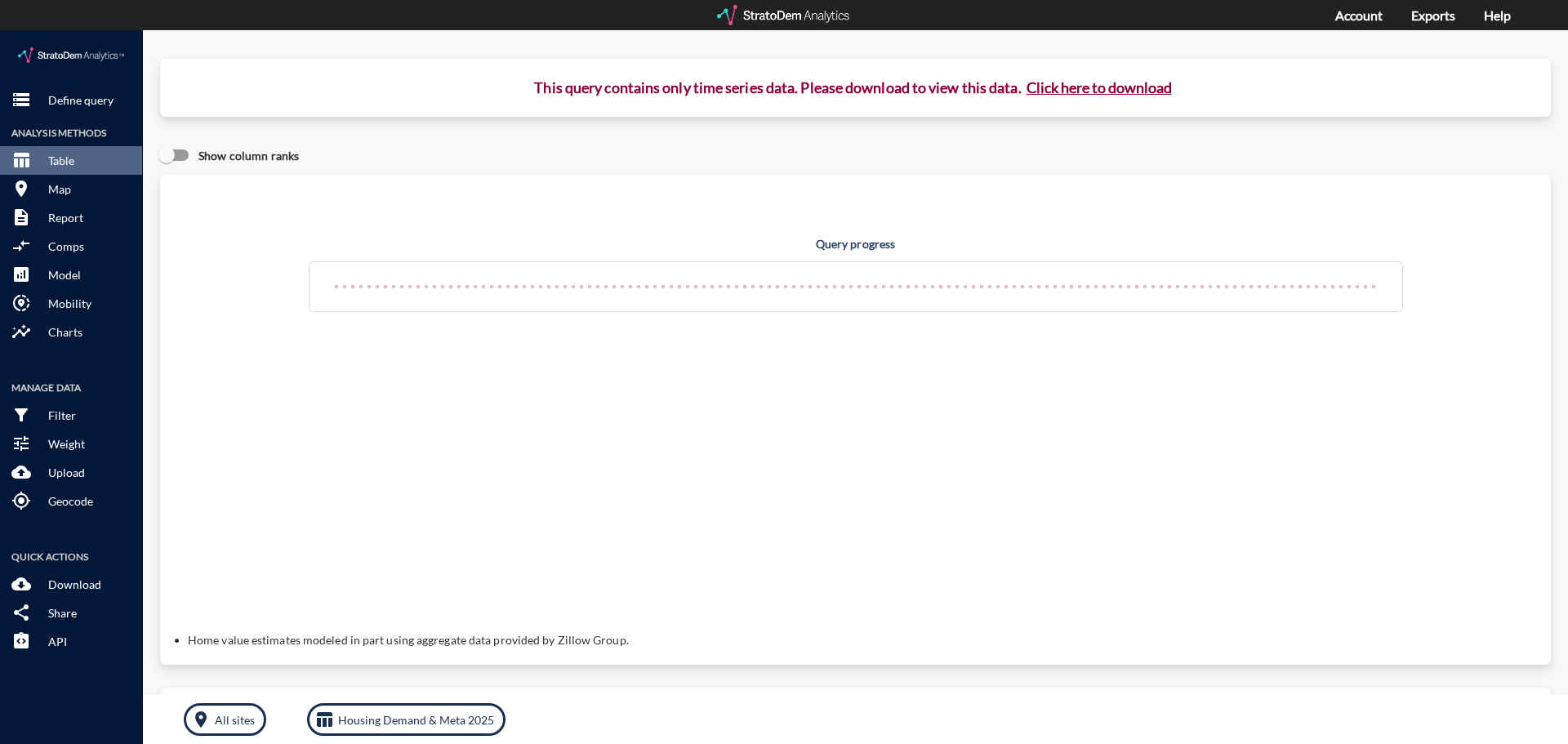
click button "Click here to download"
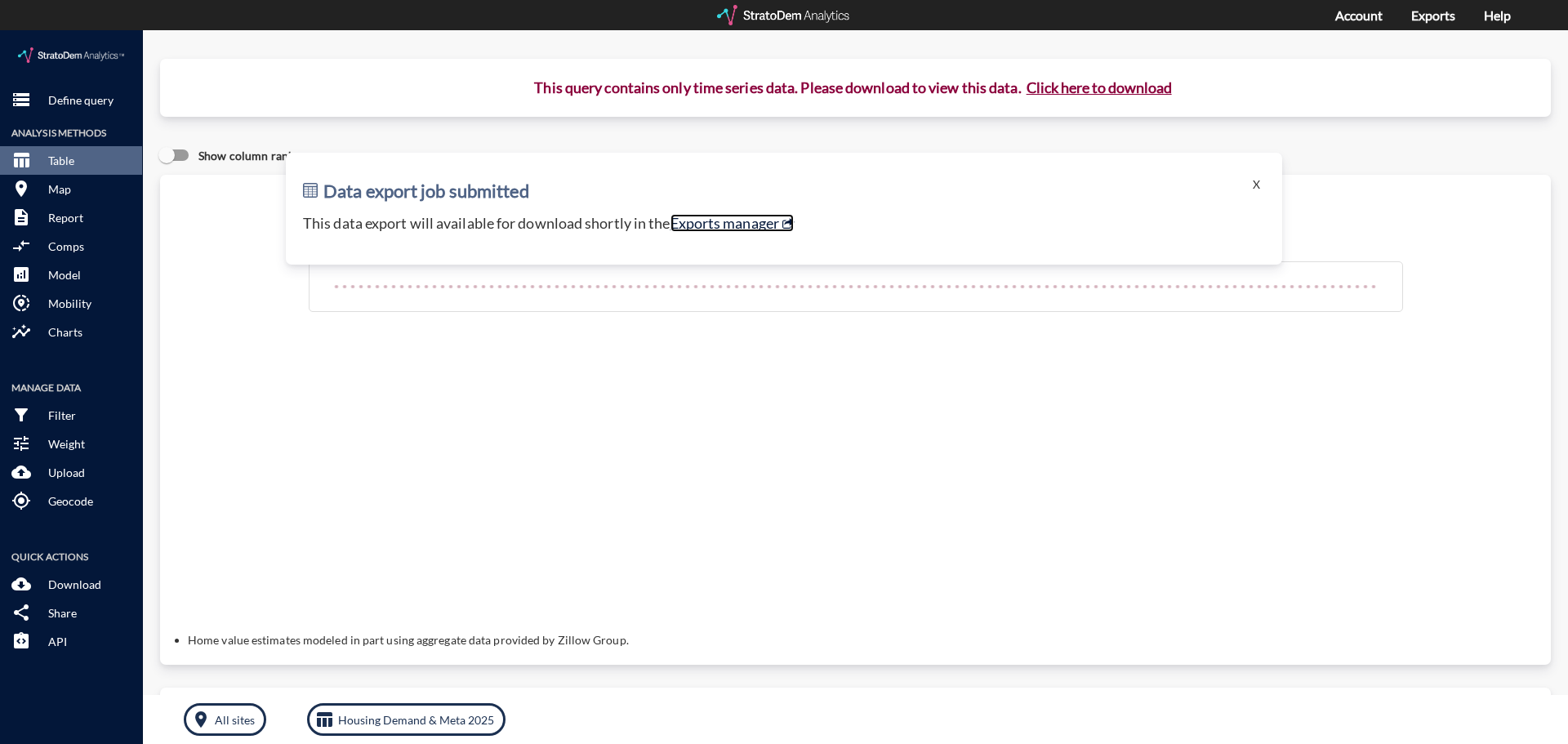
click link "Exports manager"
click div "Query progress Home value estimates modeled in part using aggregate data provid…"
click button "X"
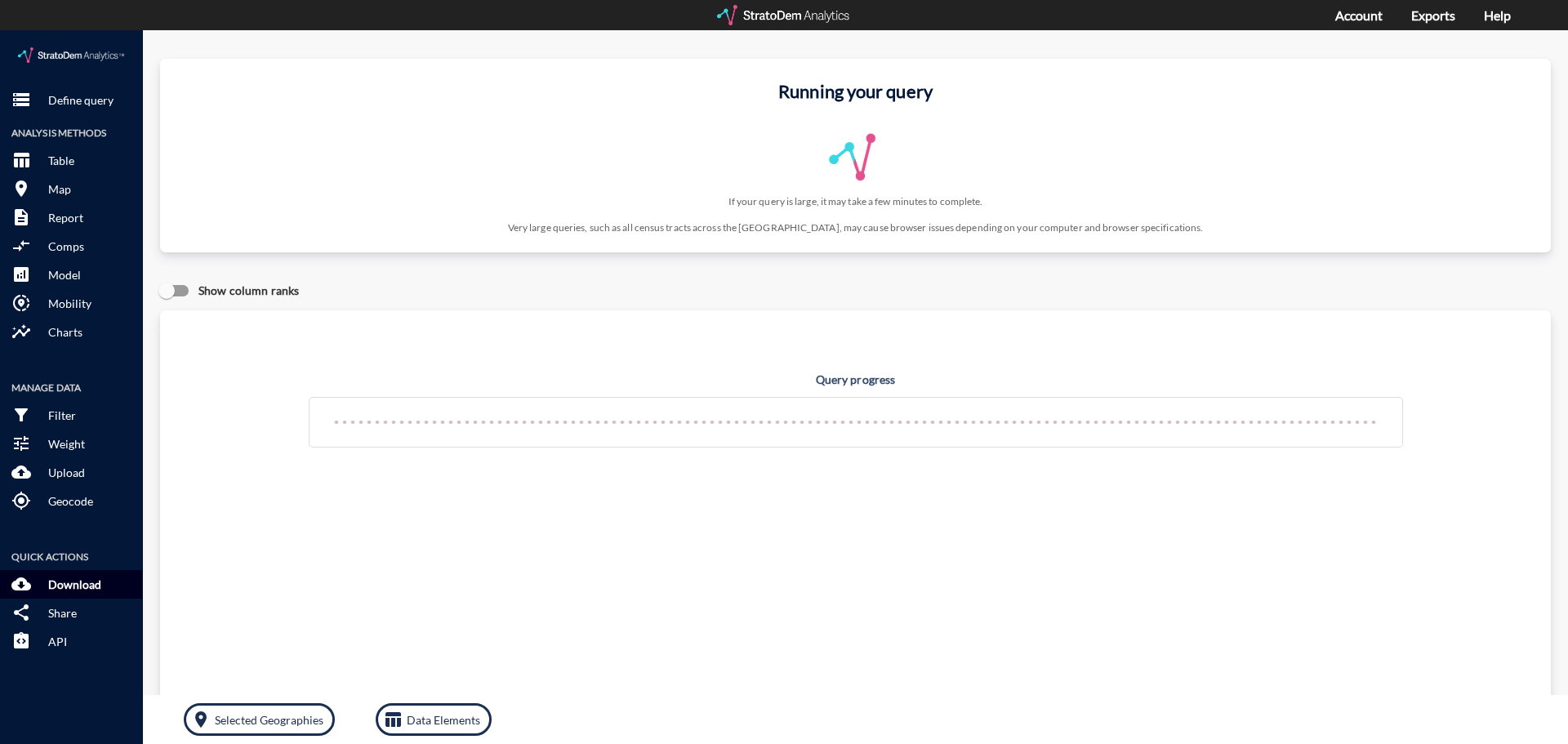
click p "Download"
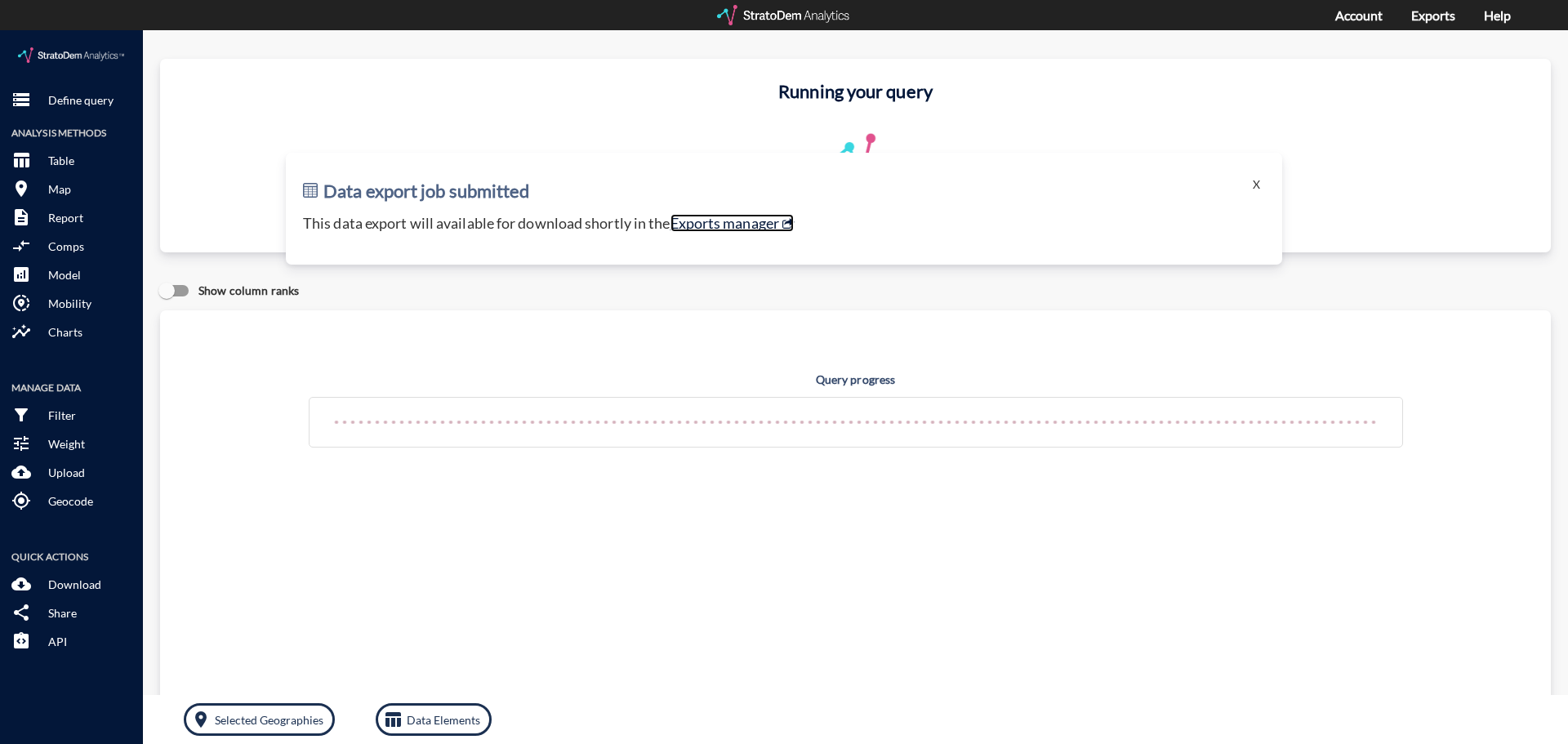
click link "Exports manager"
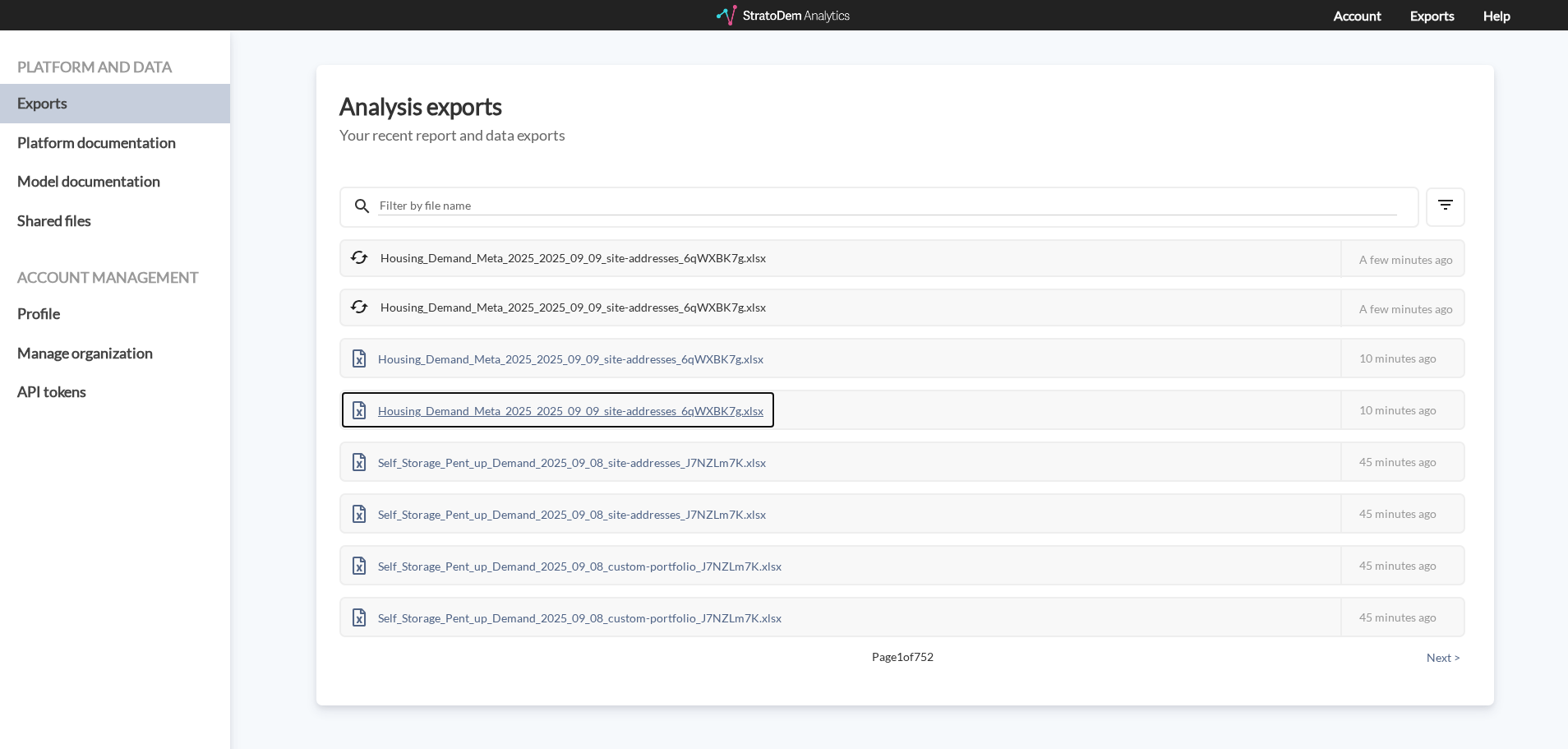
click at [549, 397] on div "Housing_Demand_Meta_2025_2025_09_09_site-addresses_6qWXBK7g.xlsx" at bounding box center [557, 410] width 434 height 37
